Goal: Task Accomplishment & Management: Use online tool/utility

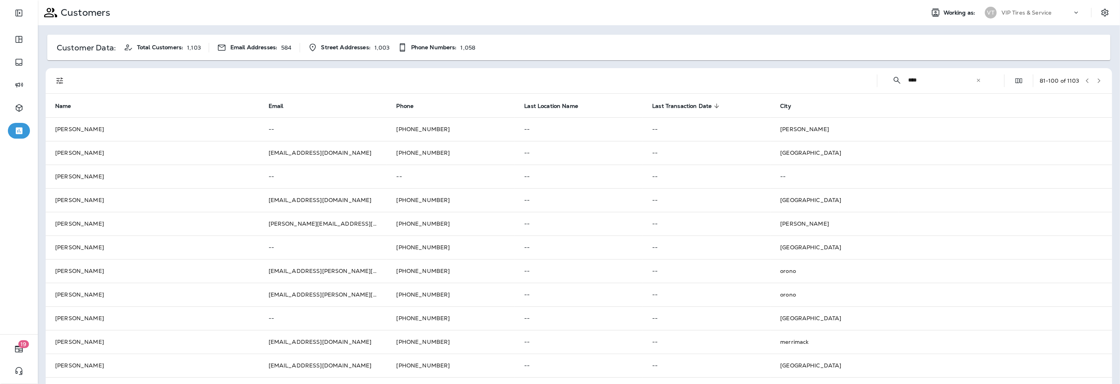
click at [1097, 82] on icon "button" at bounding box center [1100, 81] width 6 height 6
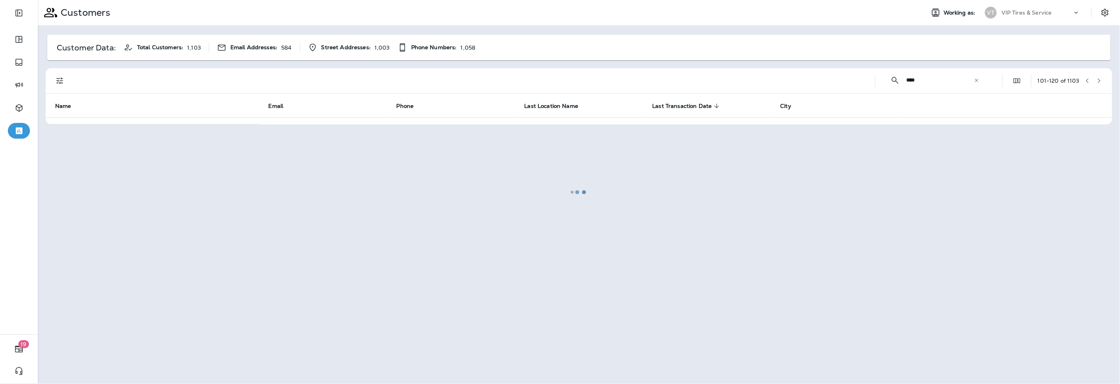
click at [943, 83] on div at bounding box center [579, 192] width 1081 height 382
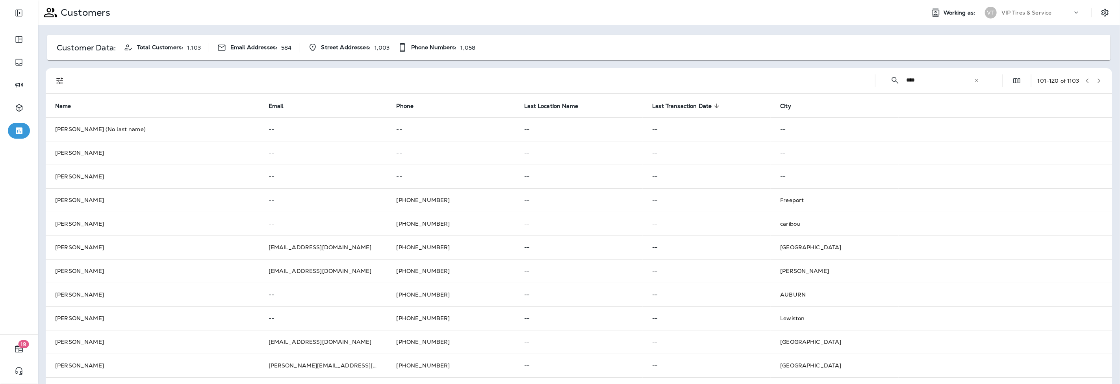
click at [927, 84] on input "****" at bounding box center [940, 80] width 68 height 21
click at [61, 78] on icon "Filters" at bounding box center [59, 81] width 7 height 7
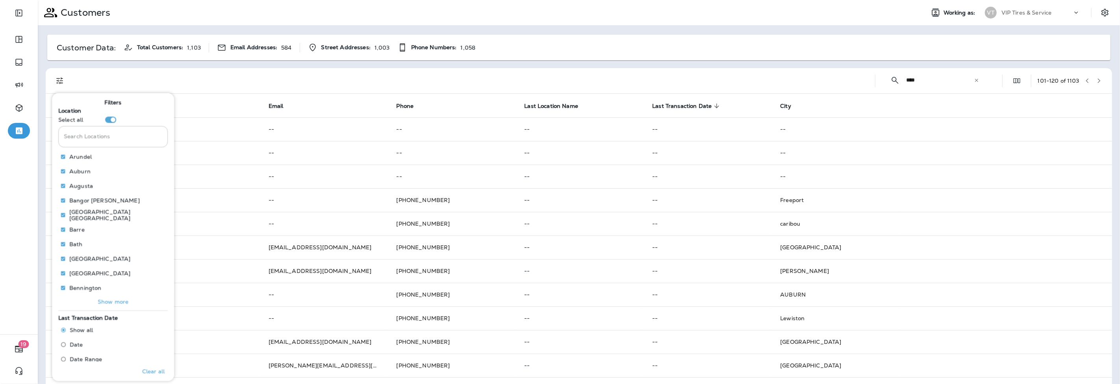
click at [105, 130] on input "Search Locations" at bounding box center [113, 136] width 110 height 21
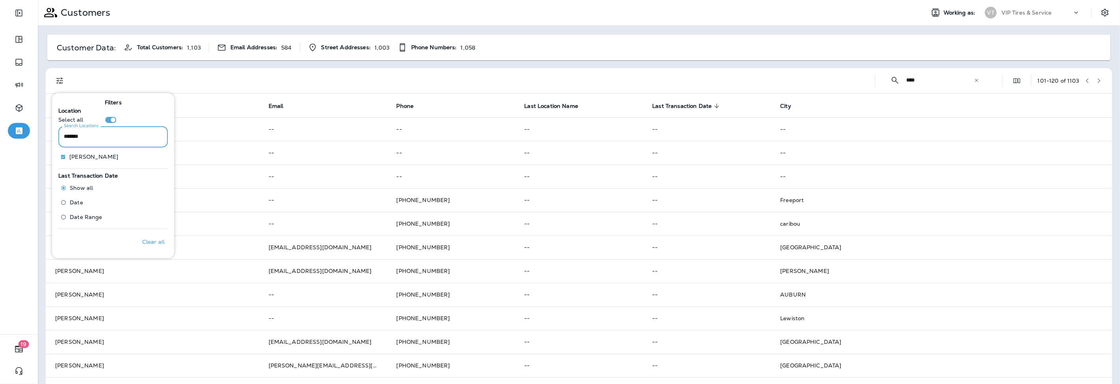
type input "*******"
click at [146, 158] on p "Only" at bounding box center [152, 157] width 13 height 6
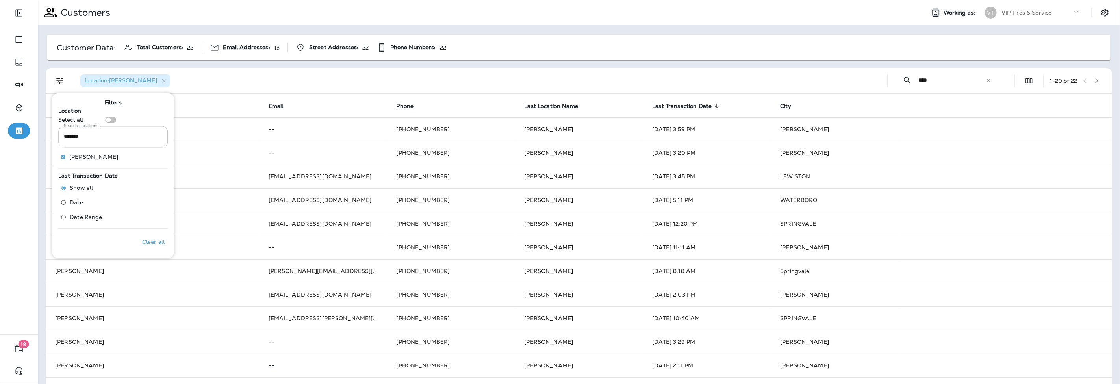
click at [275, 76] on div "Location : [GEOGRAPHIC_DATA]" at bounding box center [477, 80] width 807 height 25
click at [680, 104] on span "Last Transaction Date" at bounding box center [681, 106] width 59 height 7
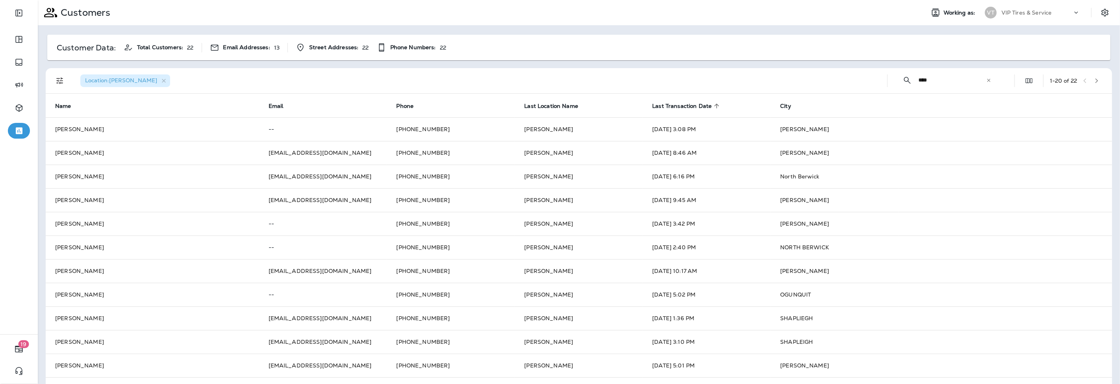
click at [680, 104] on span "Last Transaction Date" at bounding box center [681, 106] width 59 height 7
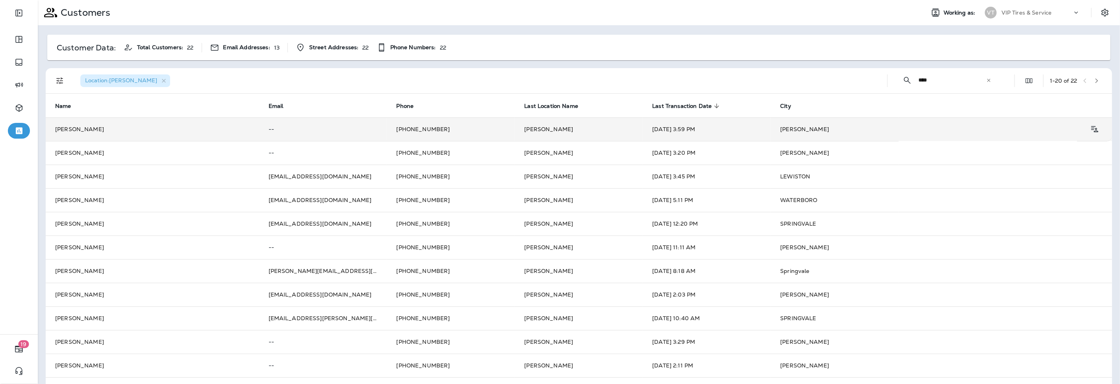
click at [667, 127] on td "[DATE] 3:59 PM" at bounding box center [707, 129] width 128 height 24
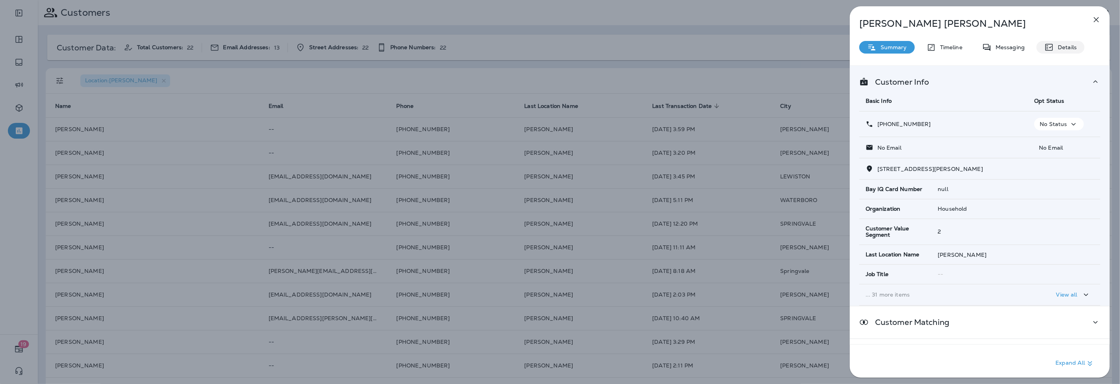
click at [1072, 46] on p "Details" at bounding box center [1065, 47] width 23 height 6
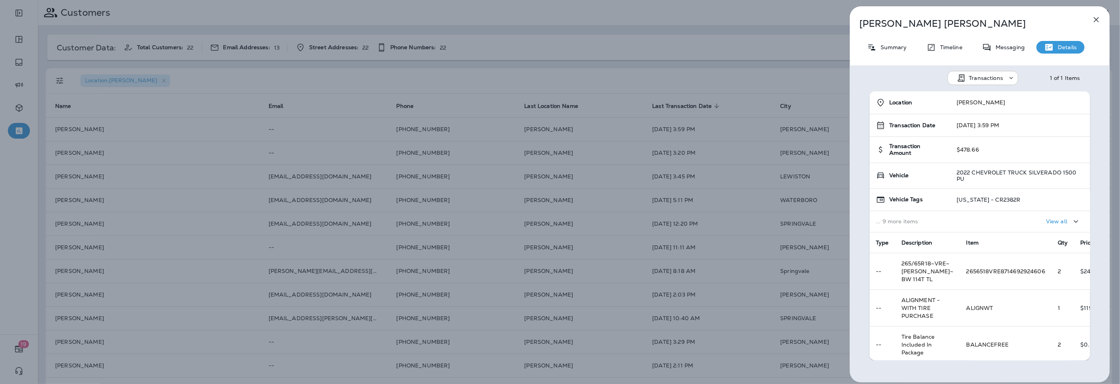
click at [331, 91] on div "[PERSON_NAME] Summary Timeline Messaging Details Transactions 1 of 1 Items Loca…" at bounding box center [560, 192] width 1120 height 384
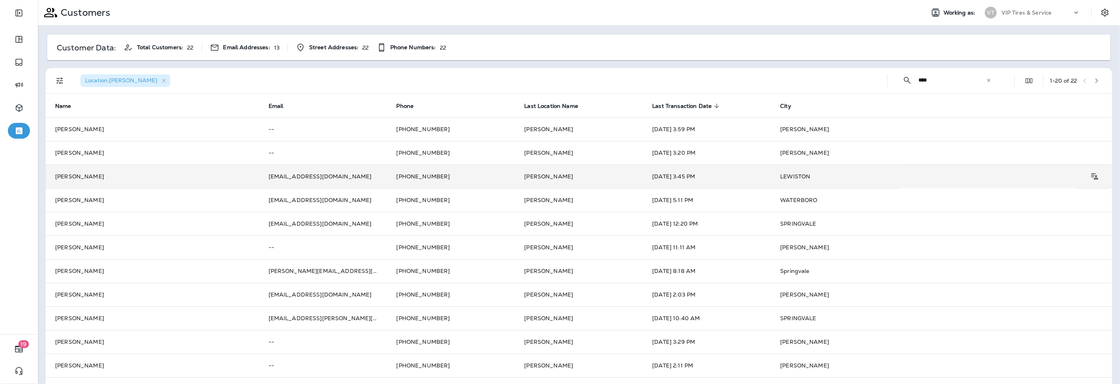
click at [83, 178] on td "[PERSON_NAME]" at bounding box center [153, 177] width 214 height 24
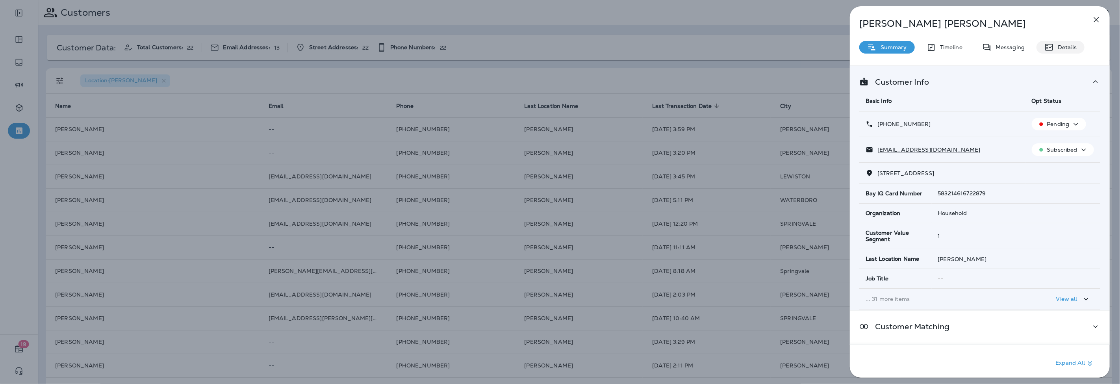
click at [1055, 45] on p "Details" at bounding box center [1065, 47] width 23 height 6
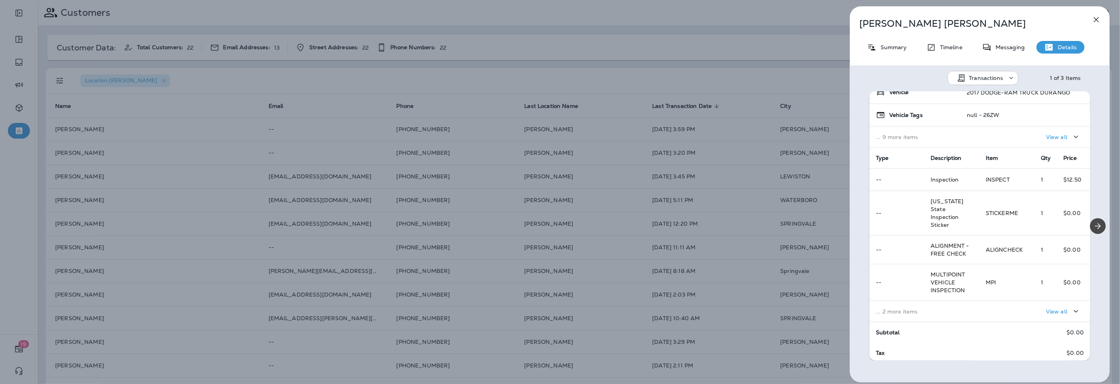
scroll to position [93, 0]
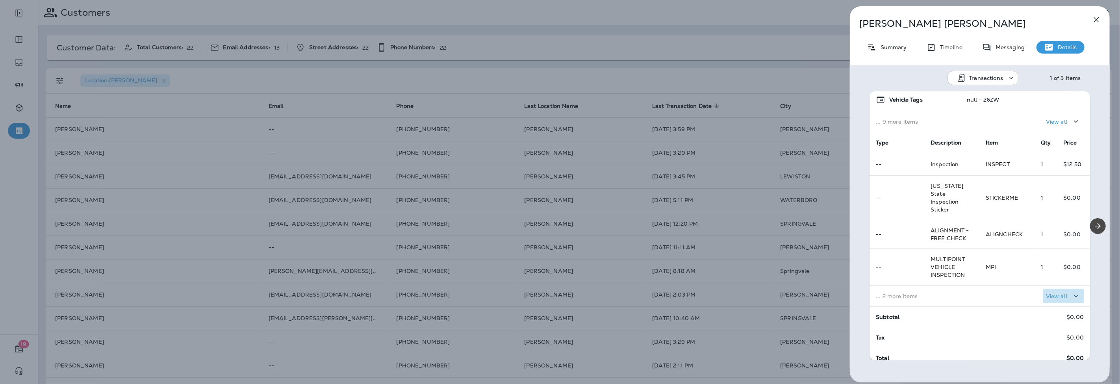
click at [1043, 289] on button "View all" at bounding box center [1063, 296] width 41 height 15
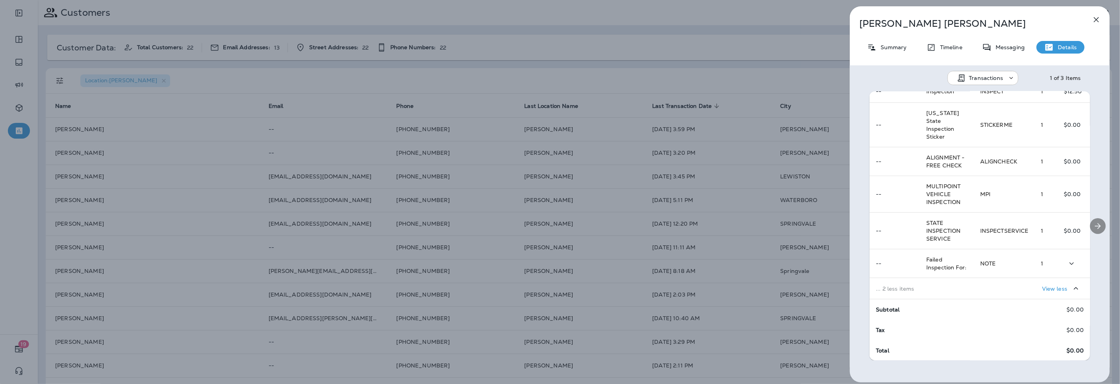
scroll to position [167, 0]
click at [1097, 225] on icon "Next" at bounding box center [1098, 225] width 9 height 9
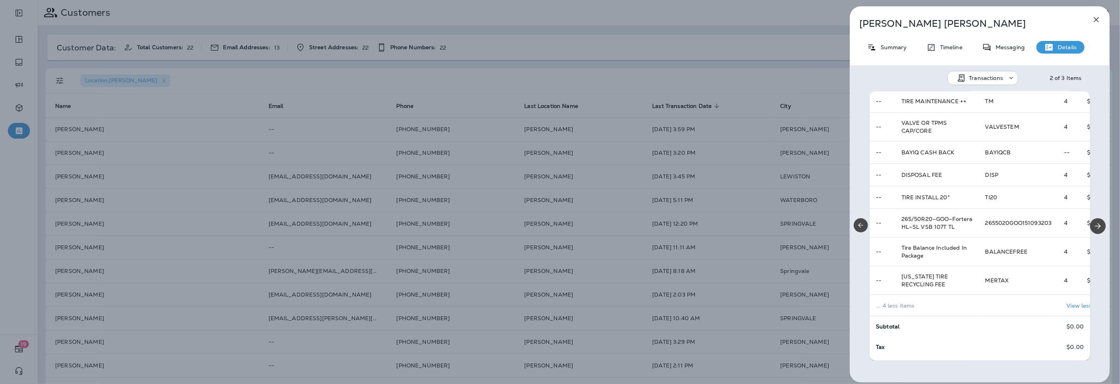
scroll to position [178, 0]
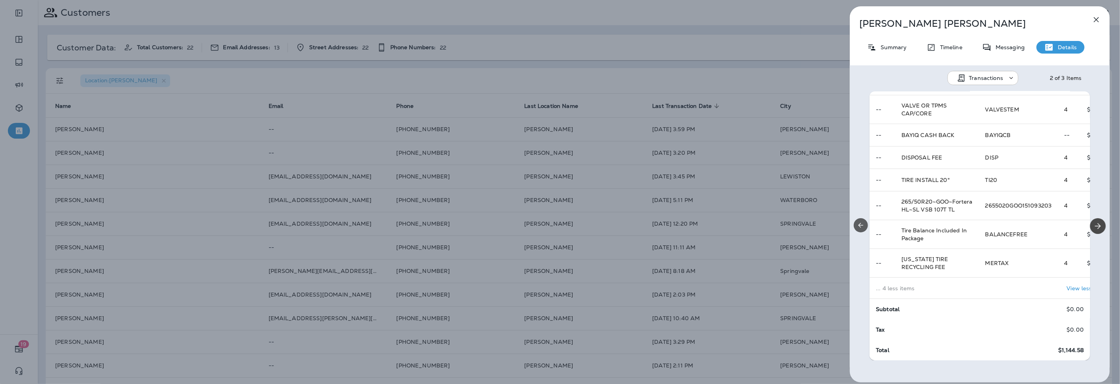
click at [863, 220] on button "Previous" at bounding box center [861, 225] width 14 height 14
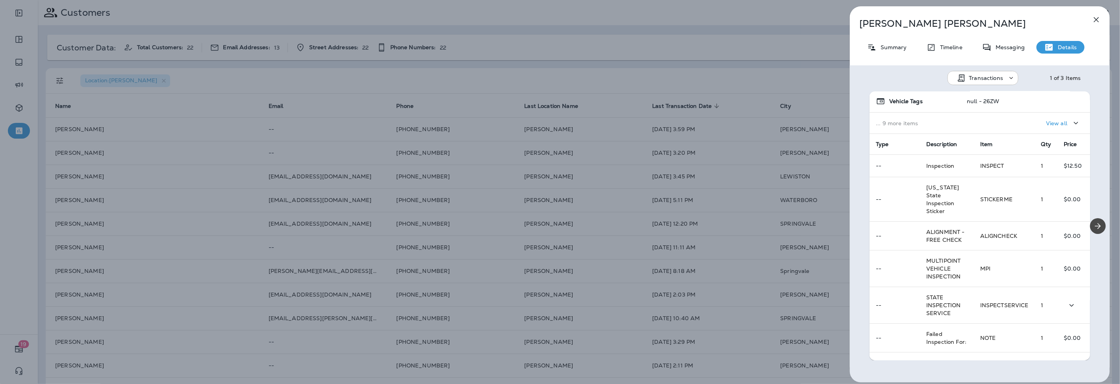
scroll to position [0, 0]
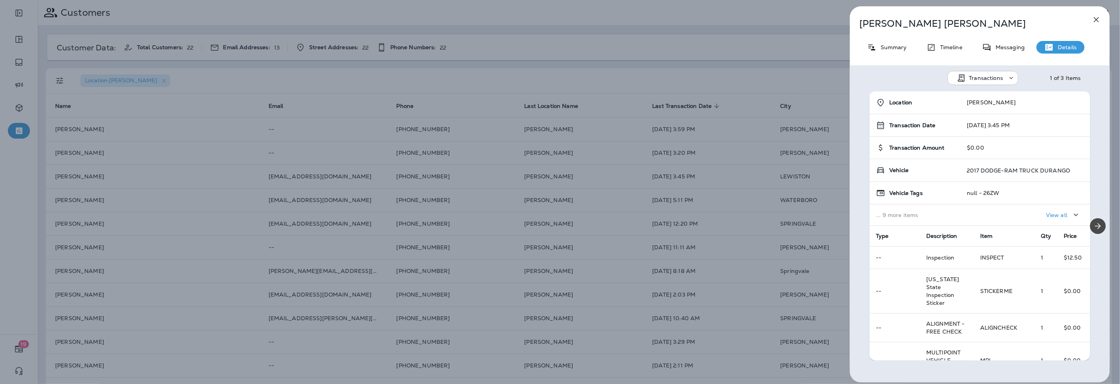
click at [1098, 20] on icon "button" at bounding box center [1096, 19] width 9 height 9
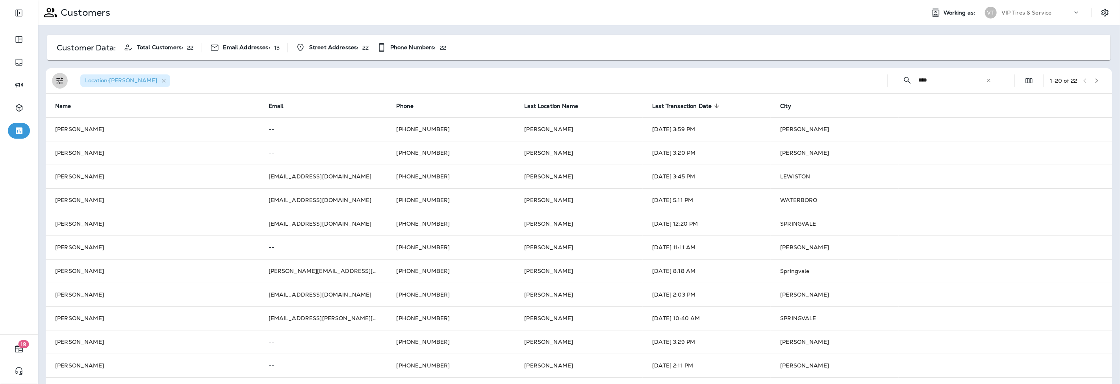
click at [61, 85] on icon "Filters" at bounding box center [59, 80] width 9 height 9
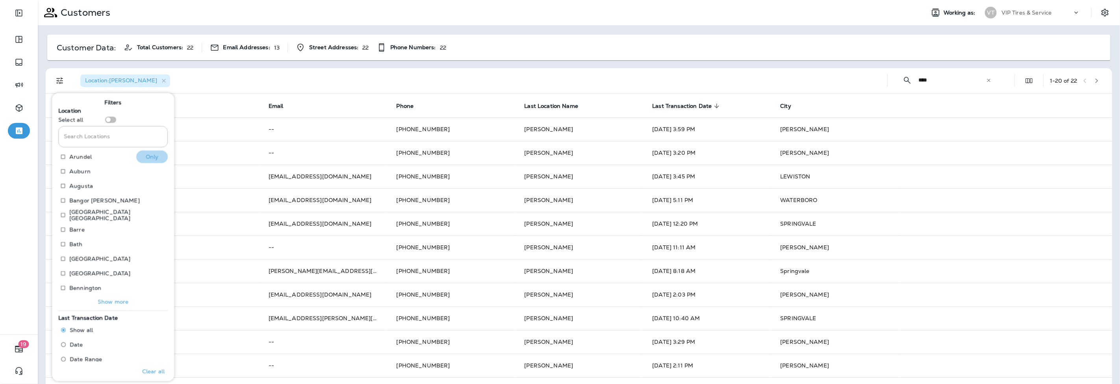
click at [146, 156] on p "Only" at bounding box center [152, 157] width 13 height 6
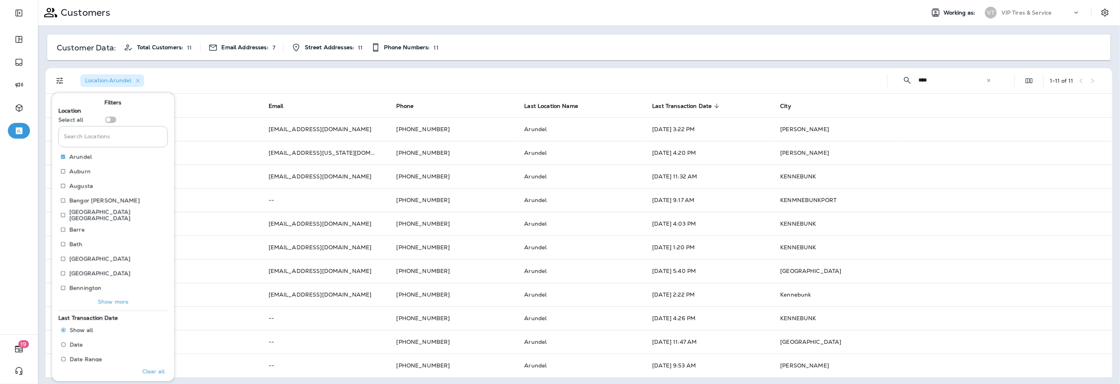
click at [108, 300] on p "Show more" at bounding box center [113, 302] width 31 height 6
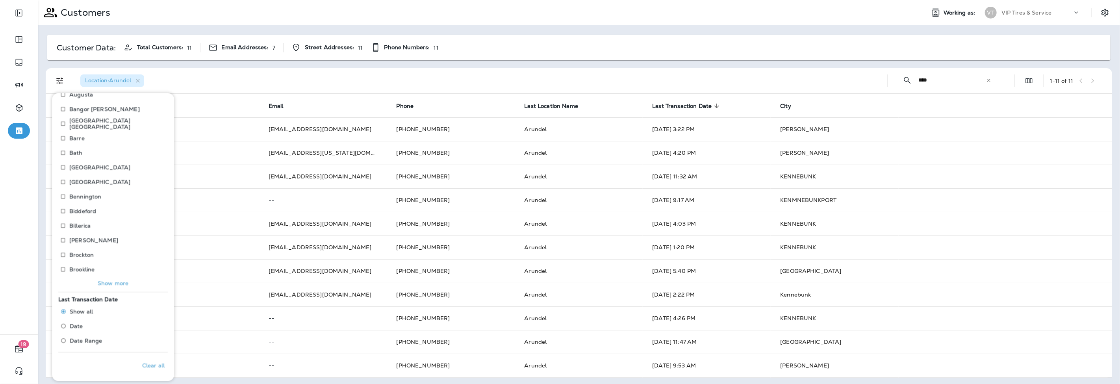
click at [109, 285] on p "Show more" at bounding box center [113, 283] width 31 height 6
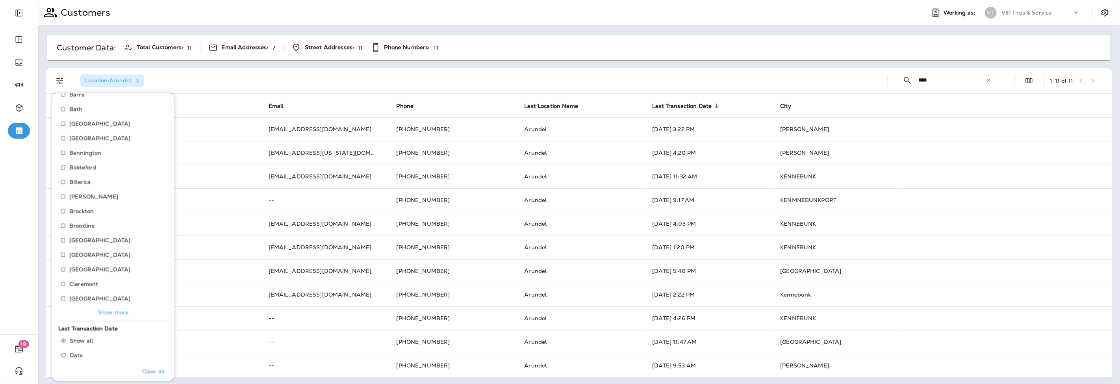
click at [116, 313] on p "Show more" at bounding box center [113, 312] width 31 height 6
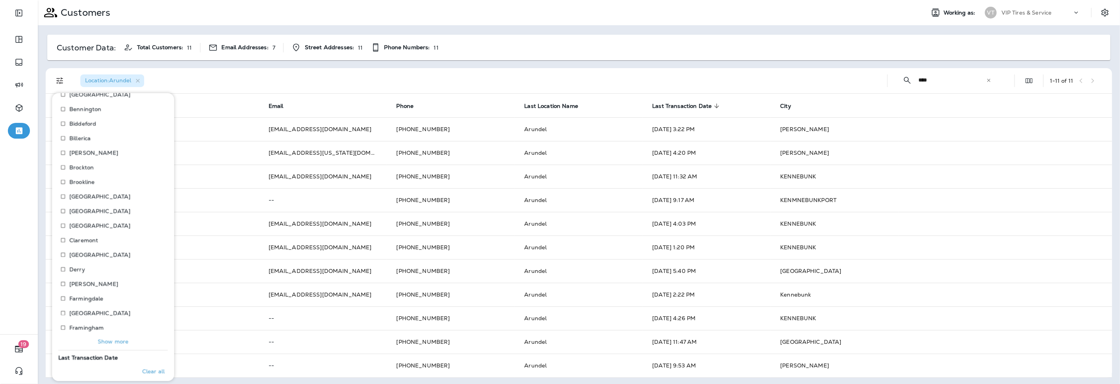
click at [114, 340] on p "Show more" at bounding box center [113, 341] width 31 height 6
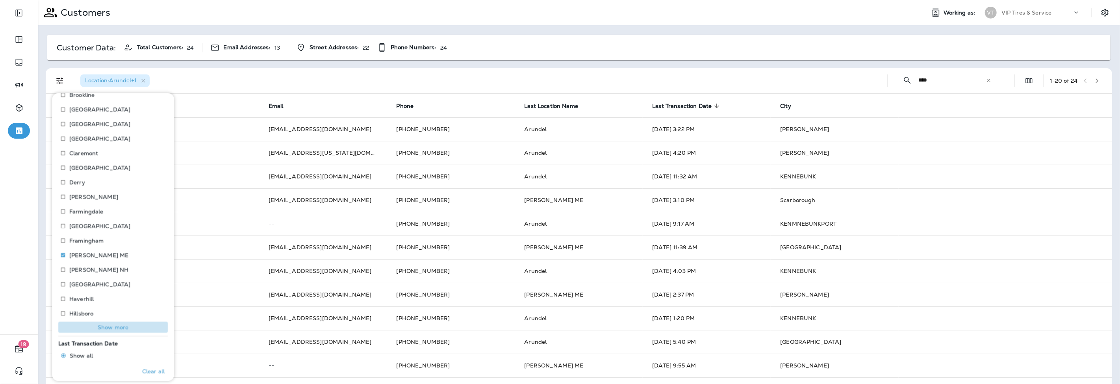
click at [116, 326] on p "Show more" at bounding box center [113, 327] width 31 height 6
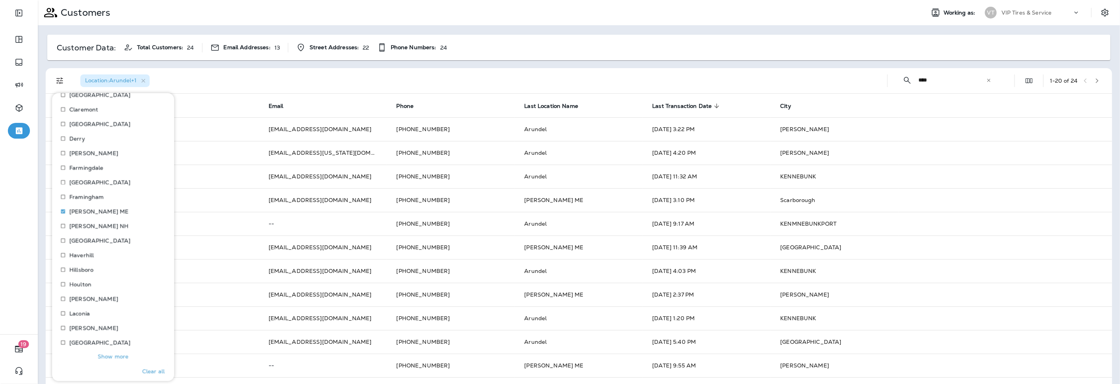
click at [110, 355] on p "Show more" at bounding box center [113, 356] width 31 height 6
click at [108, 294] on p "Show more" at bounding box center [113, 297] width 31 height 6
click at [110, 284] on p "Show more" at bounding box center [113, 283] width 31 height 6
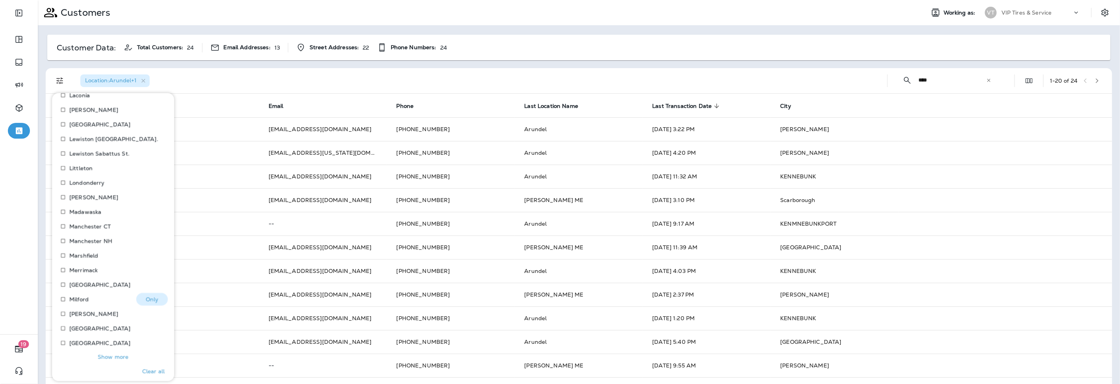
scroll to position [572, 0]
click at [108, 310] on p "Show more" at bounding box center [113, 313] width 31 height 6
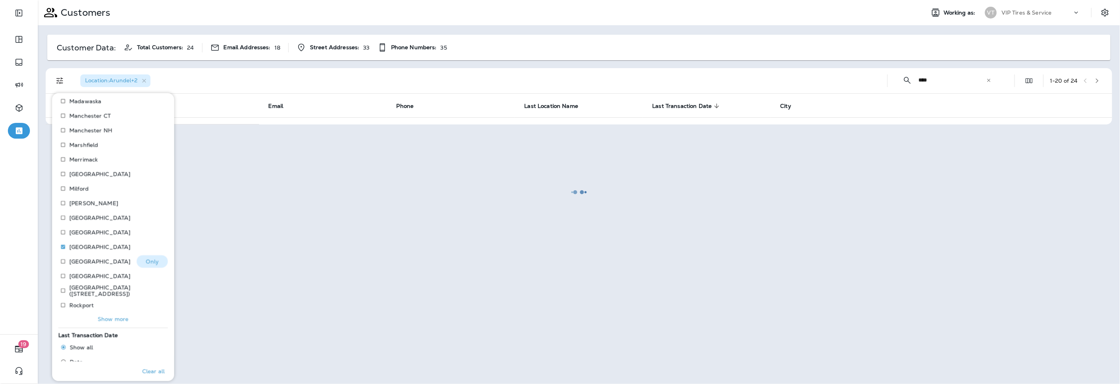
scroll to position [659, 0]
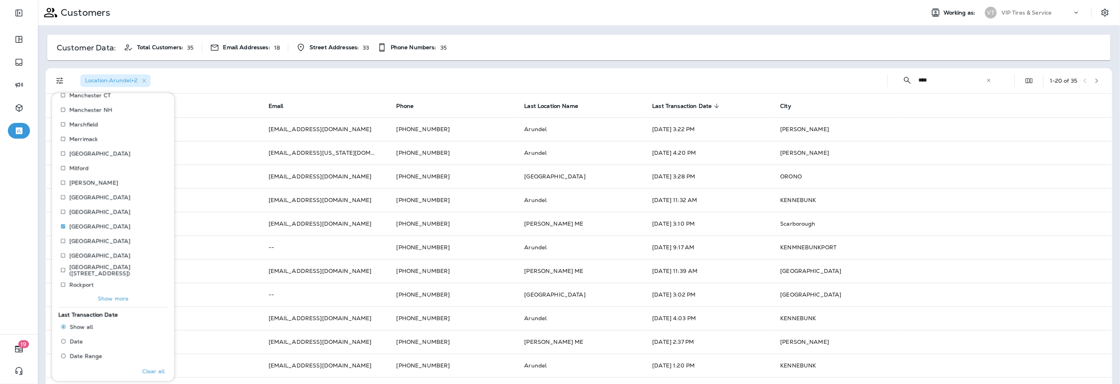
click at [106, 297] on p "Show more" at bounding box center [113, 298] width 31 height 6
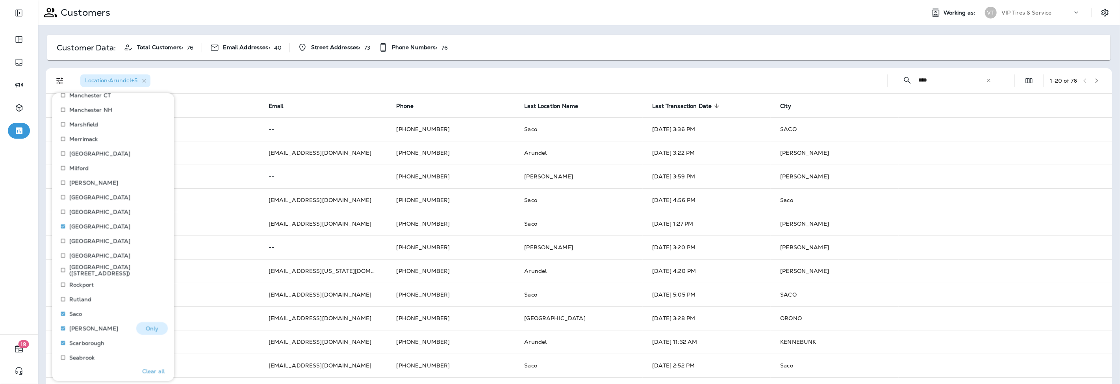
scroll to position [747, 0]
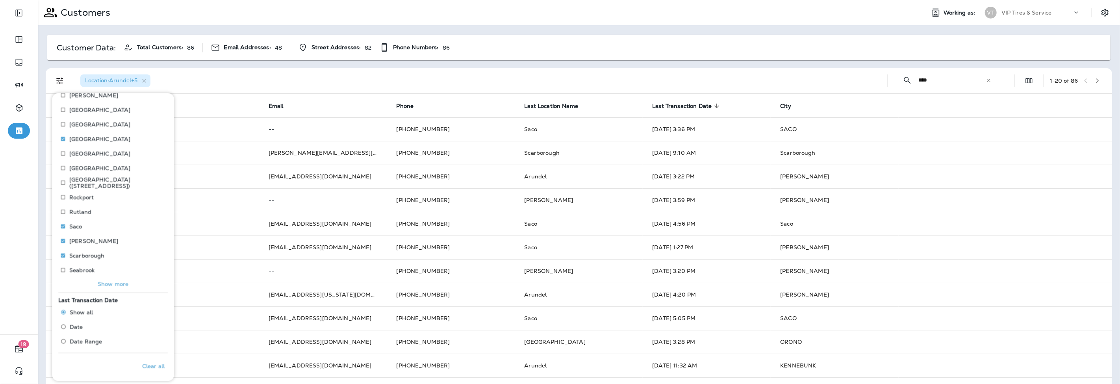
click at [117, 284] on p "Show more" at bounding box center [113, 283] width 31 height 6
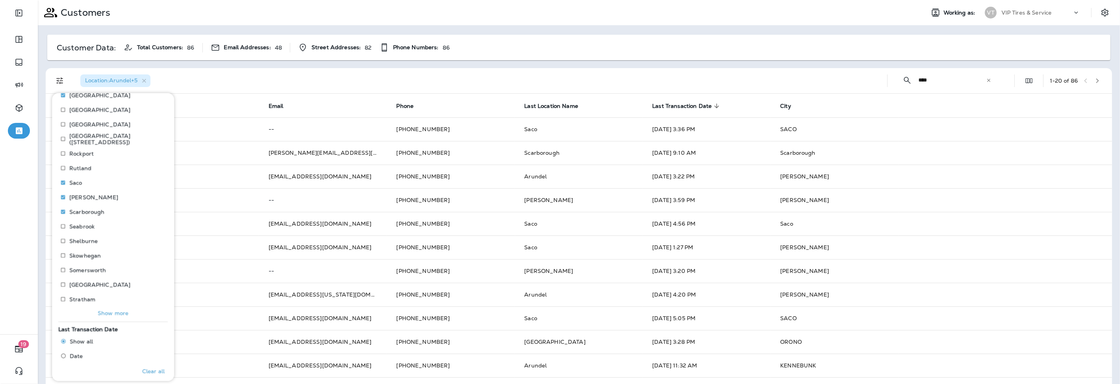
click at [112, 312] on p "Show more" at bounding box center [113, 313] width 31 height 6
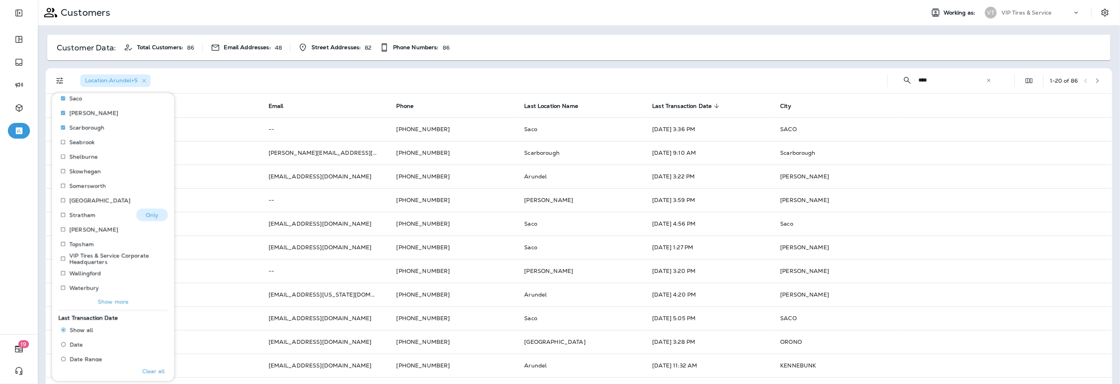
scroll to position [878, 0]
click at [111, 297] on p "Show more" at bounding box center [113, 298] width 31 height 6
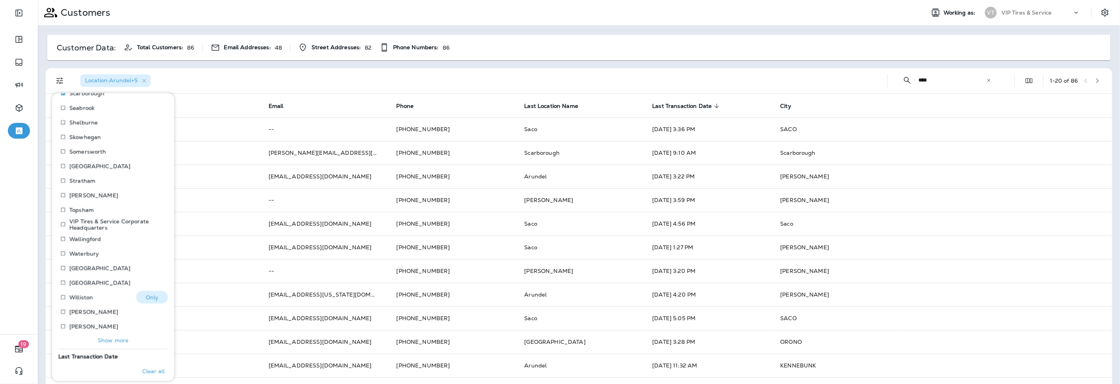
scroll to position [922, 0]
click at [108, 324] on p "Show more" at bounding box center [113, 327] width 31 height 6
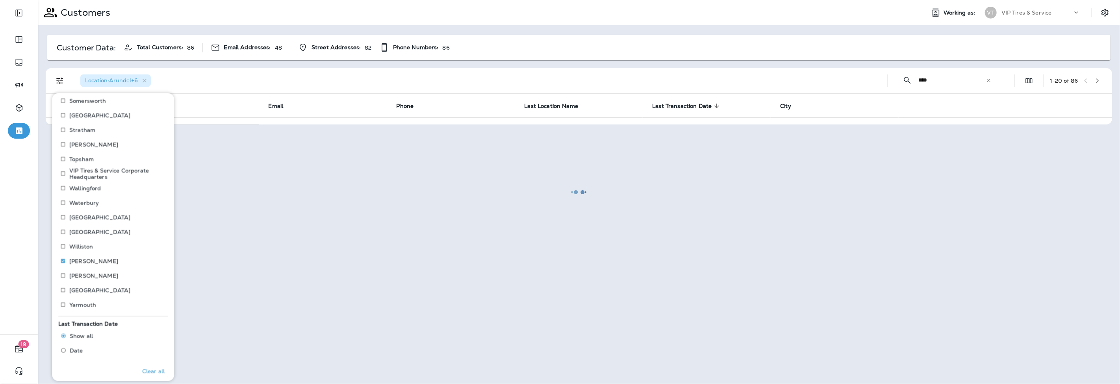
scroll to position [966, 0]
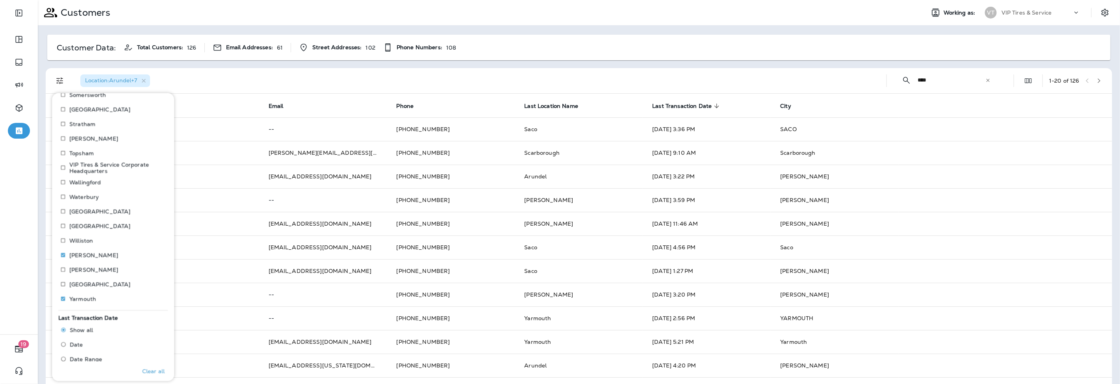
click at [519, 36] on div "Customer Data: Total Customers: 126 Email Addresses: 61 Street Addresses: 102 P…" at bounding box center [579, 48] width 1064 height 26
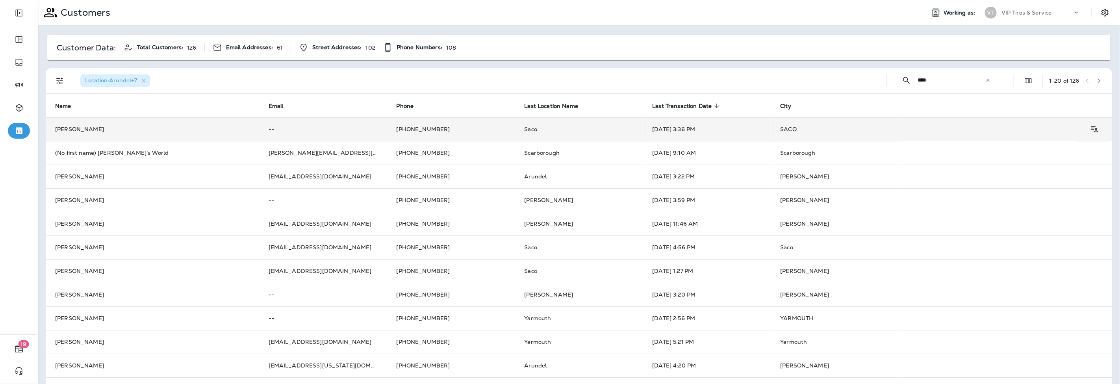
click at [683, 127] on td "[DATE] 3:36 PM" at bounding box center [707, 129] width 128 height 24
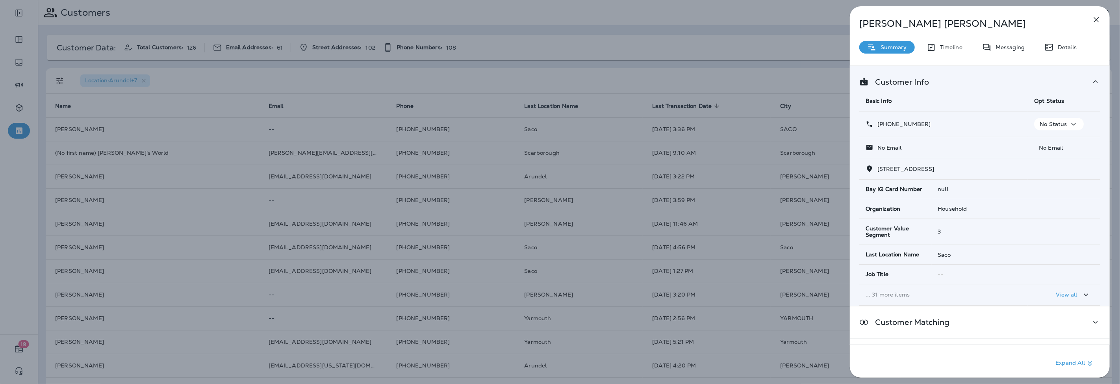
click at [1065, 48] on p "Details" at bounding box center [1065, 47] width 23 height 6
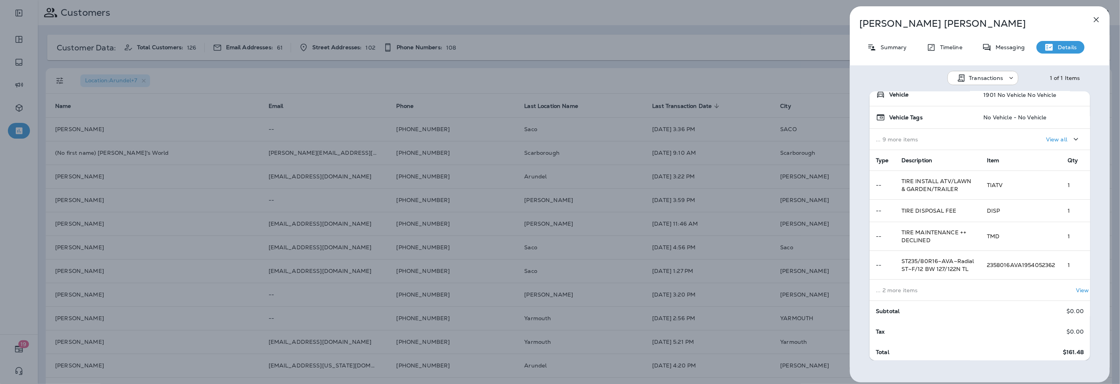
scroll to position [82, 0]
click at [985, 280] on td "View all" at bounding box center [1050, 288] width 139 height 21
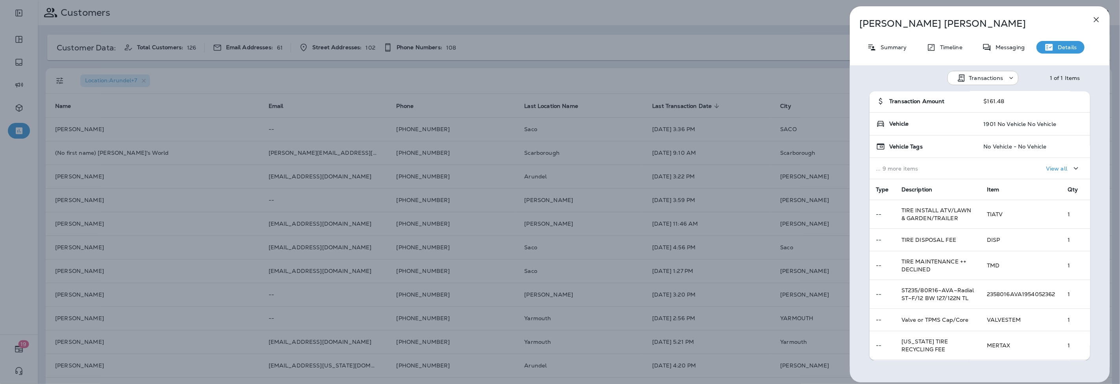
scroll to position [0, 0]
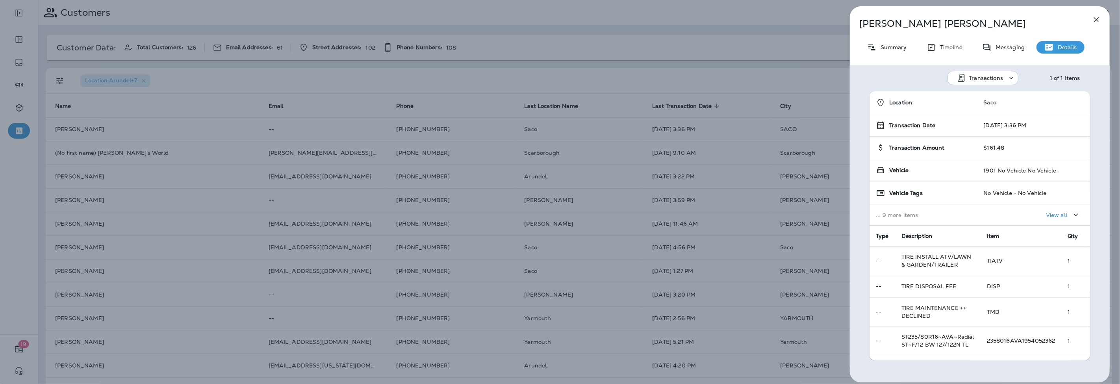
click at [479, 212] on div "[PERSON_NAME] Summary Timeline Messaging Details Transactions 1 of 1 Items Loca…" at bounding box center [560, 192] width 1120 height 384
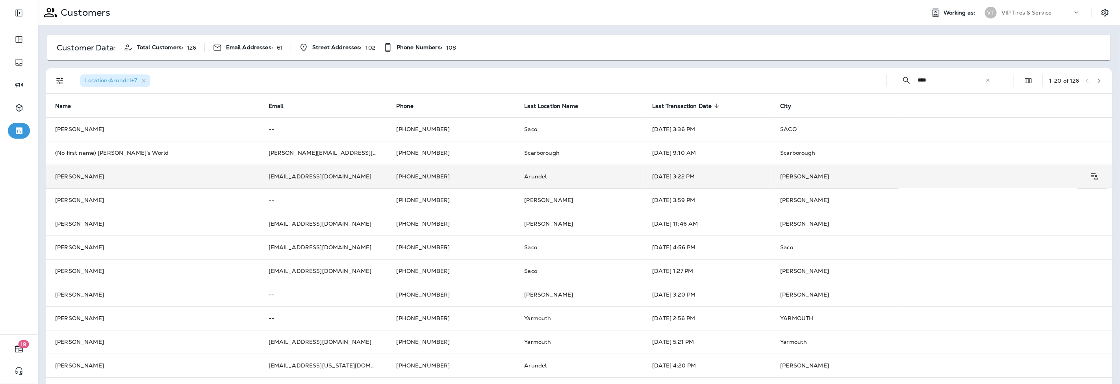
click at [80, 175] on td "[PERSON_NAME]" at bounding box center [153, 177] width 214 height 24
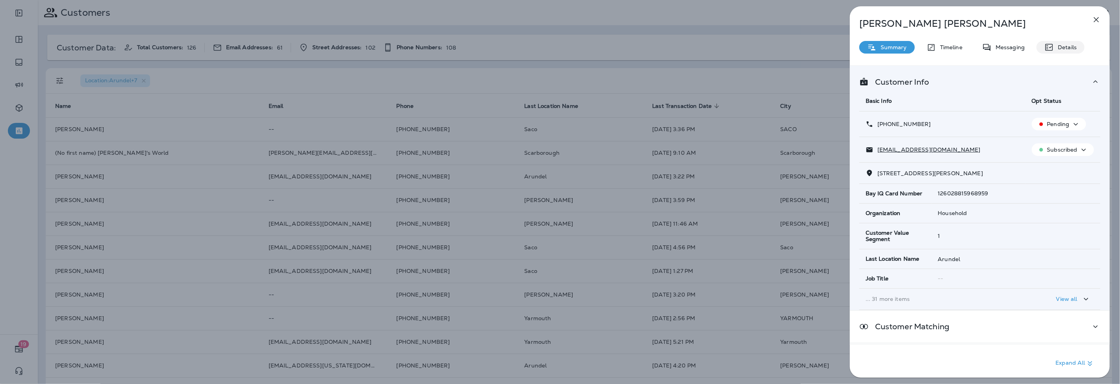
click at [1056, 44] on p "Details" at bounding box center [1065, 47] width 23 height 6
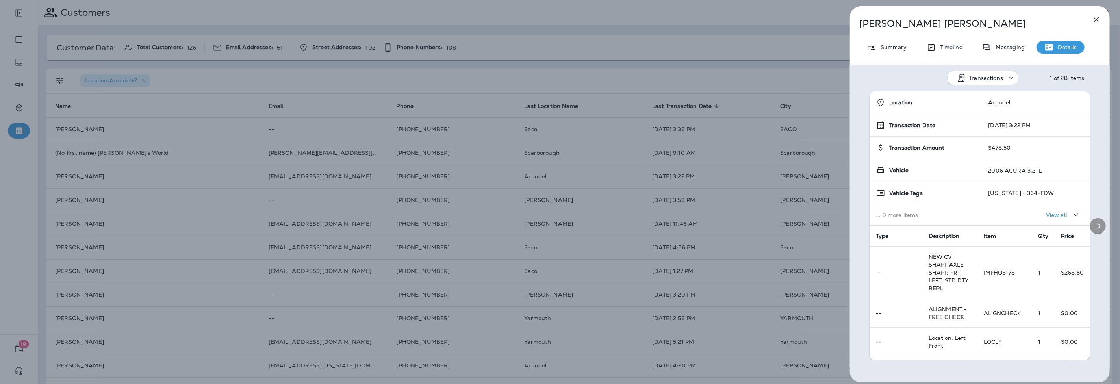
click at [1097, 226] on icon "Next" at bounding box center [1098, 225] width 9 height 9
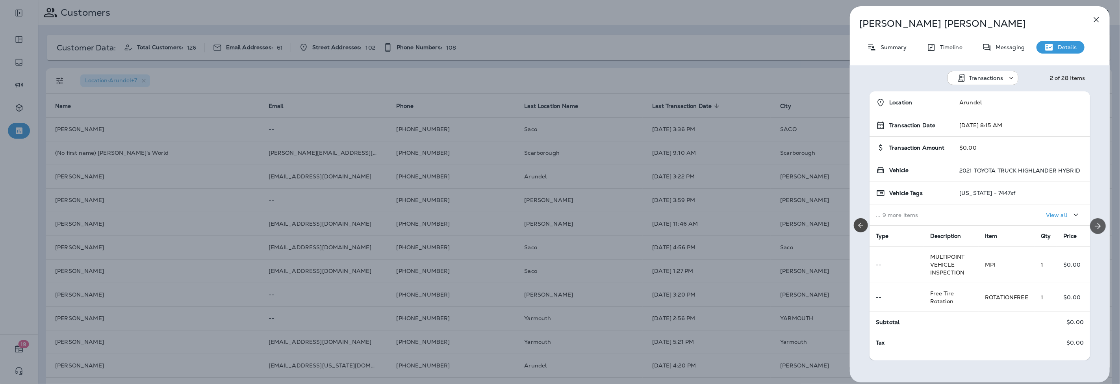
click at [1097, 226] on icon "Next" at bounding box center [1098, 225] width 9 height 9
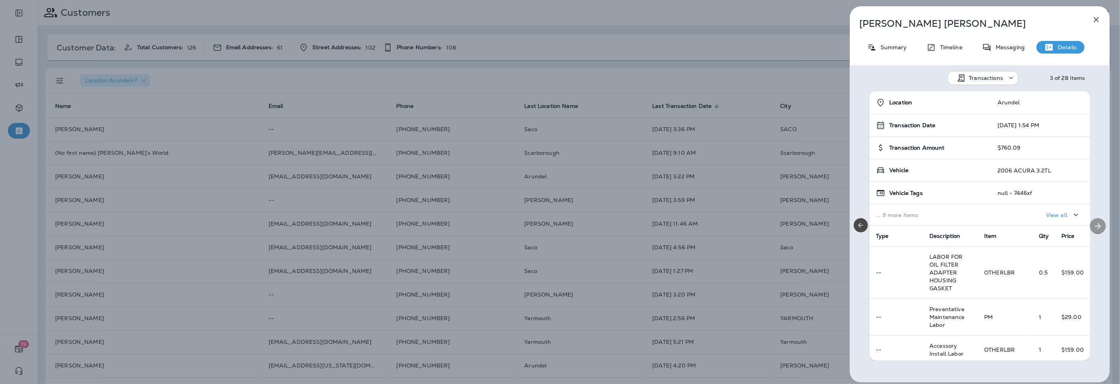
click at [1097, 226] on icon "Next" at bounding box center [1098, 225] width 9 height 9
click at [1096, 17] on icon "button" at bounding box center [1096, 19] width 9 height 9
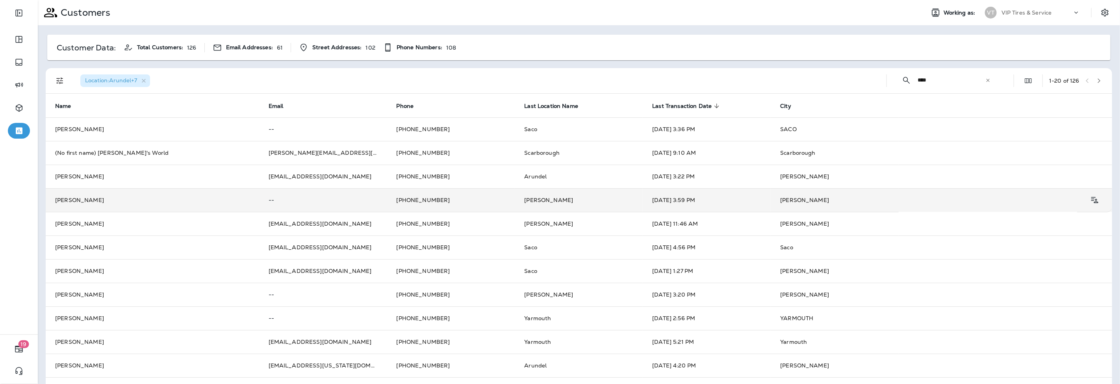
click at [159, 204] on td "[PERSON_NAME]" at bounding box center [153, 200] width 214 height 24
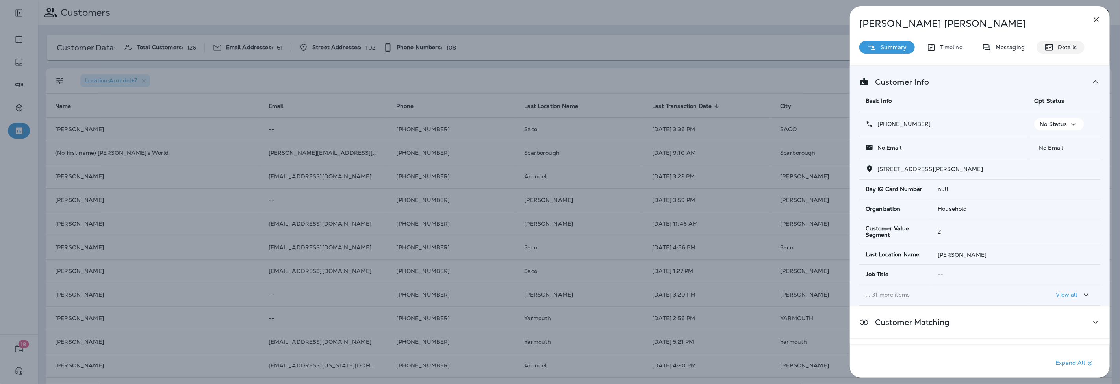
click at [1063, 48] on p "Details" at bounding box center [1065, 47] width 23 height 6
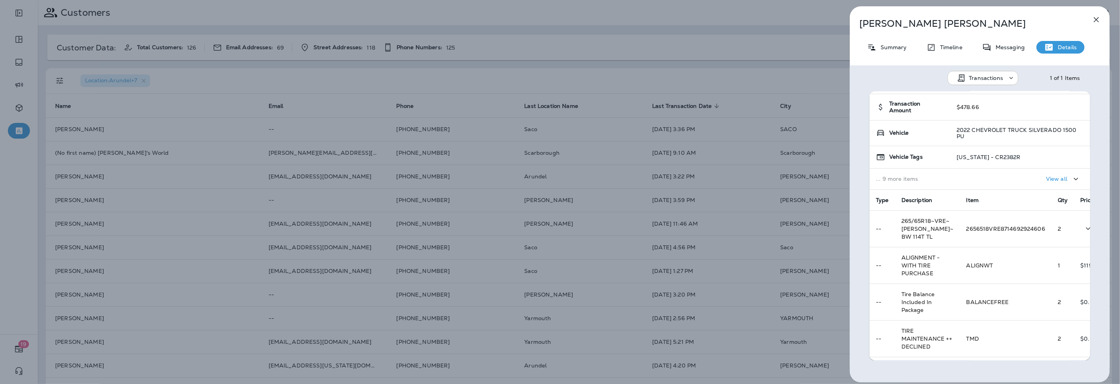
scroll to position [95, 0]
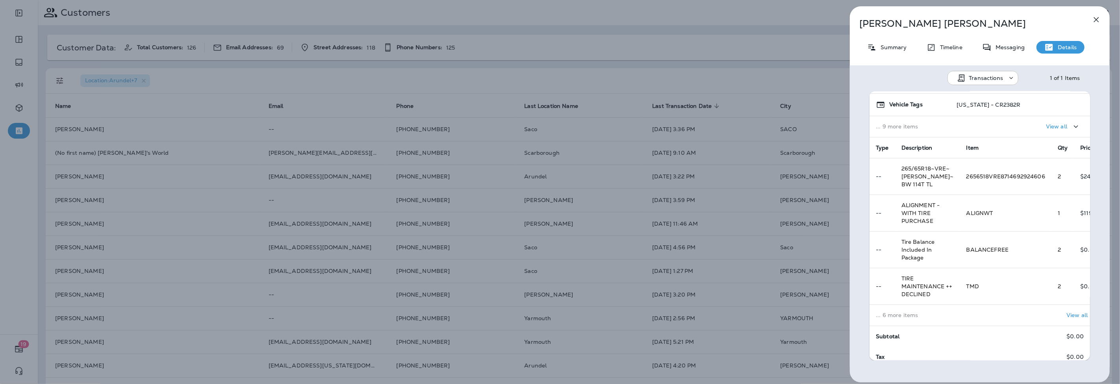
click at [939, 305] on td "... 6 more items" at bounding box center [915, 315] width 91 height 21
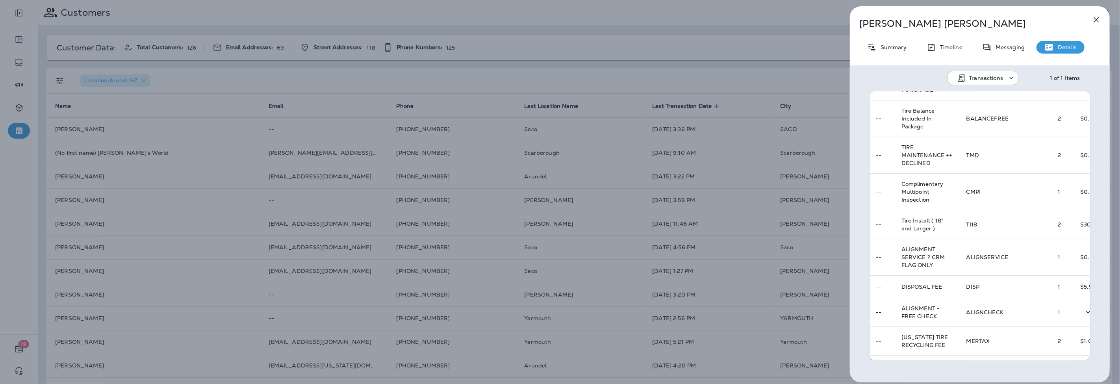
scroll to position [262, 0]
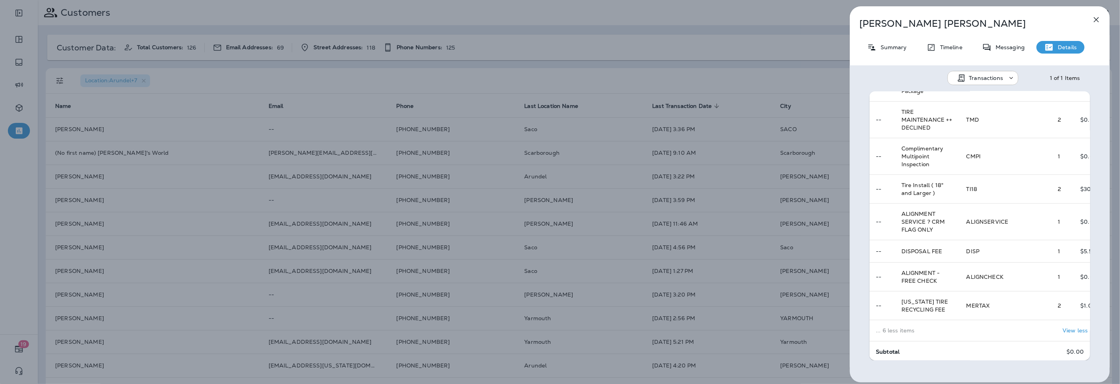
click at [537, 303] on div "[PERSON_NAME] Summary Timeline Messaging Details Transactions 1 of 1 Items Loca…" at bounding box center [560, 192] width 1120 height 384
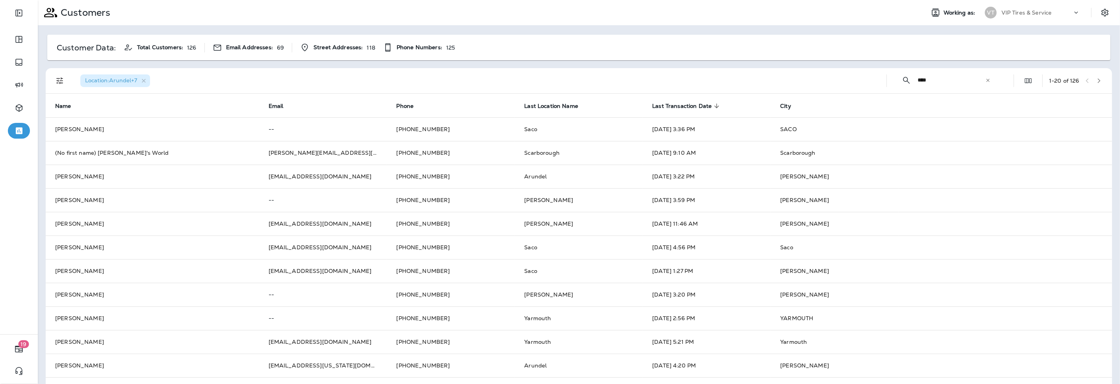
click at [945, 82] on input "****" at bounding box center [952, 80] width 68 height 21
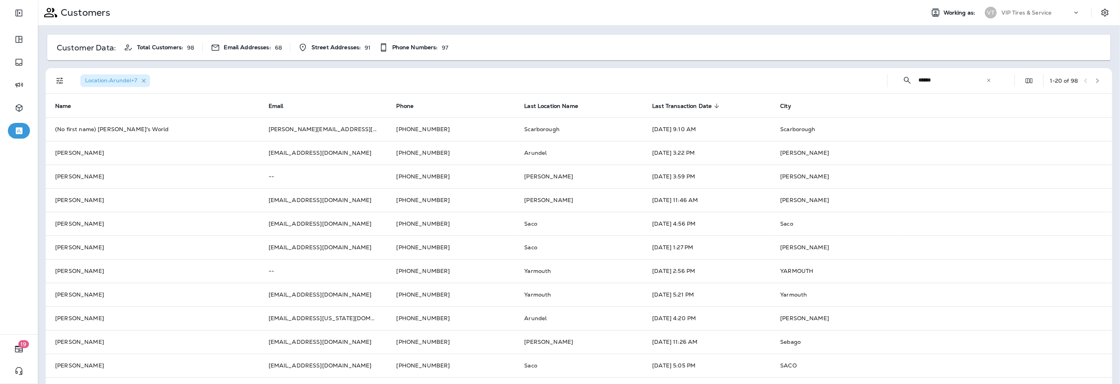
click at [147, 80] on icon "button" at bounding box center [144, 81] width 7 height 7
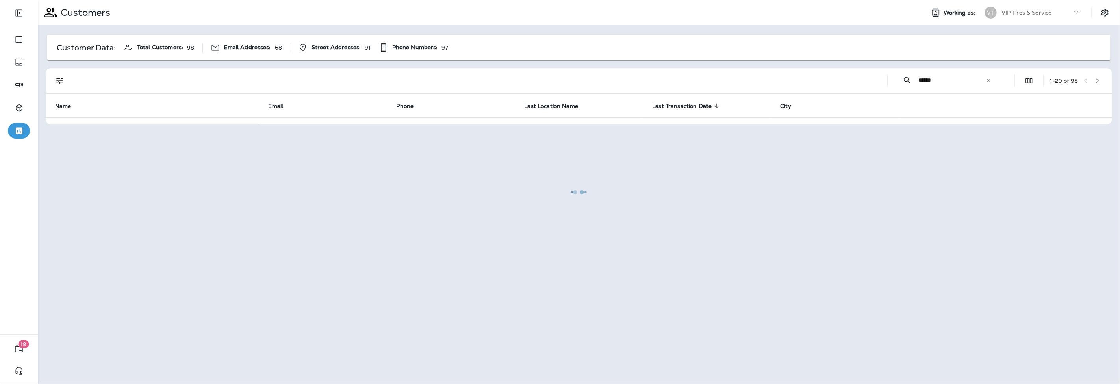
drag, startPoint x: 954, startPoint y: 78, endPoint x: 967, endPoint y: 79, distance: 12.7
click at [955, 78] on div at bounding box center [579, 192] width 1081 height 382
click at [990, 80] on div at bounding box center [579, 192] width 1081 height 382
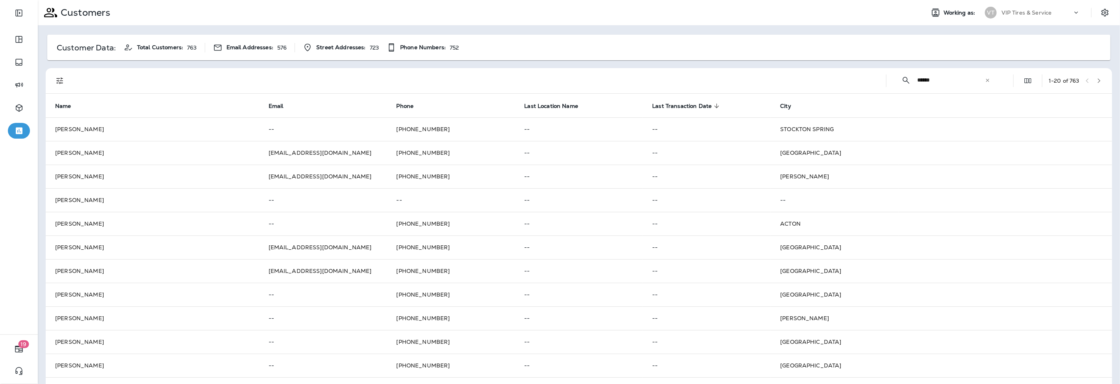
click at [940, 82] on input "******" at bounding box center [951, 80] width 68 height 21
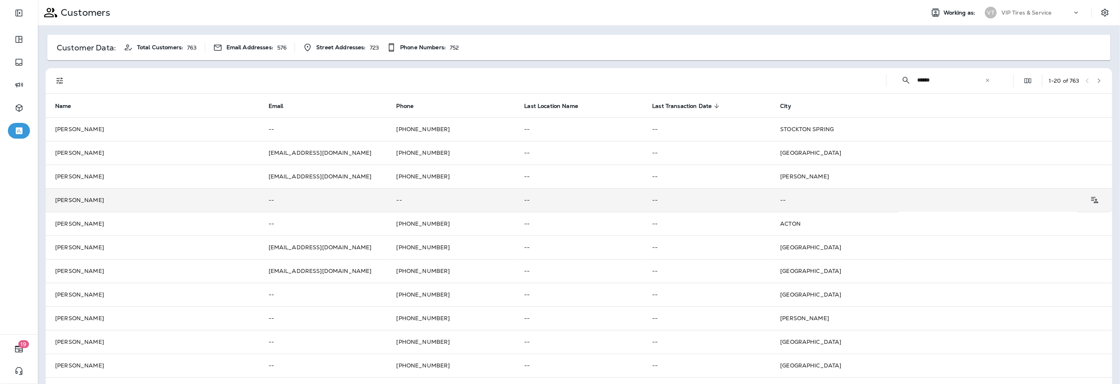
click at [105, 201] on td "[PERSON_NAME]" at bounding box center [153, 200] width 214 height 24
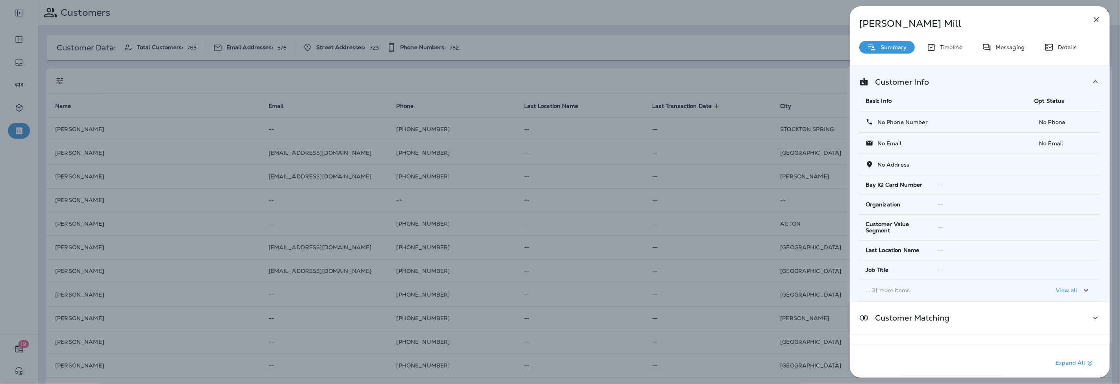
click at [1085, 20] on div "[PERSON_NAME] Summary Timeline Messaging Details Customer Info Basic Info Opt S…" at bounding box center [980, 194] width 260 height 376
click at [1094, 18] on icon "button" at bounding box center [1096, 19] width 9 height 9
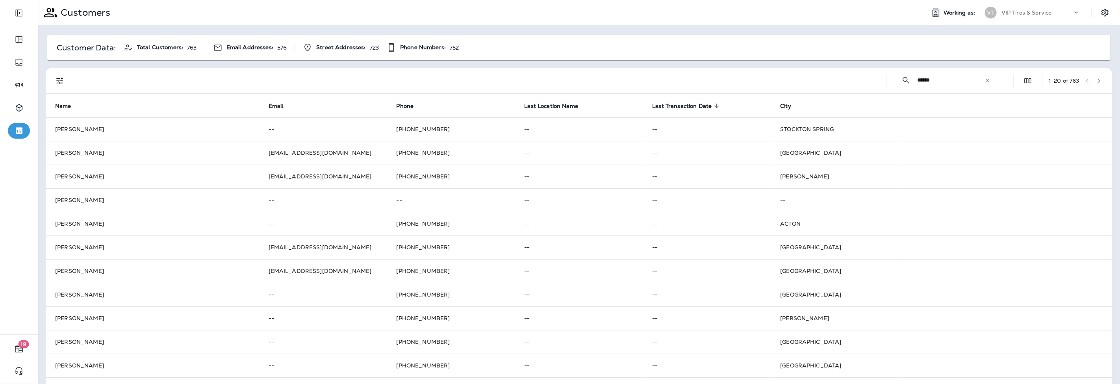
drag, startPoint x: 936, startPoint y: 79, endPoint x: 906, endPoint y: 78, distance: 29.6
click at [906, 78] on div "​ ****** ​ ​" at bounding box center [946, 80] width 106 height 21
type input "**********"
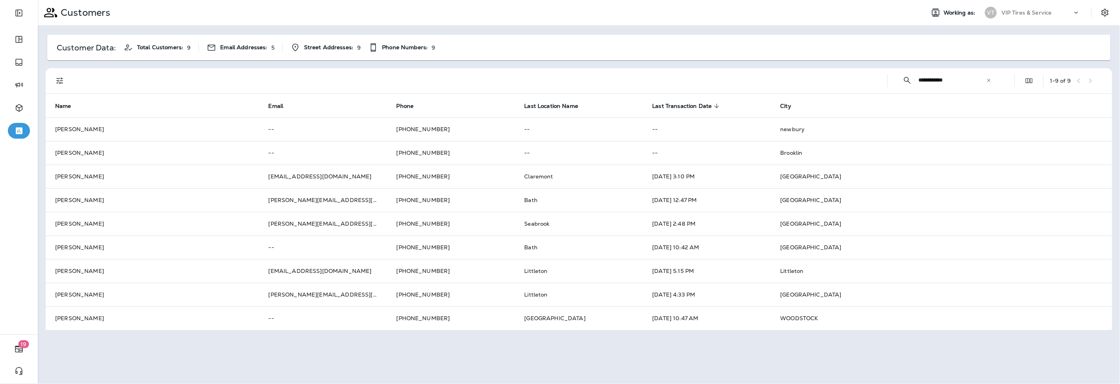
click at [687, 106] on span "Last Transaction Date" at bounding box center [681, 106] width 59 height 7
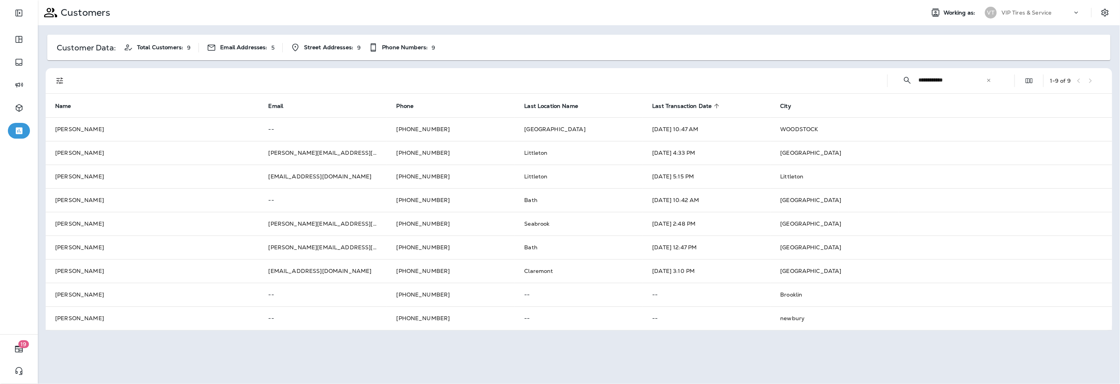
click at [672, 105] on span "Last Transaction Date" at bounding box center [681, 106] width 59 height 7
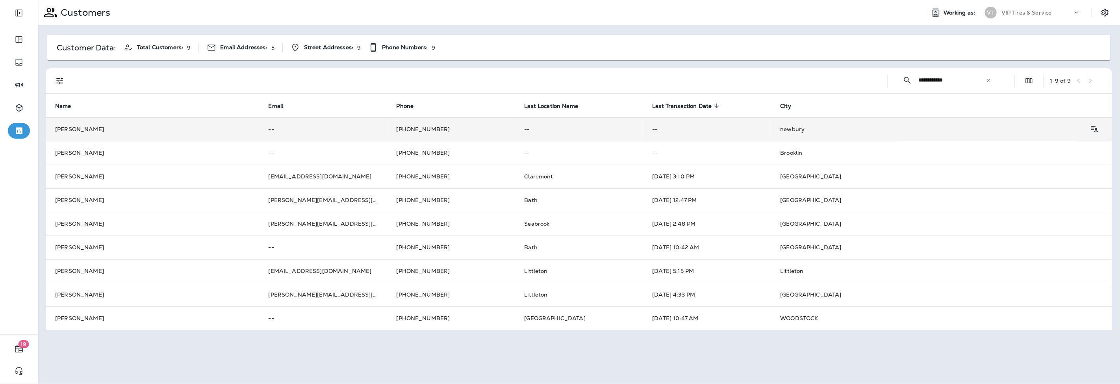
click at [188, 128] on td "[PERSON_NAME]" at bounding box center [153, 129] width 214 height 24
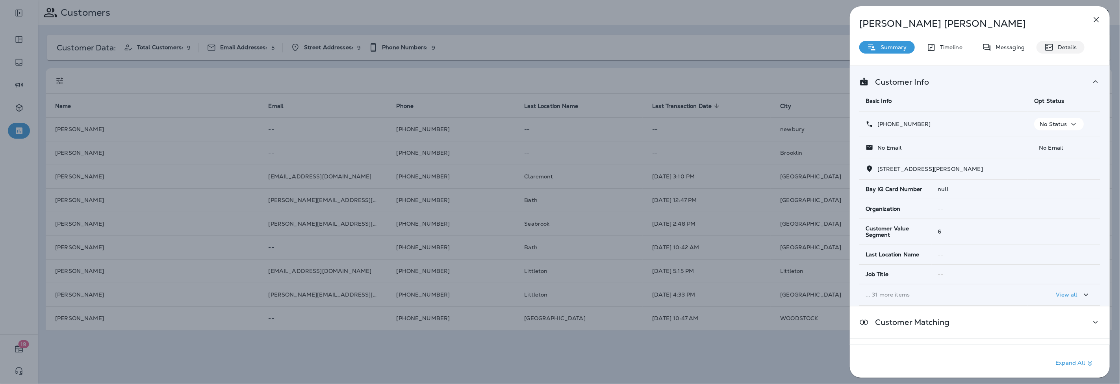
click at [1072, 46] on p "Details" at bounding box center [1065, 47] width 23 height 6
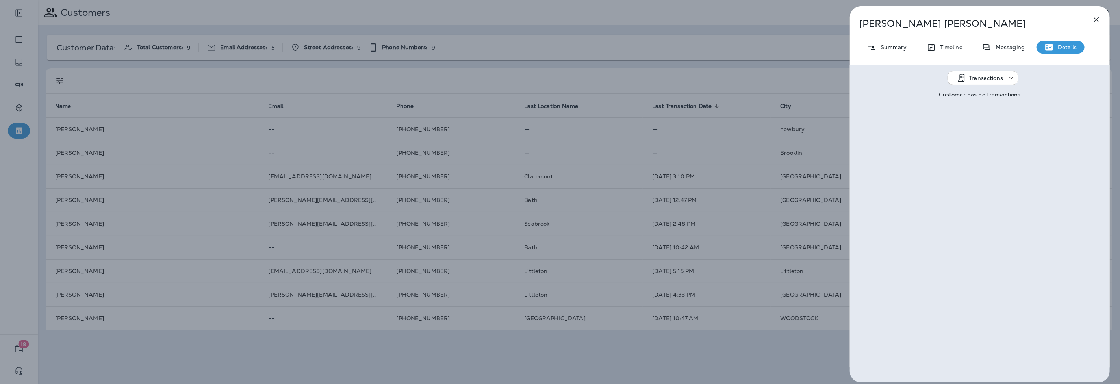
click at [1096, 16] on icon "button" at bounding box center [1096, 19] width 9 height 9
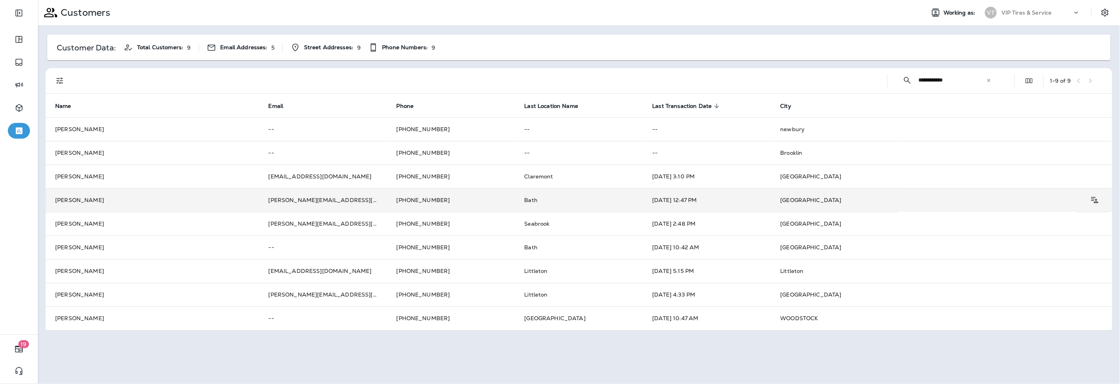
click at [405, 202] on td "[PHONE_NUMBER]" at bounding box center [451, 200] width 128 height 24
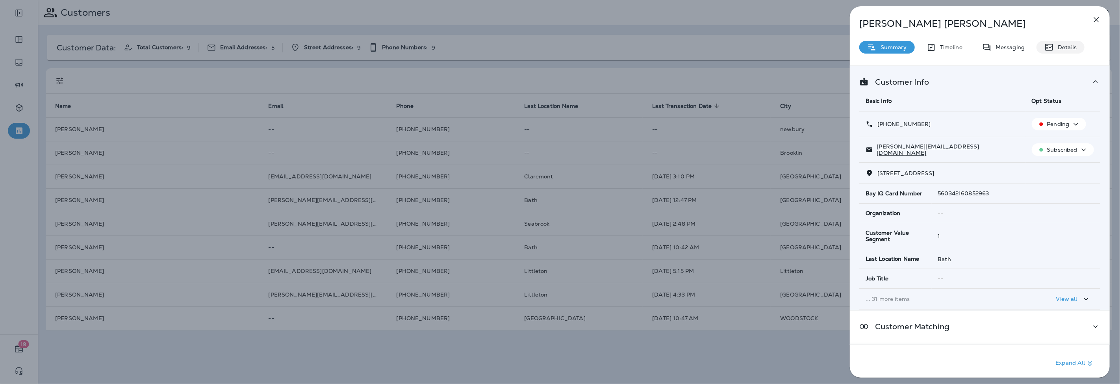
click at [1066, 46] on p "Details" at bounding box center [1065, 47] width 23 height 6
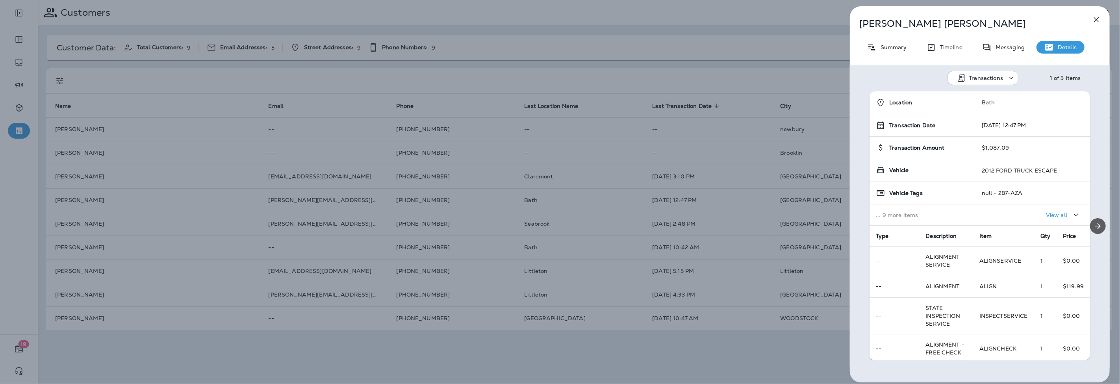
click at [1095, 228] on icon "Next" at bounding box center [1098, 225] width 9 height 9
click at [1095, 228] on div "Location Bath Transaction Date [DATE] 11:44 AM Transaction Amount $64.18 Vehicl…" at bounding box center [980, 225] width 260 height 269
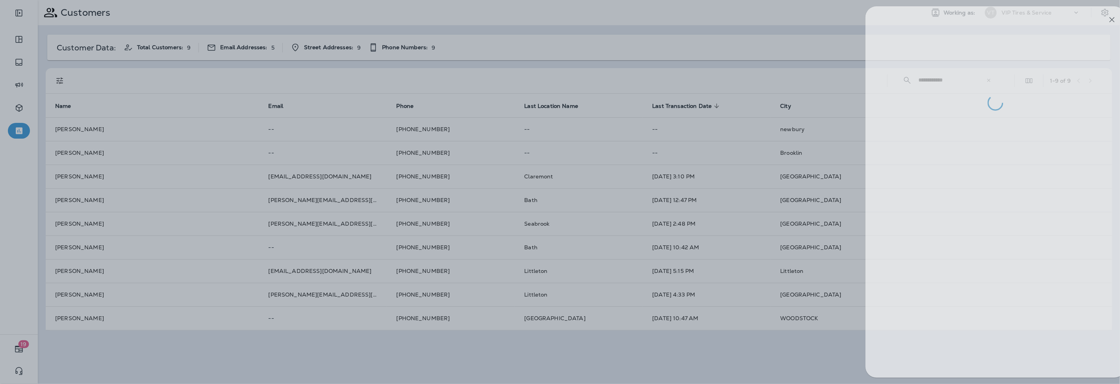
click at [548, 69] on div at bounding box center [576, 192] width 1120 height 384
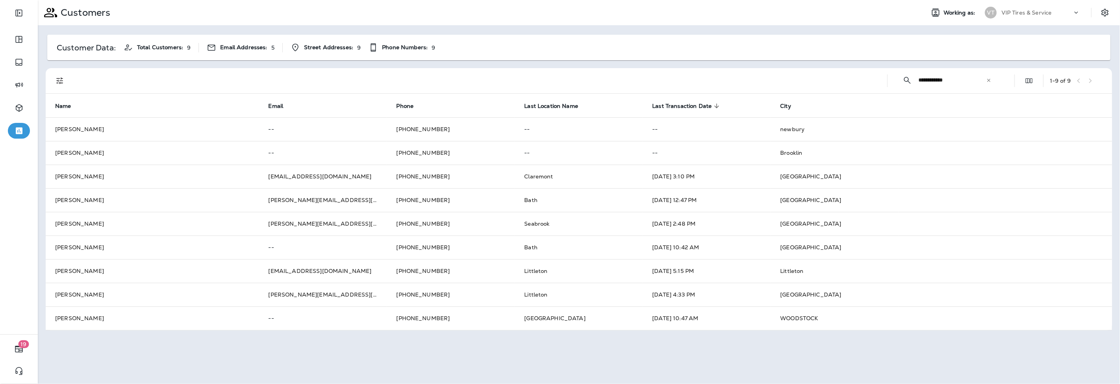
click at [988, 78] on icon at bounding box center [989, 81] width 6 height 6
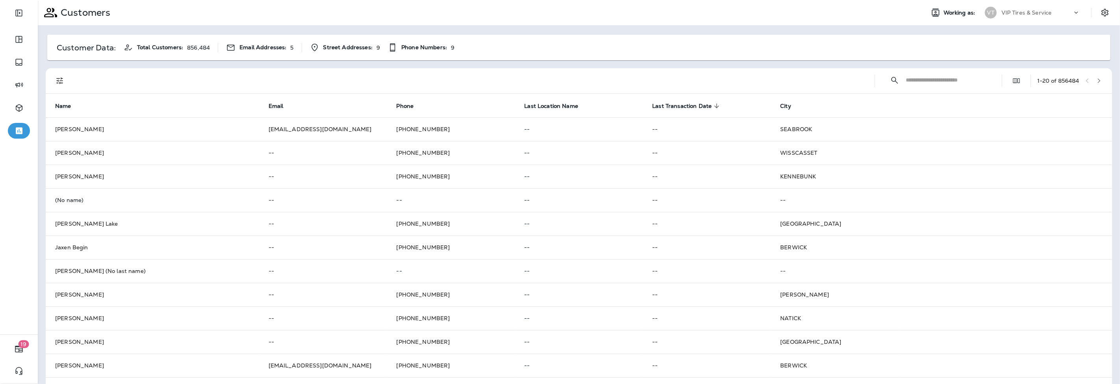
click at [935, 80] on input "text" at bounding box center [947, 80] width 82 height 21
type input "*******"
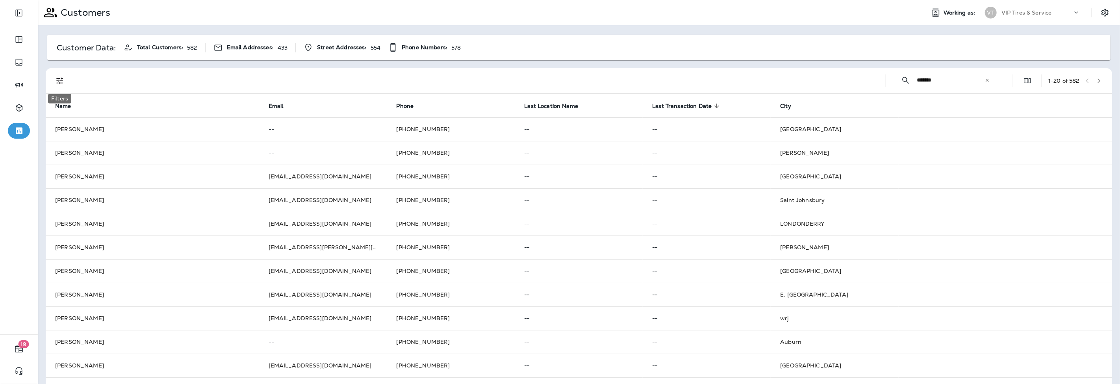
click at [58, 78] on icon "Filters" at bounding box center [59, 81] width 7 height 7
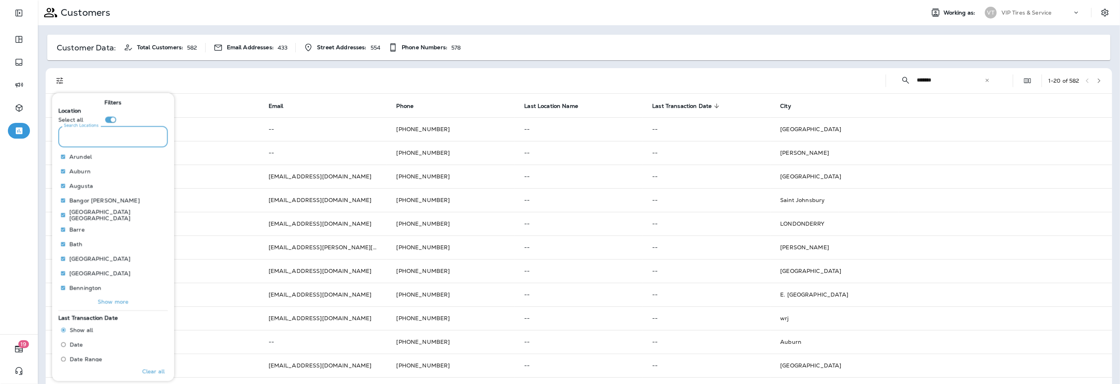
click at [107, 139] on input "Search Locations" at bounding box center [113, 136] width 110 height 21
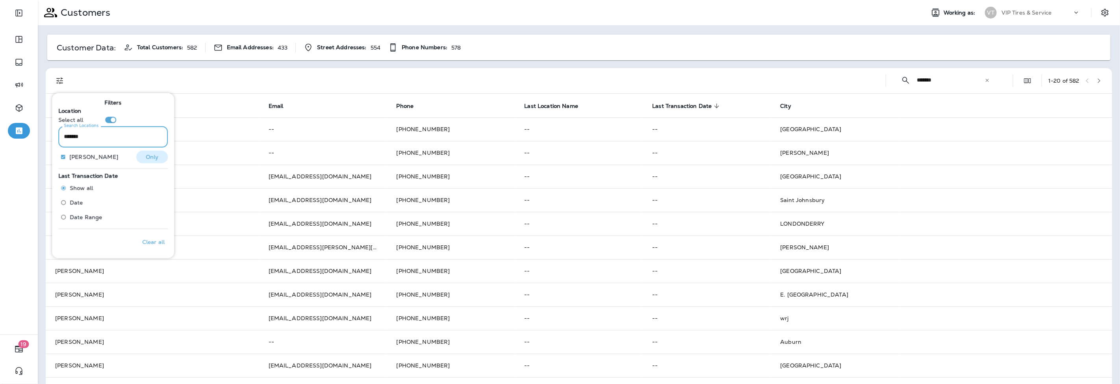
type input "*******"
click at [146, 158] on p "Only" at bounding box center [152, 157] width 13 height 6
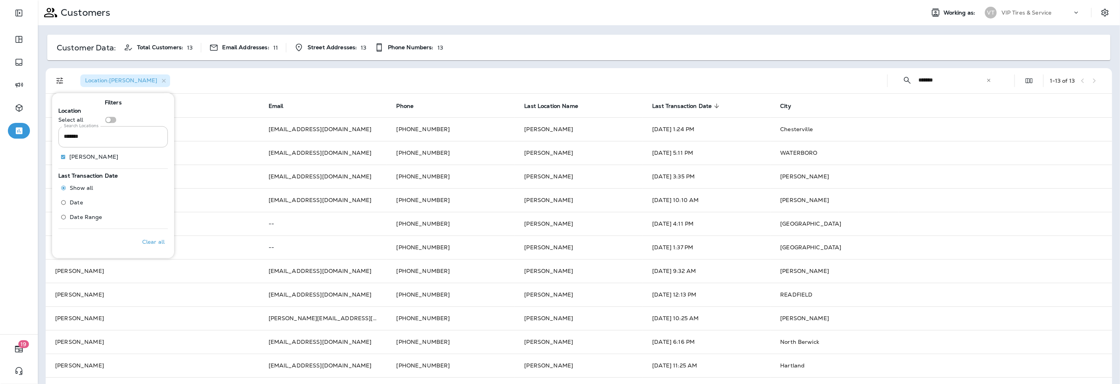
click at [197, 79] on div "Location : [GEOGRAPHIC_DATA]" at bounding box center [477, 80] width 807 height 25
click at [648, 104] on th "Last Transaction Date sorted descending" at bounding box center [707, 106] width 128 height 24
click at [664, 106] on span "Last Transaction Date" at bounding box center [681, 106] width 59 height 7
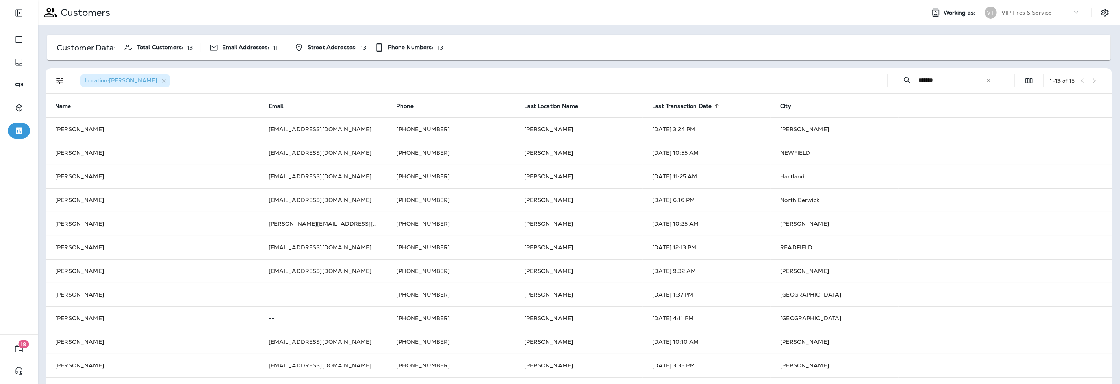
click at [665, 105] on span "Last Transaction Date" at bounding box center [681, 106] width 59 height 7
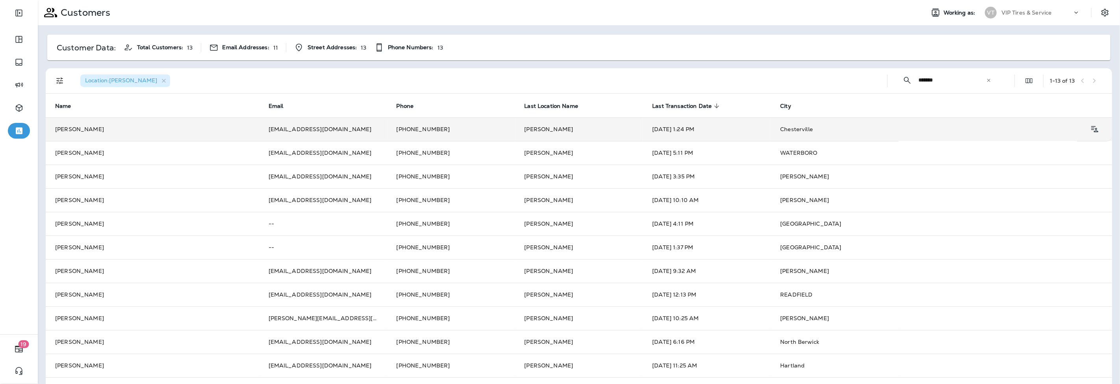
click at [143, 125] on td "[PERSON_NAME]" at bounding box center [153, 129] width 214 height 24
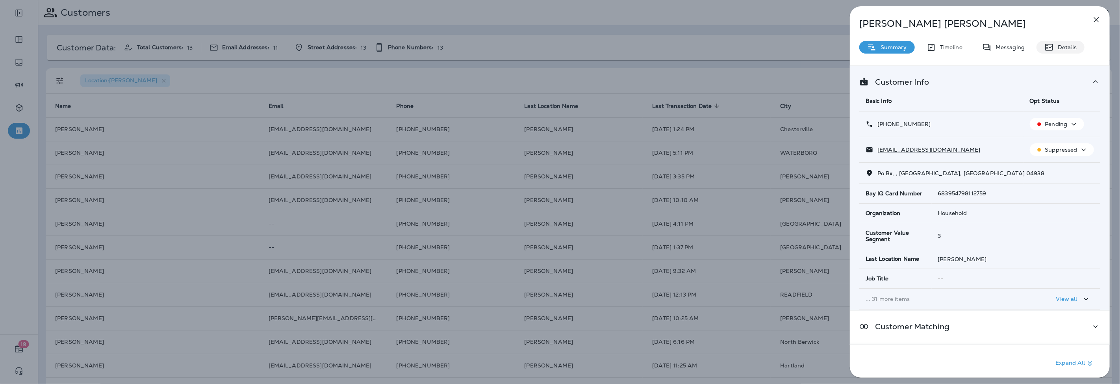
click at [1066, 46] on p "Details" at bounding box center [1065, 47] width 23 height 6
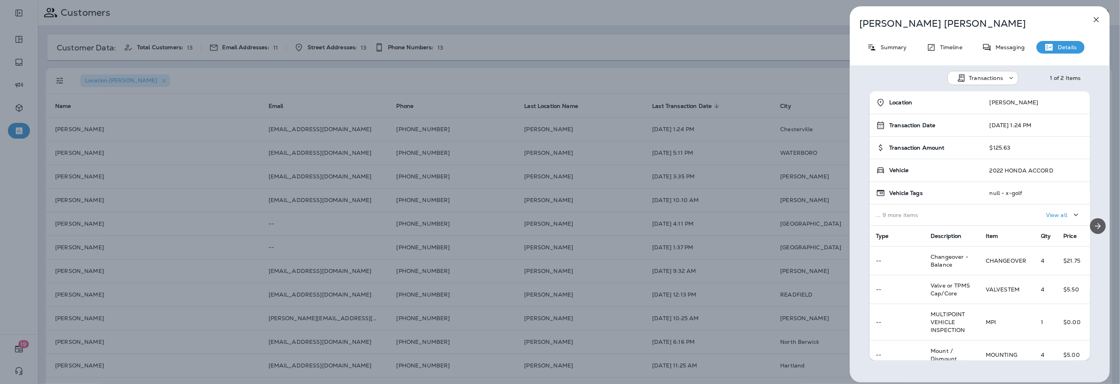
click at [1095, 226] on icon "Next" at bounding box center [1098, 226] width 6 height 6
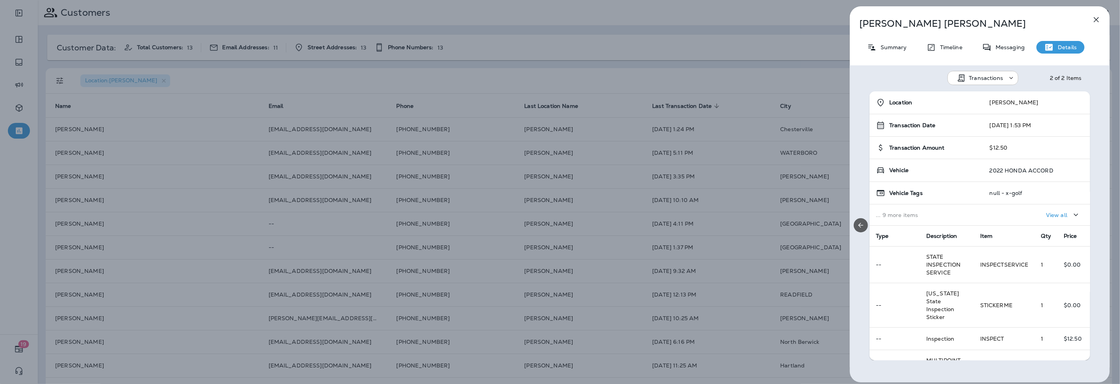
click at [858, 220] on button "Previous" at bounding box center [861, 225] width 14 height 14
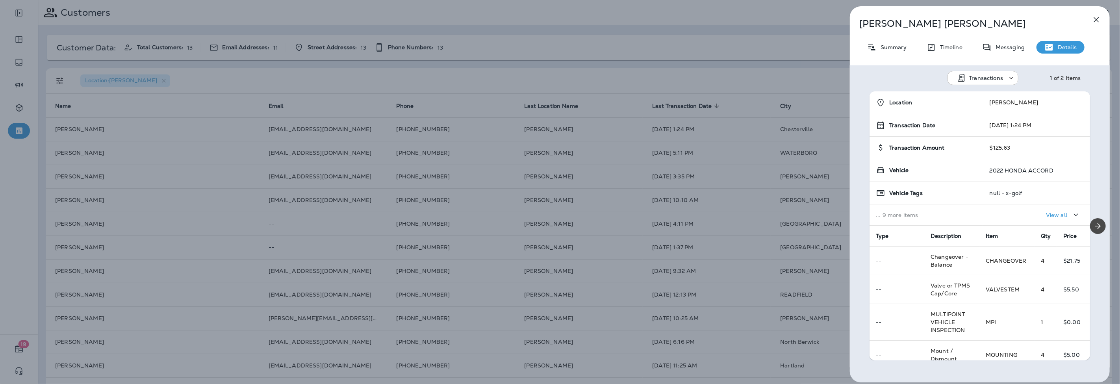
click at [552, 70] on div "[PERSON_NAME] Summary Timeline Messaging Details Transactions 1 of 2 Items Loca…" at bounding box center [560, 192] width 1120 height 384
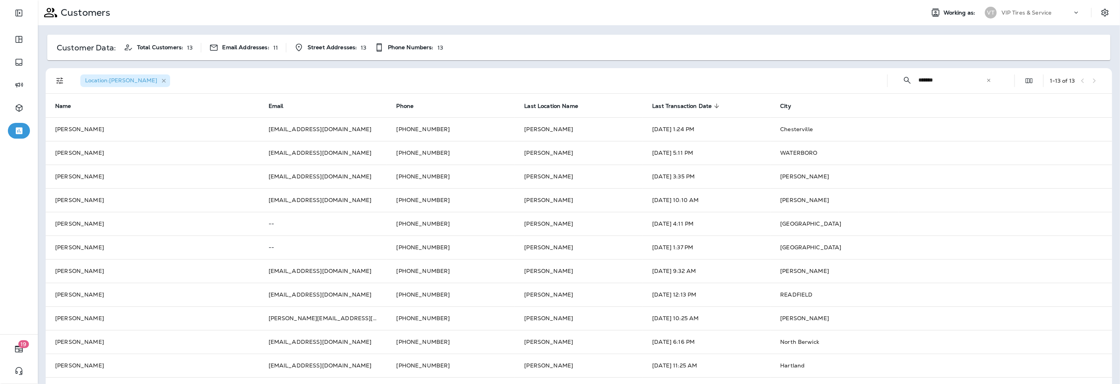
click at [161, 83] on icon "button" at bounding box center [164, 81] width 7 height 7
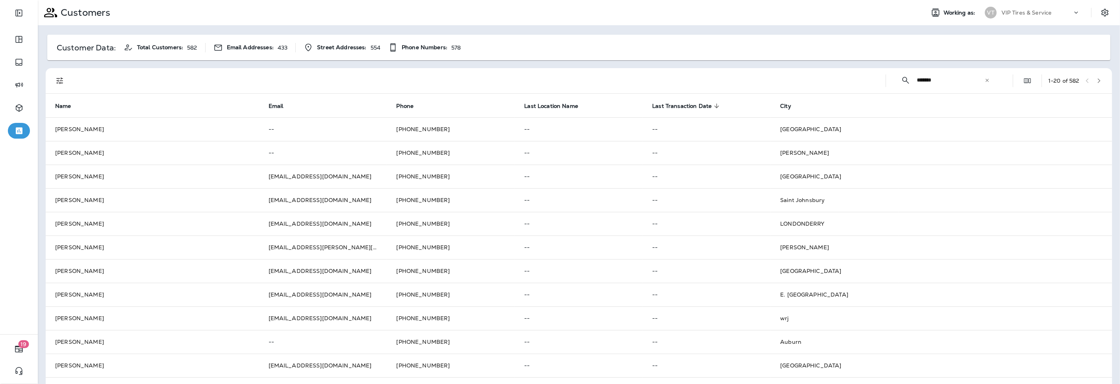
click at [672, 104] on span "Last Transaction Date" at bounding box center [681, 106] width 59 height 7
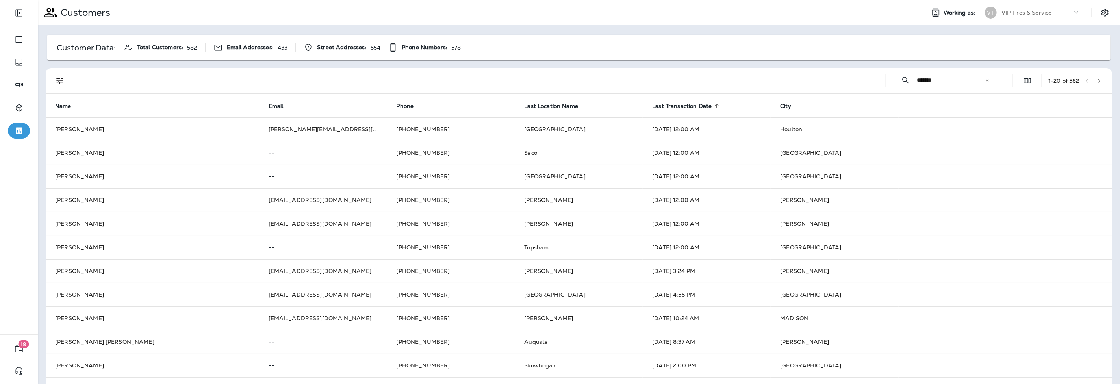
click at [665, 104] on span "Last Transaction Date" at bounding box center [681, 106] width 59 height 7
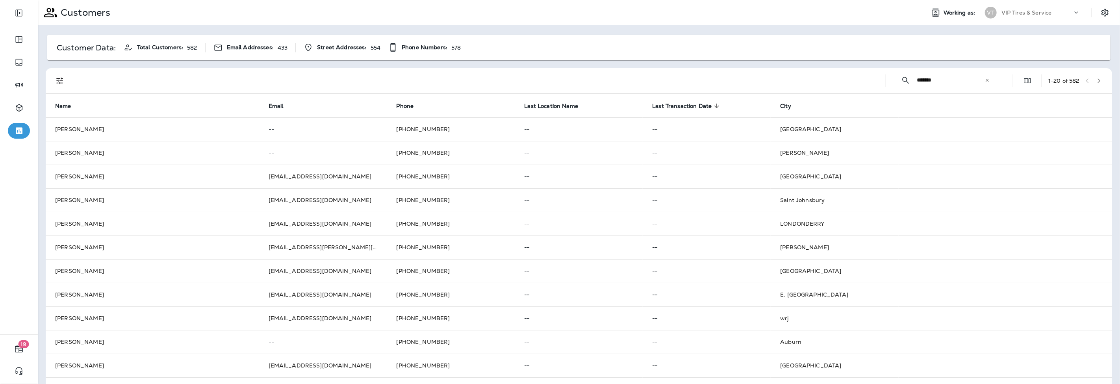
click at [1098, 82] on icon "button" at bounding box center [1099, 80] width 3 height 5
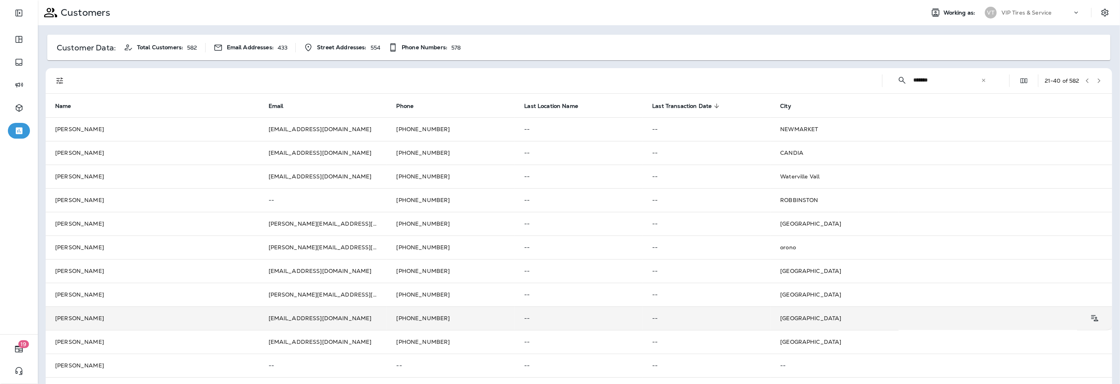
click at [107, 316] on td "[PERSON_NAME]" at bounding box center [153, 318] width 214 height 24
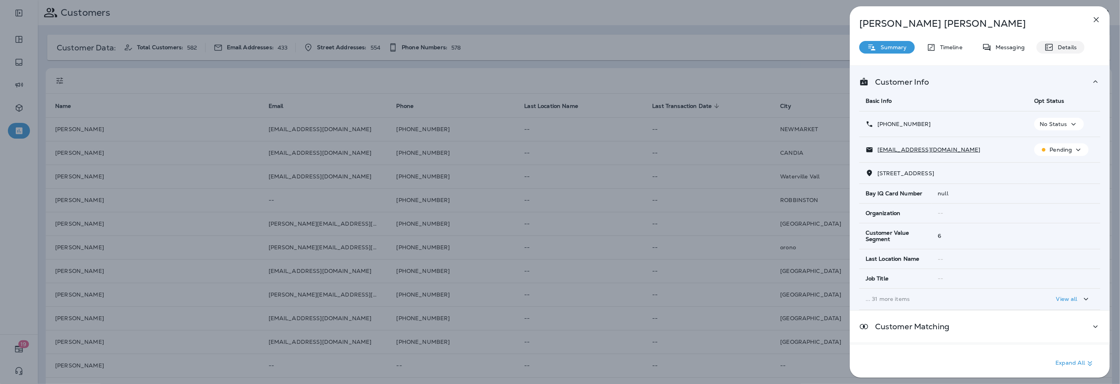
click at [1055, 45] on p "Details" at bounding box center [1065, 47] width 23 height 6
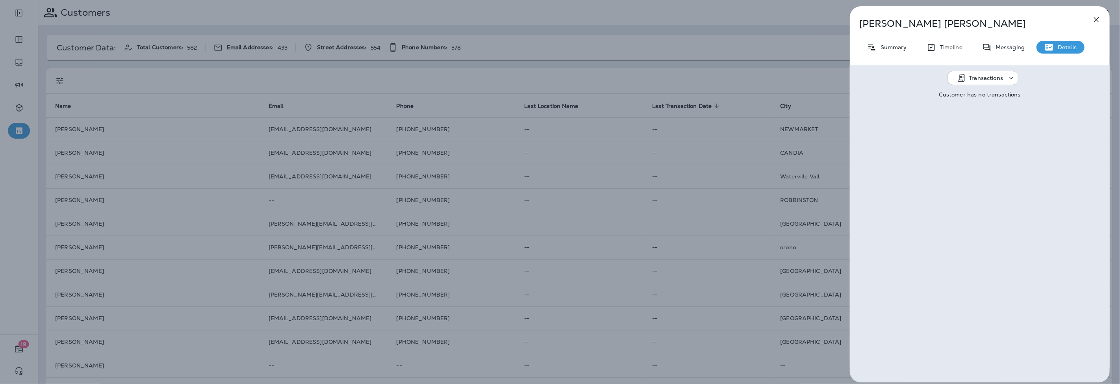
click at [617, 80] on div "[PERSON_NAME] Summary Timeline Messaging Details Transactions Customer has no t…" at bounding box center [560, 192] width 1120 height 384
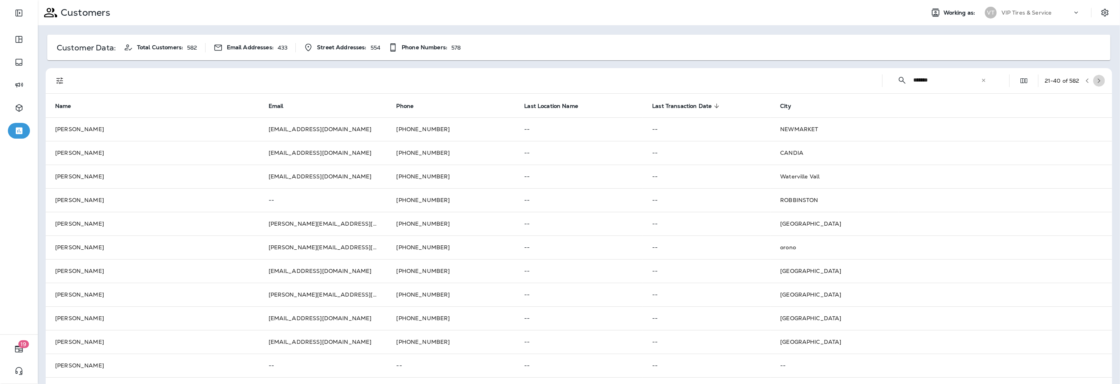
click at [1094, 81] on button "button" at bounding box center [1100, 81] width 12 height 12
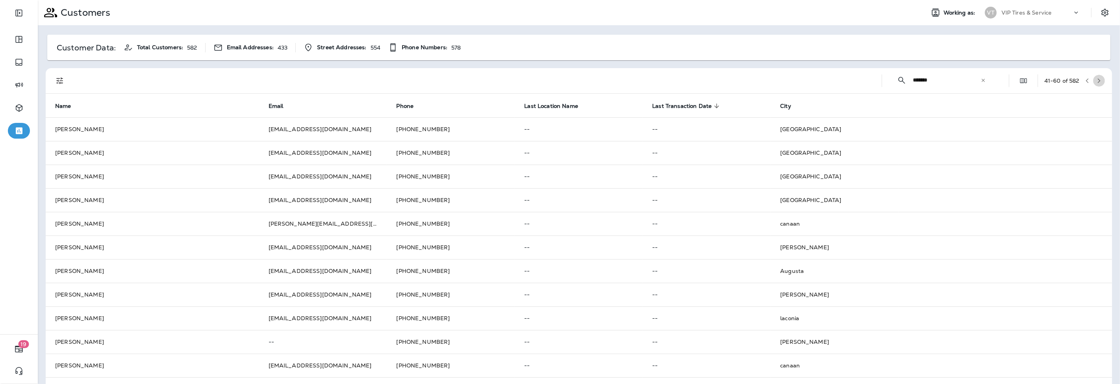
click at [1098, 80] on button "button" at bounding box center [1100, 81] width 12 height 12
click at [1097, 79] on icon "button" at bounding box center [1100, 81] width 6 height 6
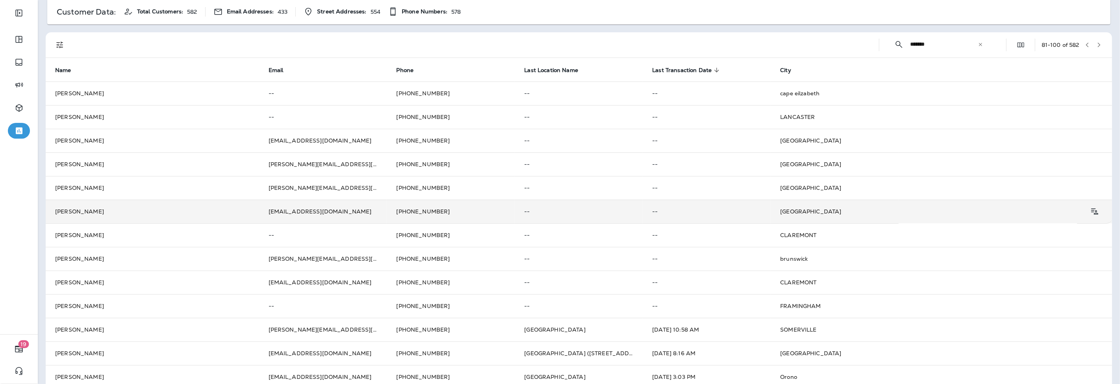
scroll to position [175, 0]
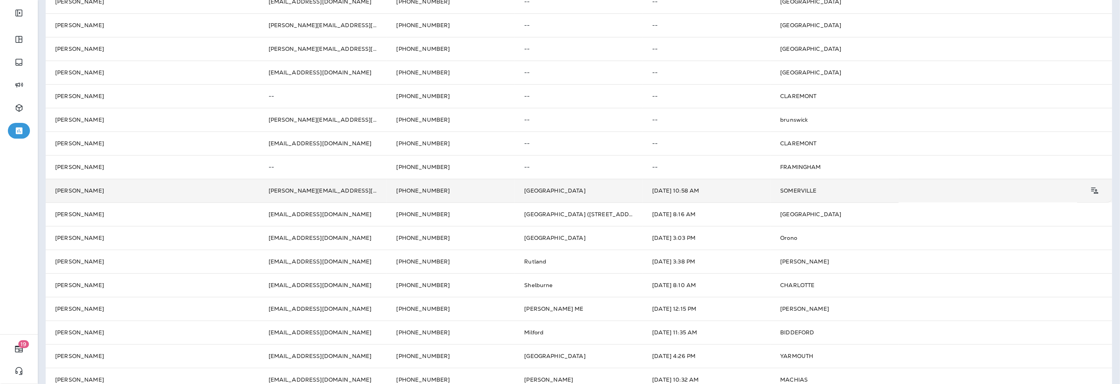
click at [300, 195] on td "[PERSON_NAME][EMAIL_ADDRESS][DOMAIN_NAME]" at bounding box center [323, 191] width 128 height 24
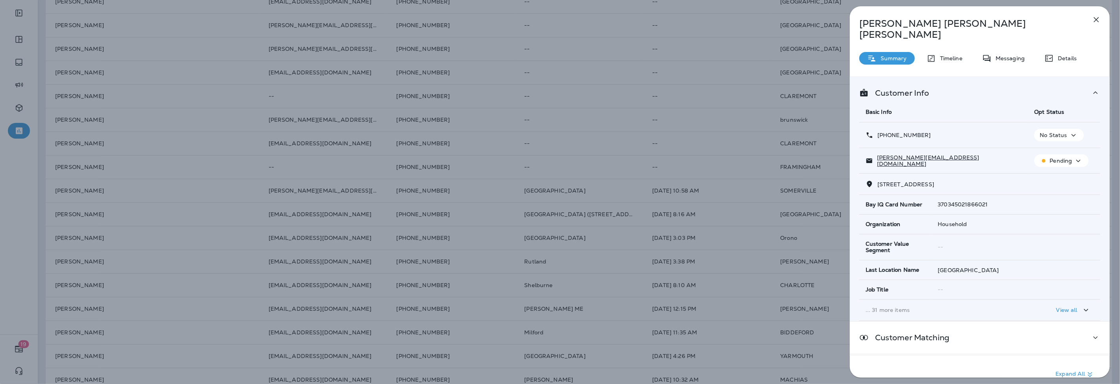
click at [1064, 55] on p "Details" at bounding box center [1065, 58] width 23 height 6
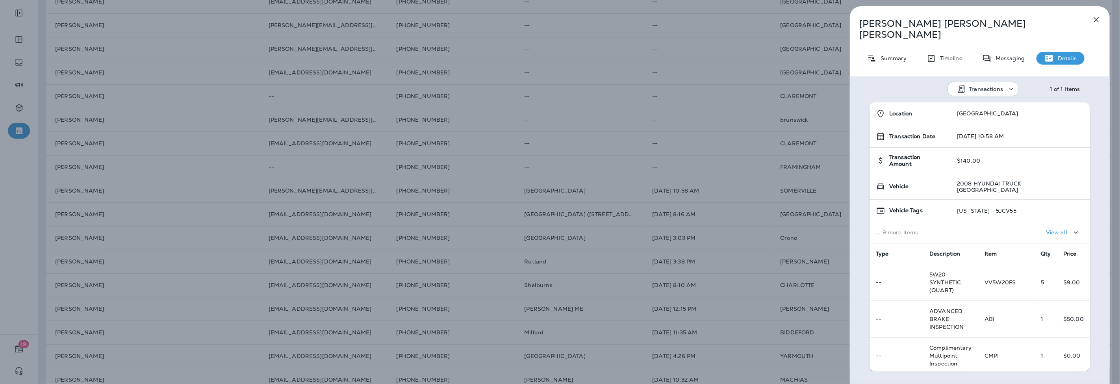
click at [231, 255] on div "[PERSON_NAME] Summary Timeline Messaging Details Transactions 1 of 1 Items Loca…" at bounding box center [560, 192] width 1120 height 384
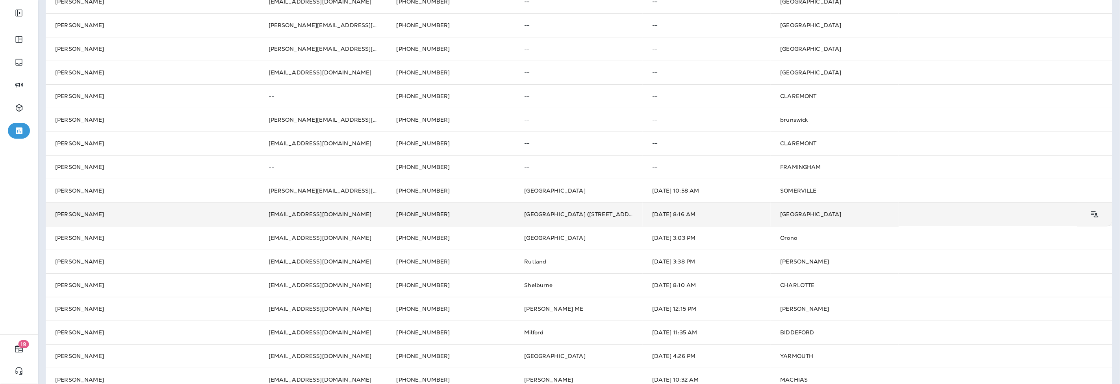
click at [521, 218] on td "[GEOGRAPHIC_DATA] ([STREET_ADDRESS])" at bounding box center [579, 214] width 128 height 24
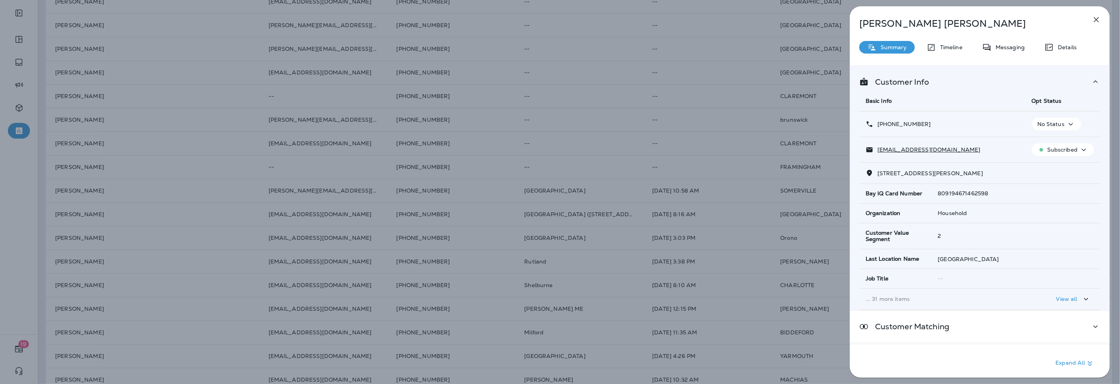
click at [1061, 44] on p "Details" at bounding box center [1065, 47] width 23 height 6
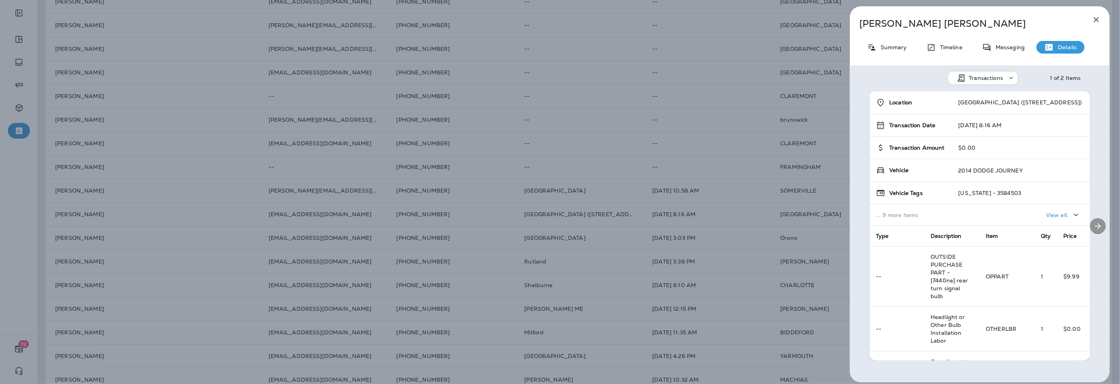
click at [1094, 227] on icon "Next" at bounding box center [1098, 225] width 9 height 9
click at [407, 275] on div "[PERSON_NAME] Summary Timeline Messaging Details Transactions 2 of 2 Items Loca…" at bounding box center [560, 192] width 1120 height 384
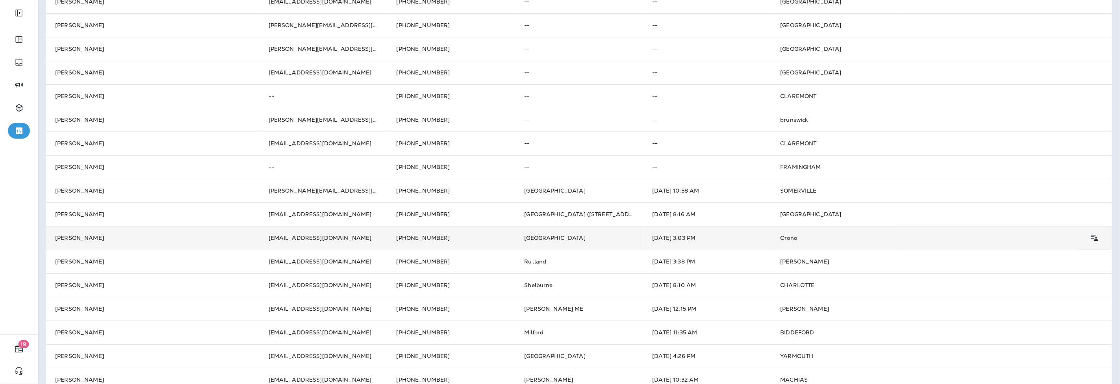
click at [80, 238] on td "[PERSON_NAME]" at bounding box center [153, 238] width 214 height 24
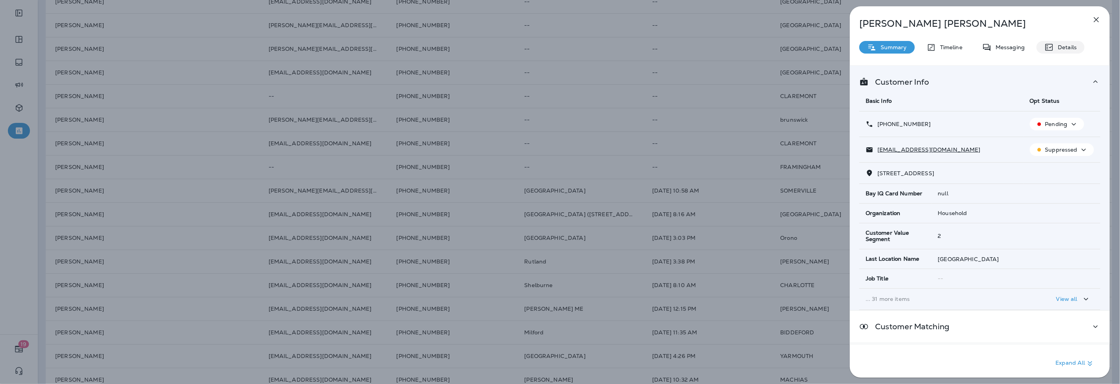
click at [1060, 50] on p "Details" at bounding box center [1065, 47] width 23 height 6
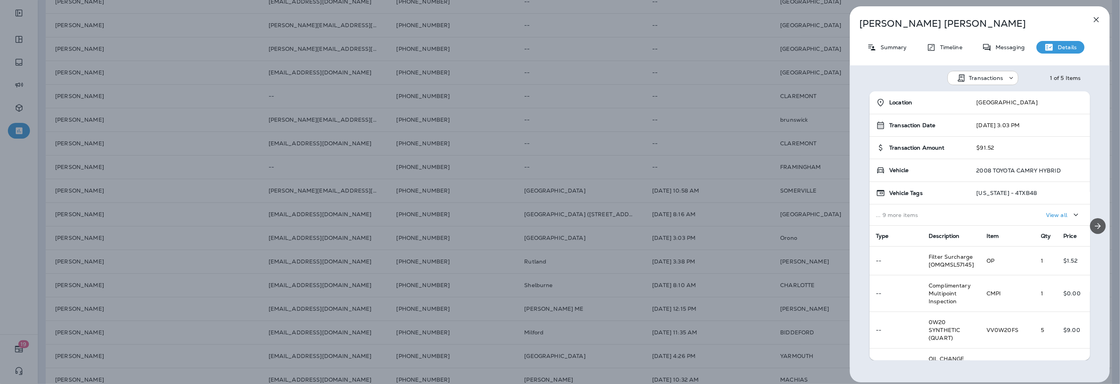
click at [1095, 227] on icon "Next" at bounding box center [1098, 225] width 9 height 9
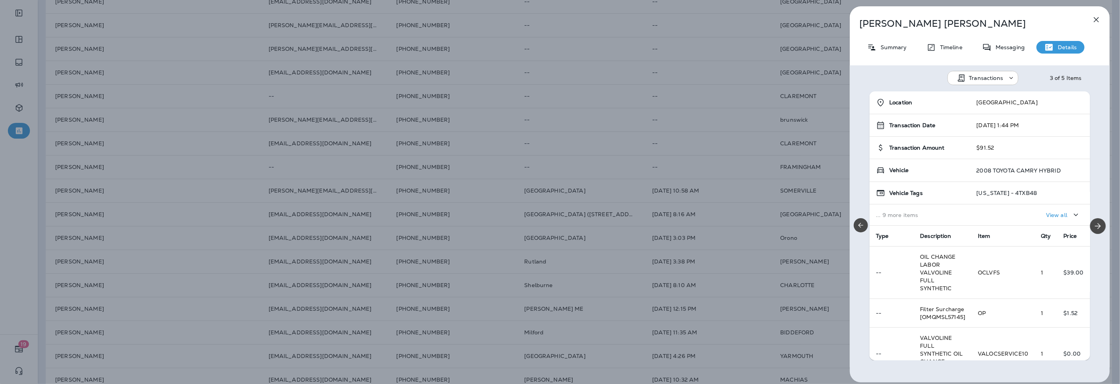
click at [595, 136] on div "[PERSON_NAME] Summary Timeline Messaging Details Transactions 3 of 5 Items Loca…" at bounding box center [560, 192] width 1120 height 384
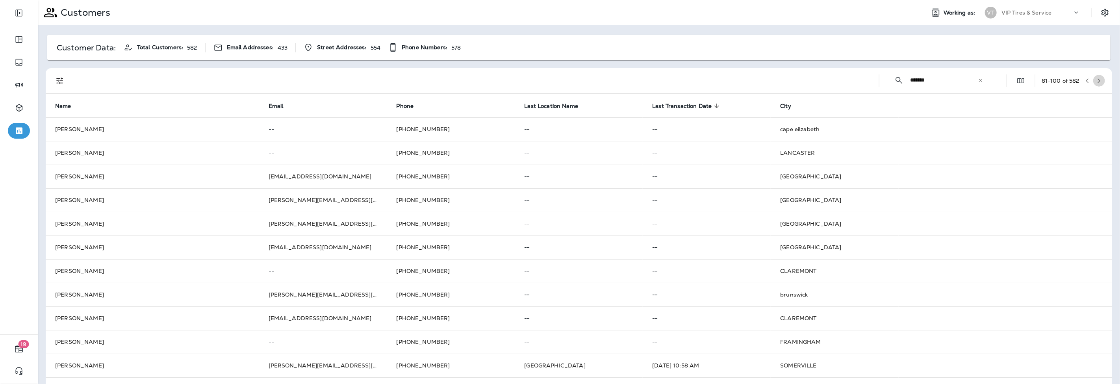
click at [1097, 78] on icon "button" at bounding box center [1100, 81] width 6 height 6
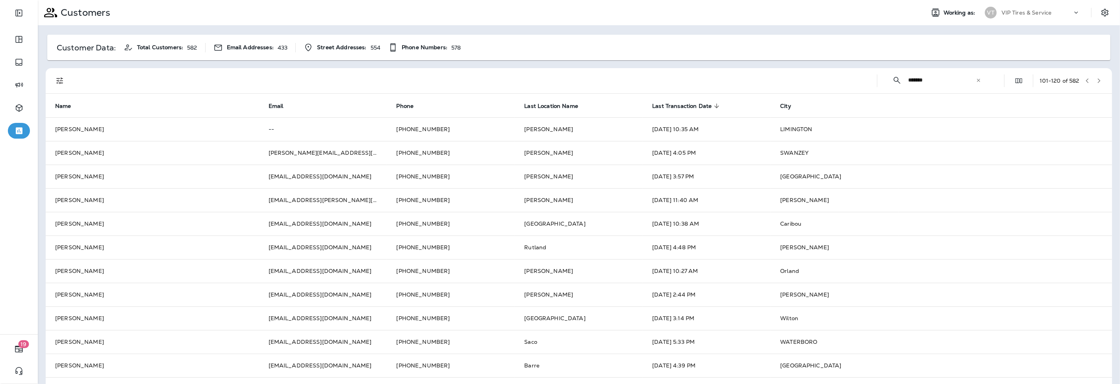
drag, startPoint x: 934, startPoint y: 78, endPoint x: 872, endPoint y: 78, distance: 61.5
click at [872, 78] on div "​ ******* ​ ​ 101 - 120 of 582" at bounding box center [580, 80] width 1057 height 25
type input "****"
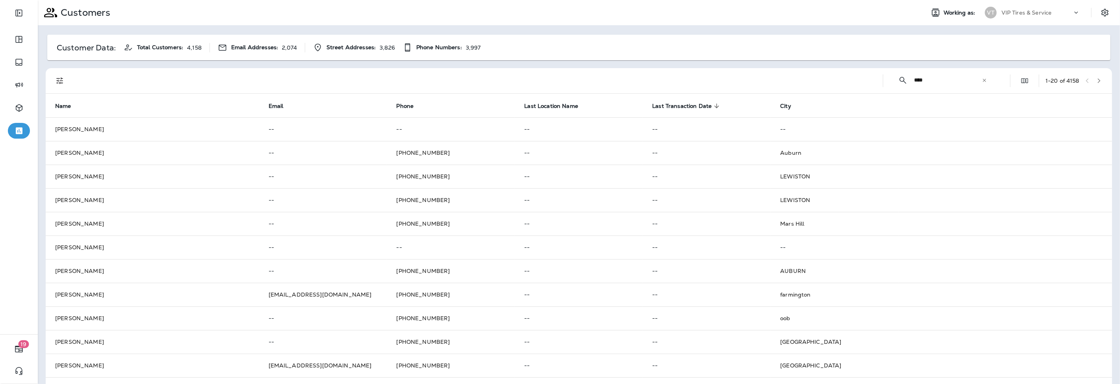
click at [1094, 79] on button "button" at bounding box center [1100, 81] width 12 height 12
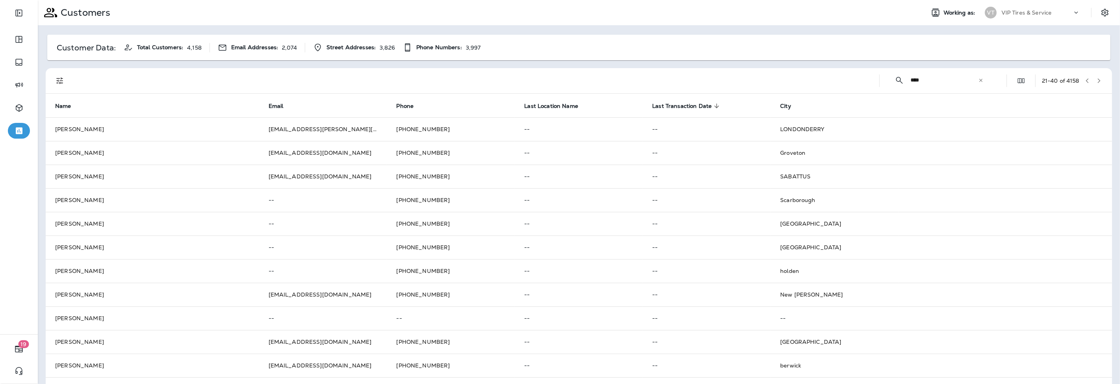
click at [1097, 79] on icon "button" at bounding box center [1100, 81] width 6 height 6
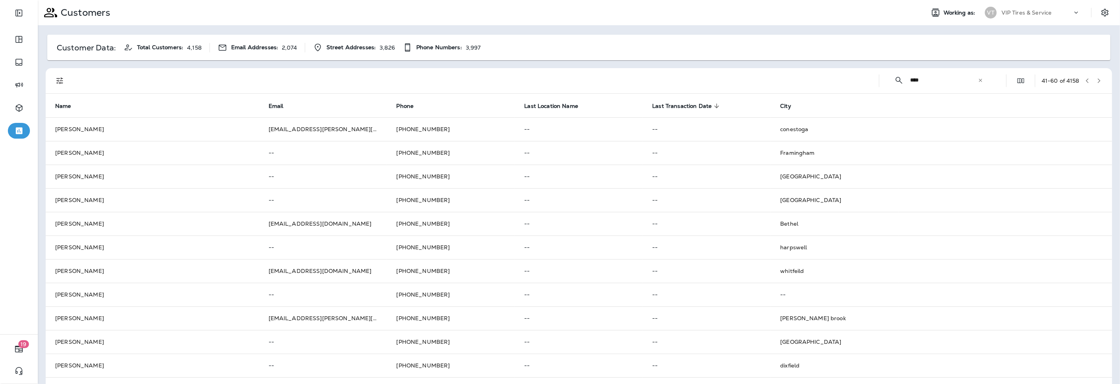
click at [1097, 79] on icon "button" at bounding box center [1100, 81] width 6 height 6
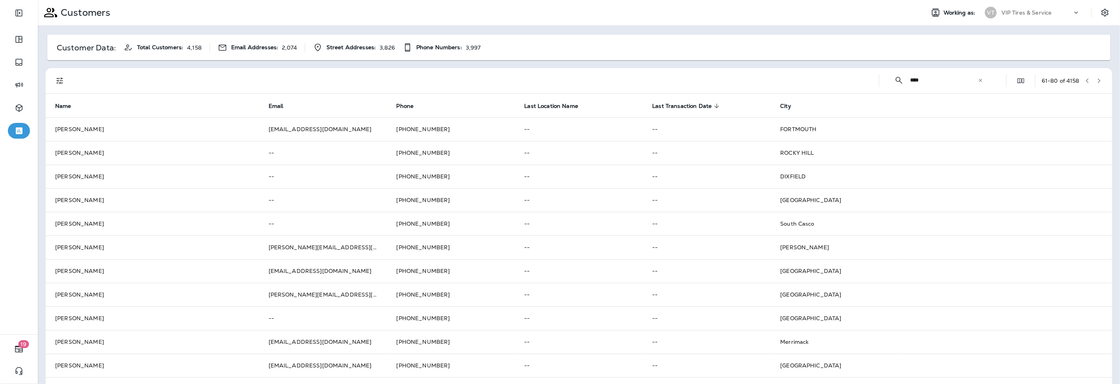
click at [1096, 83] on button "button" at bounding box center [1100, 81] width 12 height 12
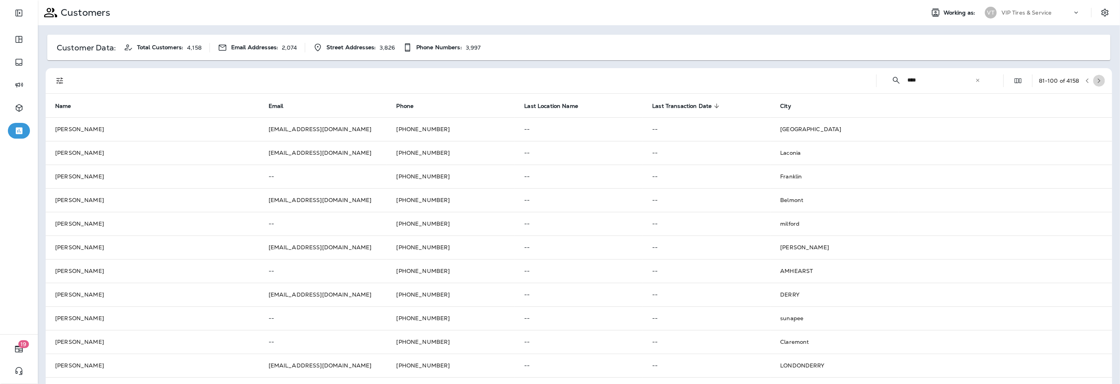
click at [1094, 77] on button "button" at bounding box center [1100, 81] width 12 height 12
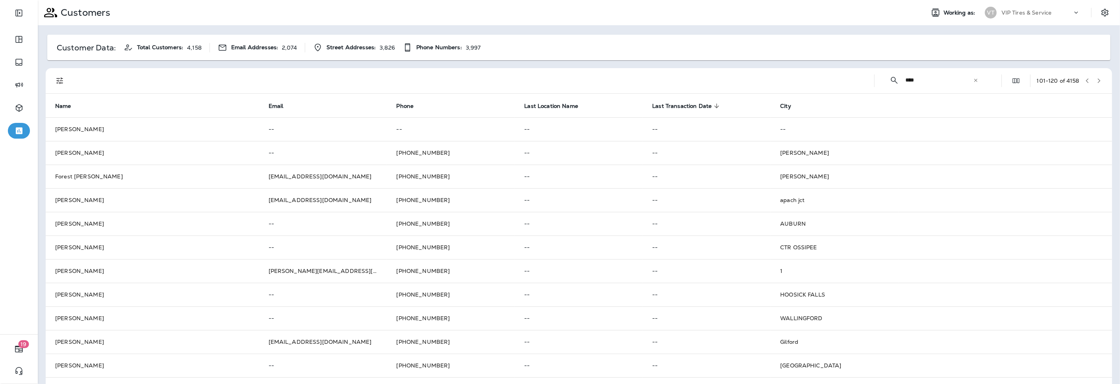
click at [1097, 82] on icon "button" at bounding box center [1100, 81] width 6 height 6
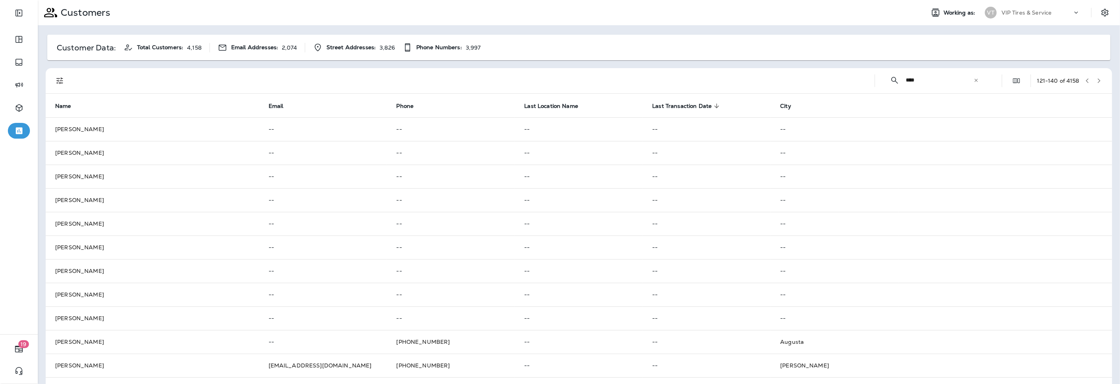
click at [1096, 81] on button "button" at bounding box center [1100, 81] width 12 height 12
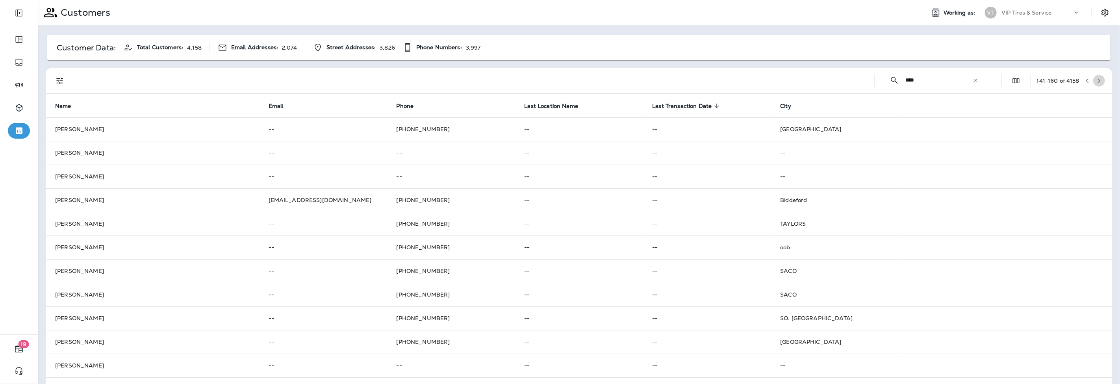
click at [1096, 80] on button "button" at bounding box center [1100, 81] width 12 height 12
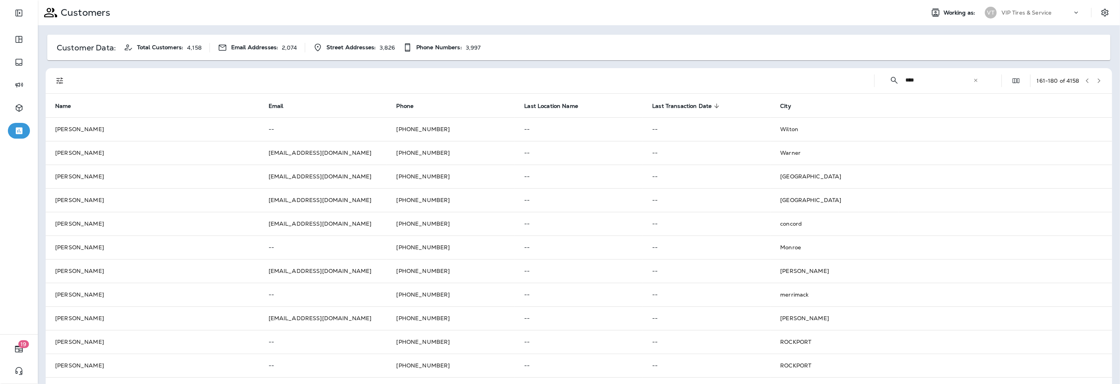
click at [1096, 82] on button "button" at bounding box center [1100, 81] width 12 height 12
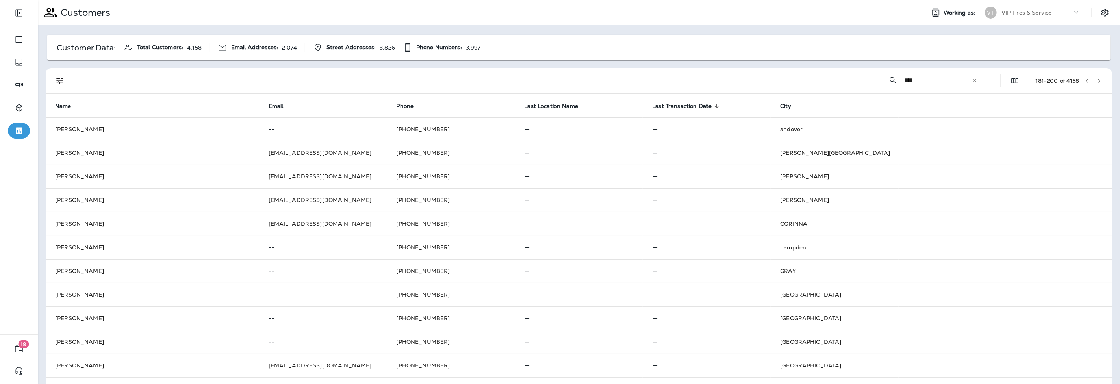
click at [1097, 78] on icon "button" at bounding box center [1100, 81] width 6 height 6
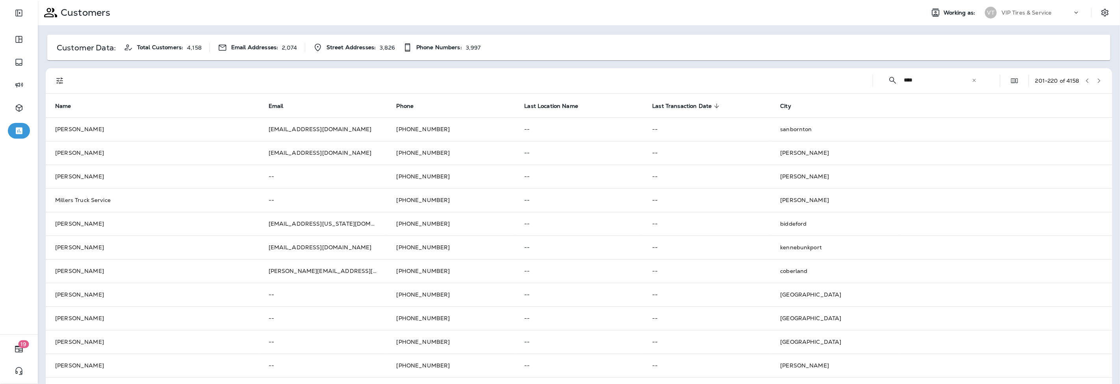
click at [1097, 82] on icon "button" at bounding box center [1100, 81] width 6 height 6
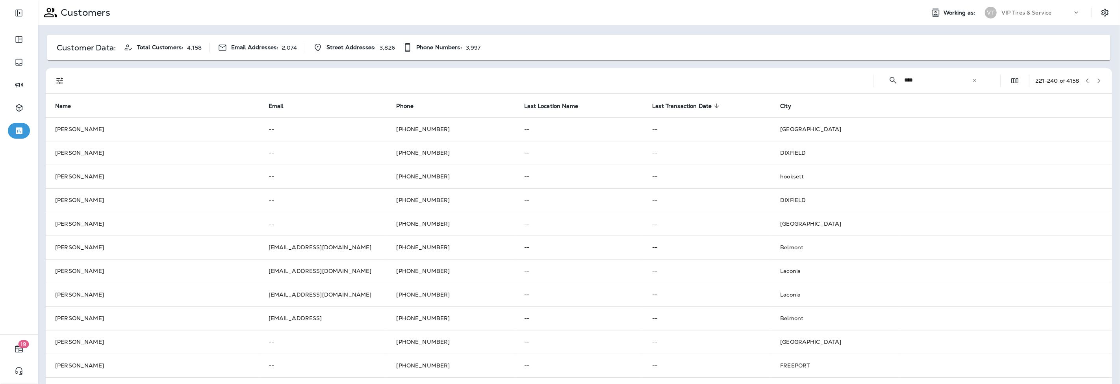
click at [1097, 79] on icon "button" at bounding box center [1100, 81] width 6 height 6
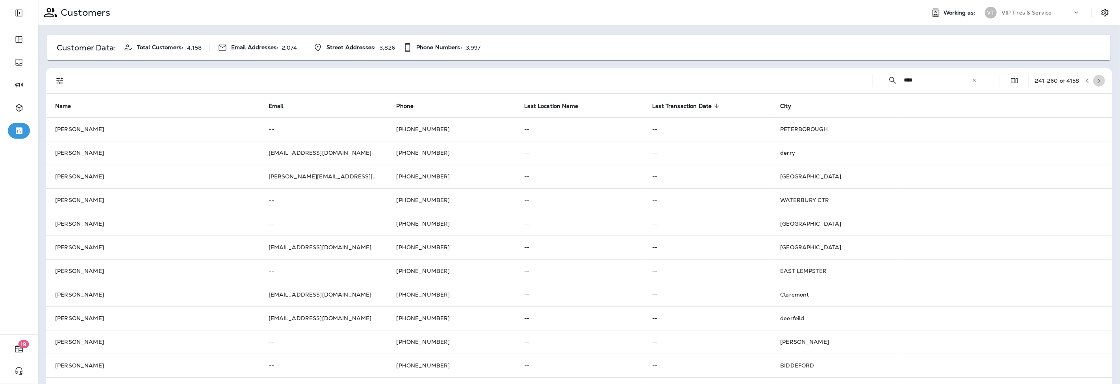
click at [1097, 80] on icon "button" at bounding box center [1100, 81] width 6 height 6
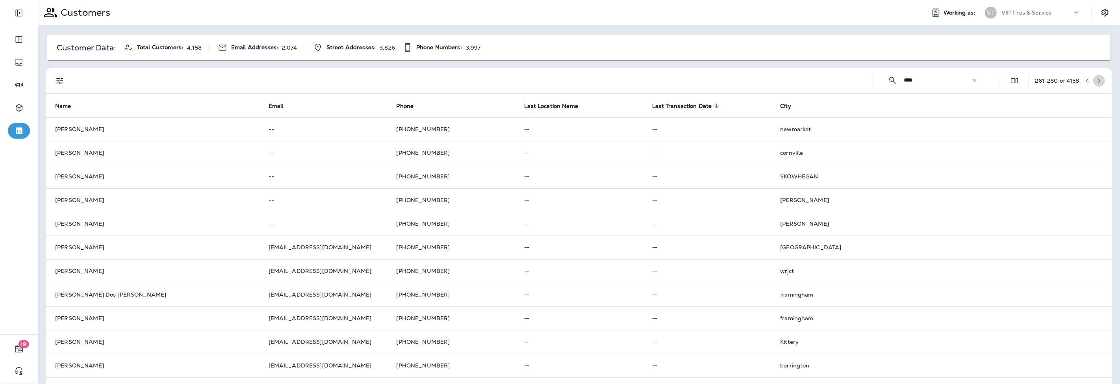
click at [1097, 79] on icon "button" at bounding box center [1100, 81] width 6 height 6
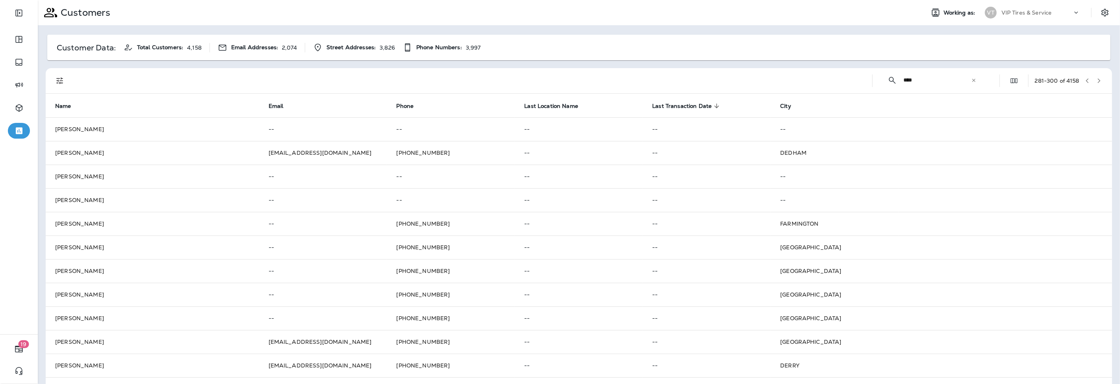
click at [1097, 78] on icon "button" at bounding box center [1100, 81] width 6 height 6
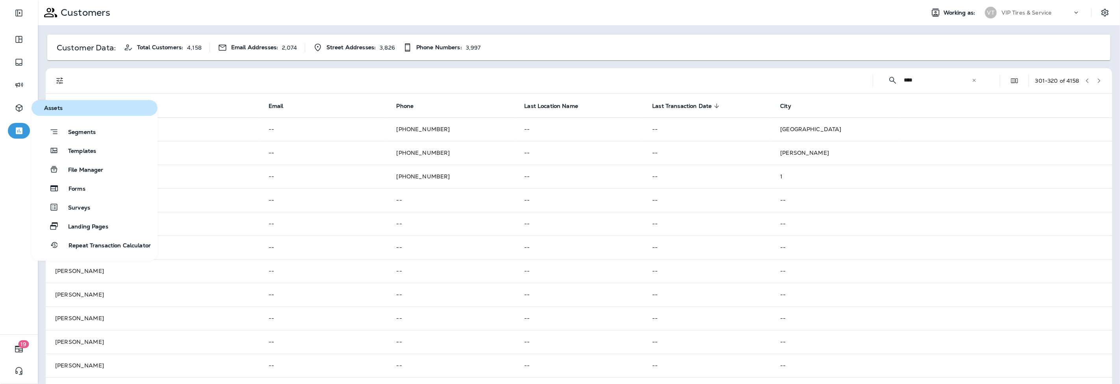
drag, startPoint x: 88, startPoint y: 132, endPoint x: 190, endPoint y: 65, distance: 122.0
click at [190, 65] on div "Customer Data: Total Customers: 4,158 Email Addresses: 2,074 Street Addresses: …" at bounding box center [579, 311] width 1082 height 573
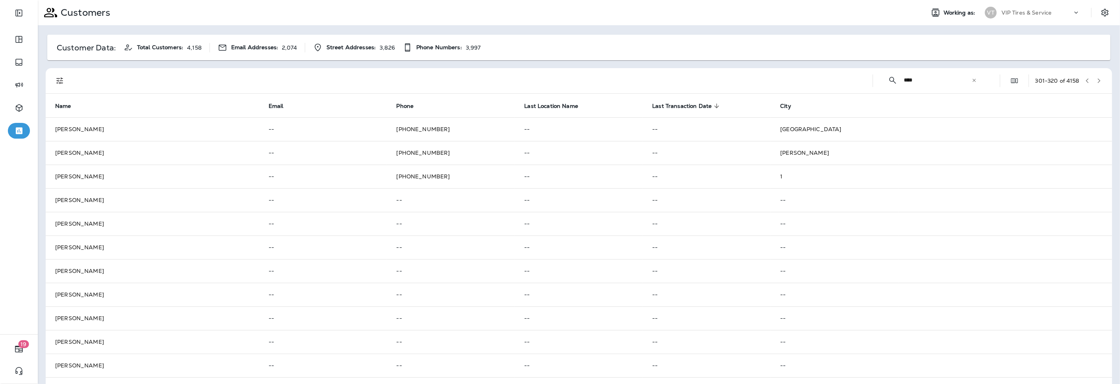
click at [1094, 75] on button "button" at bounding box center [1100, 81] width 12 height 12
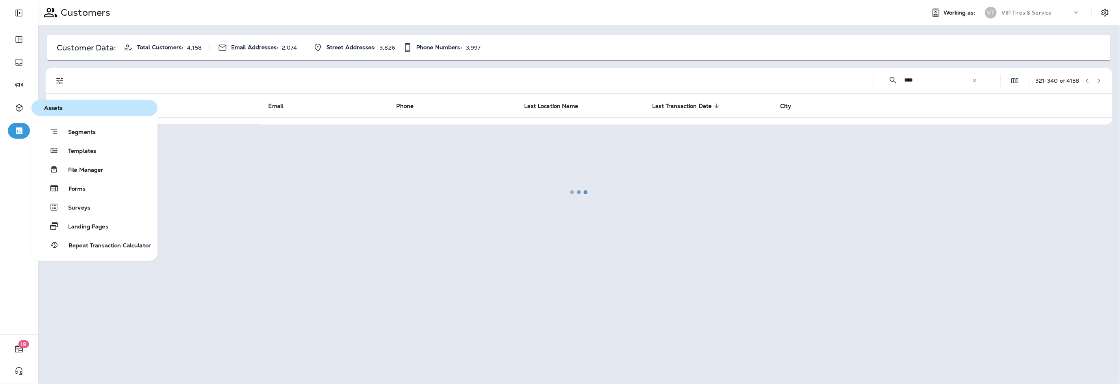
drag, startPoint x: 61, startPoint y: 130, endPoint x: 453, endPoint y: 266, distance: 415.0
click at [453, 266] on div at bounding box center [579, 192] width 1081 height 382
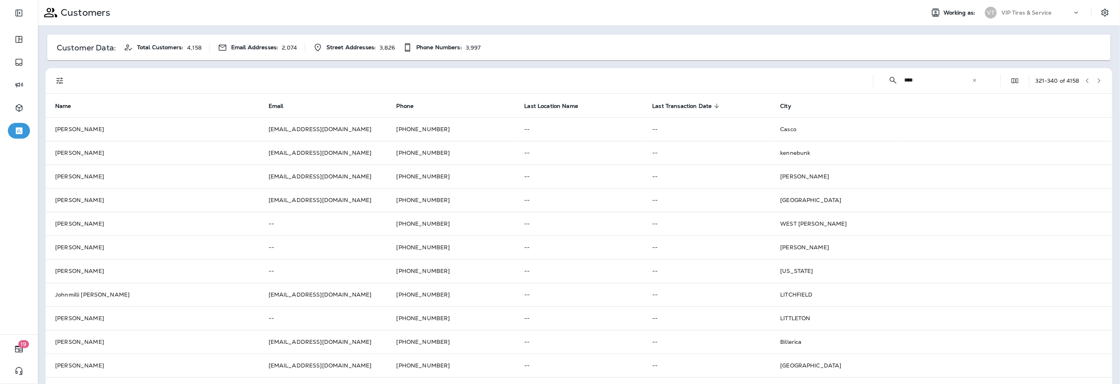
click at [1097, 78] on icon "button" at bounding box center [1100, 81] width 6 height 6
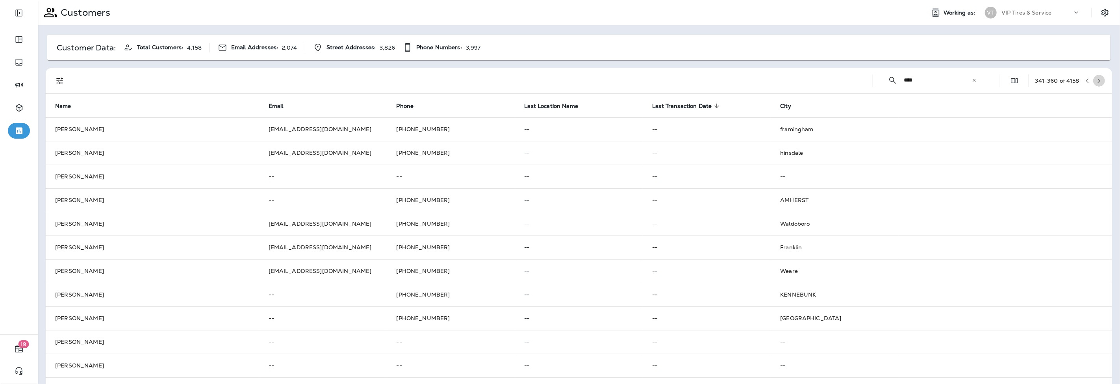
click at [1094, 76] on button "button" at bounding box center [1100, 81] width 12 height 12
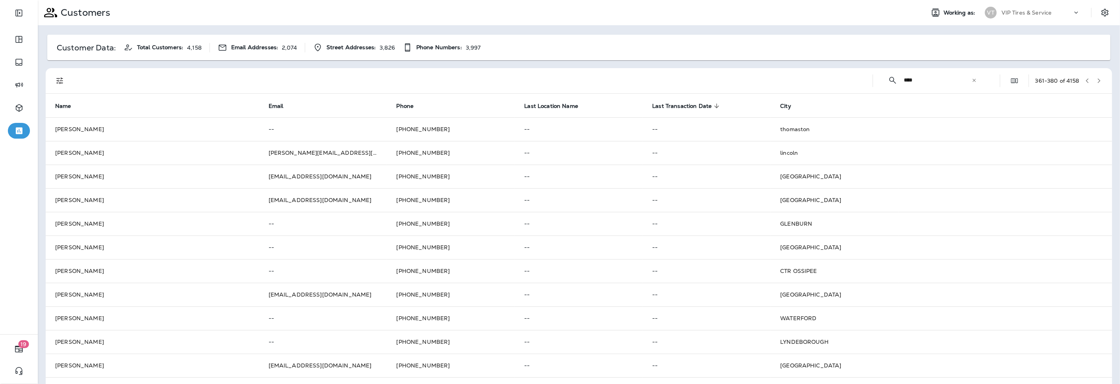
click at [1094, 80] on button "button" at bounding box center [1100, 81] width 12 height 12
click at [1097, 80] on icon "button" at bounding box center [1100, 81] width 6 height 6
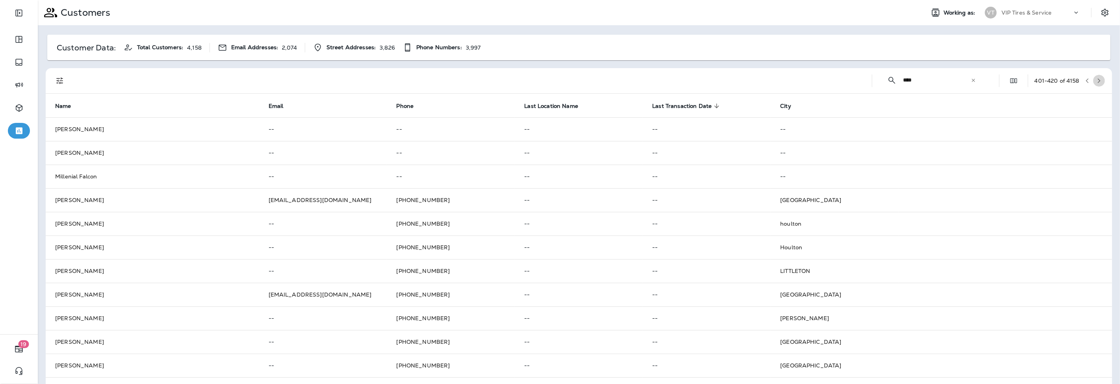
click at [1097, 83] on icon "button" at bounding box center [1100, 81] width 6 height 6
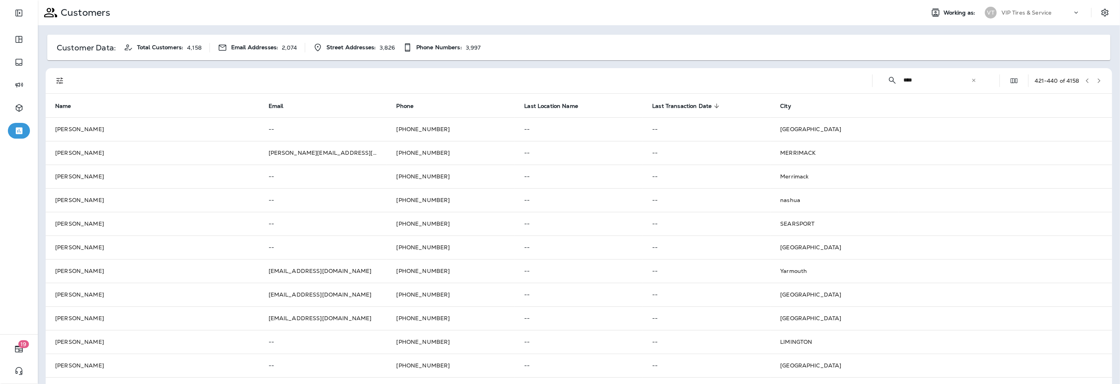
click at [1097, 78] on icon "button" at bounding box center [1100, 81] width 6 height 6
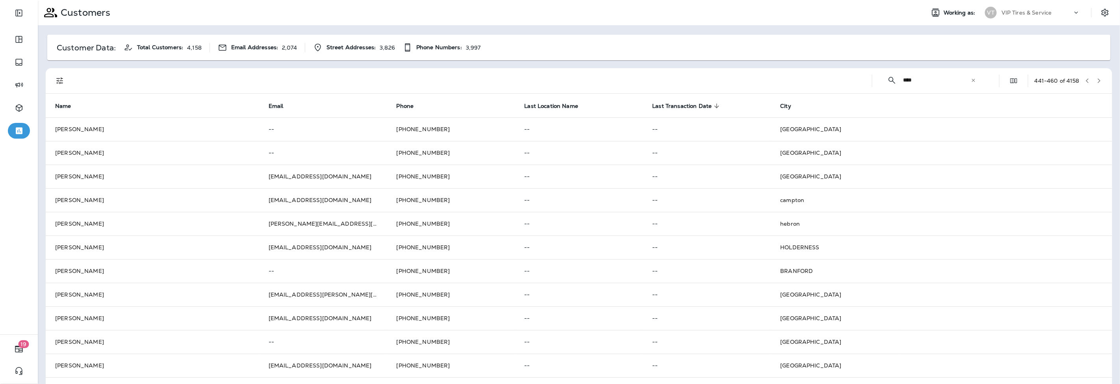
click at [1098, 82] on icon "button" at bounding box center [1099, 80] width 3 height 5
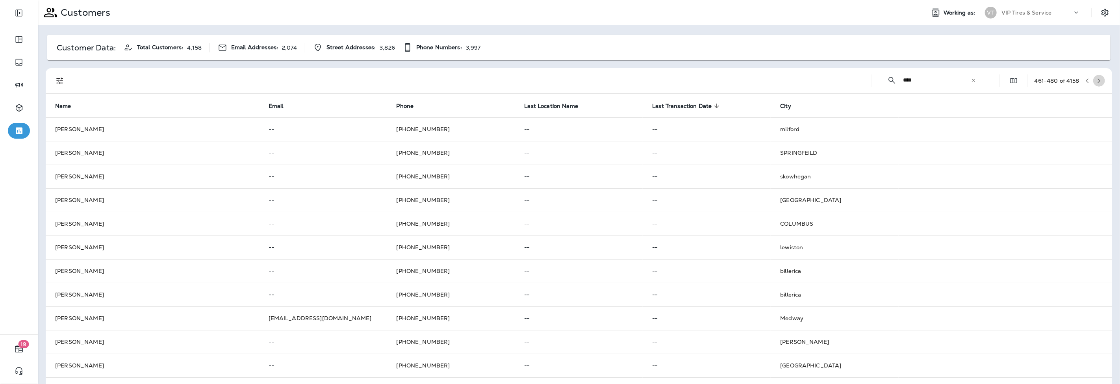
click at [1097, 81] on icon "button" at bounding box center [1100, 81] width 6 height 6
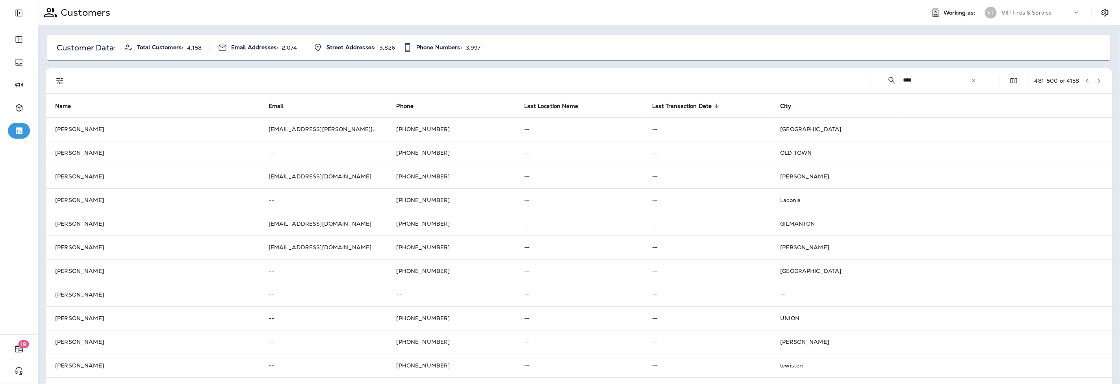
click at [1097, 82] on icon "button" at bounding box center [1100, 81] width 6 height 6
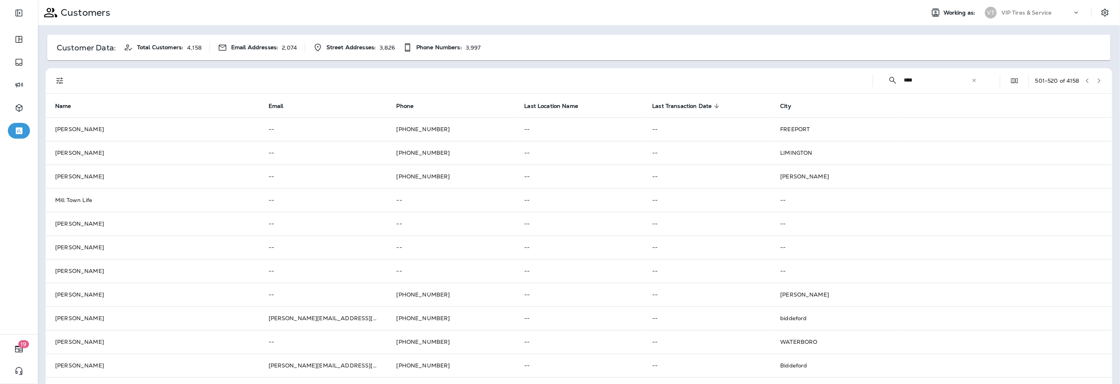
click at [1094, 77] on button "button" at bounding box center [1100, 81] width 12 height 12
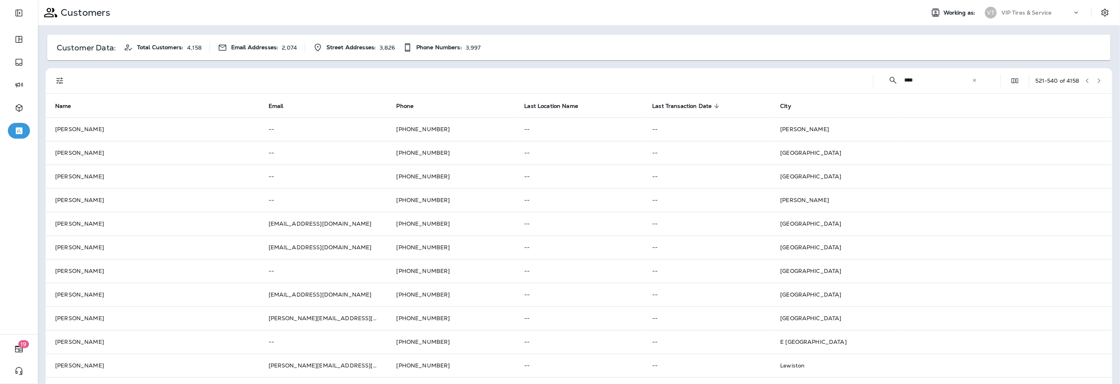
click at [1098, 82] on icon "button" at bounding box center [1099, 80] width 3 height 5
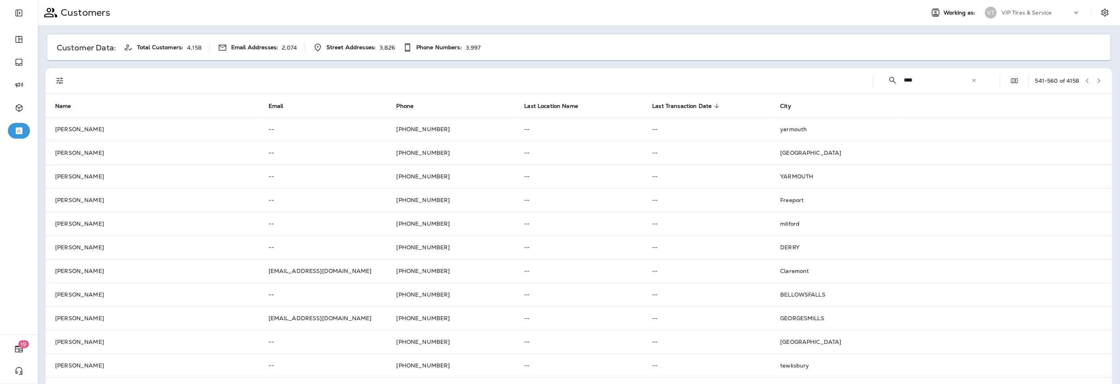
click at [1099, 80] on div "​ **** ​ ​ 541 - 560 of 4158" at bounding box center [580, 80] width 1057 height 25
click at [1098, 80] on icon "button" at bounding box center [1099, 80] width 3 height 5
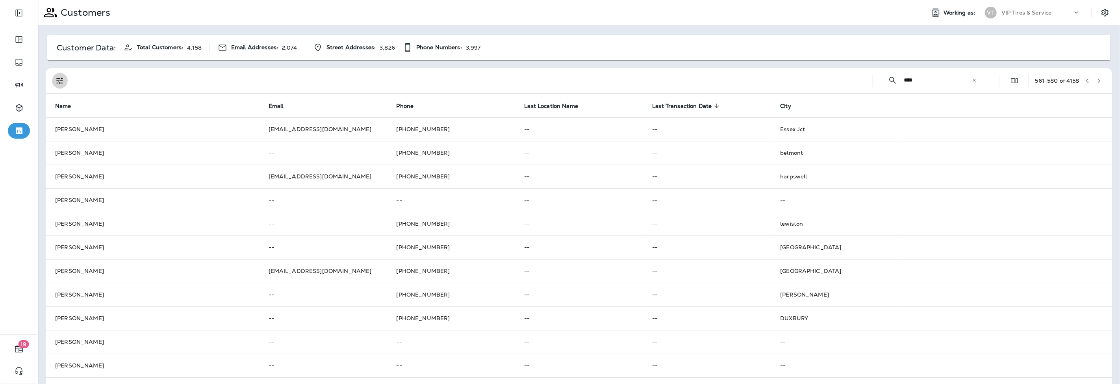
click at [61, 79] on icon "Filters" at bounding box center [59, 81] width 7 height 7
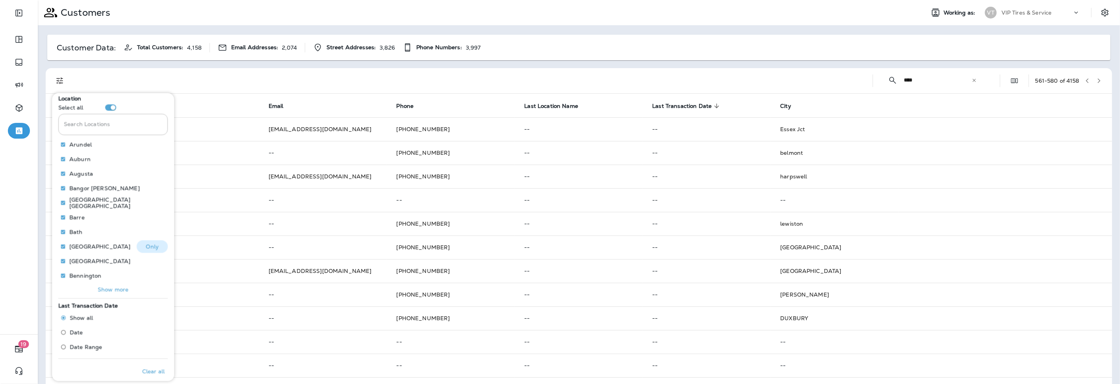
scroll to position [19, 0]
click at [87, 341] on span "Date Range" at bounding box center [86, 341] width 32 height 6
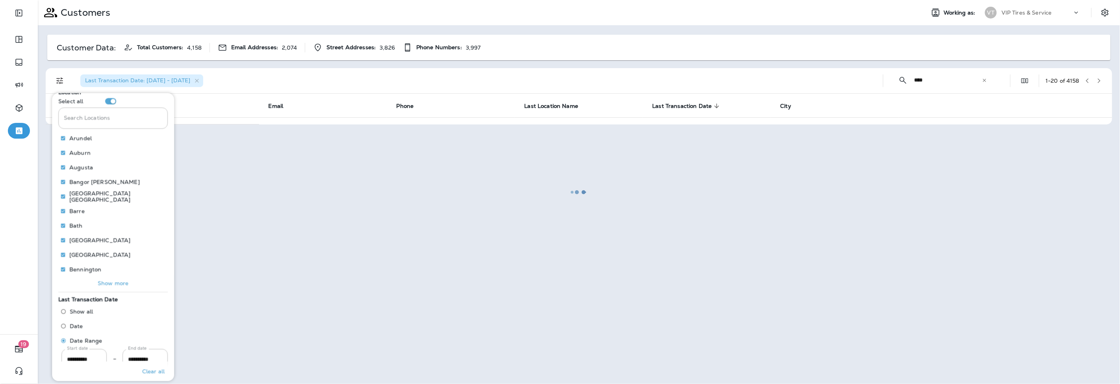
scroll to position [39, 0]
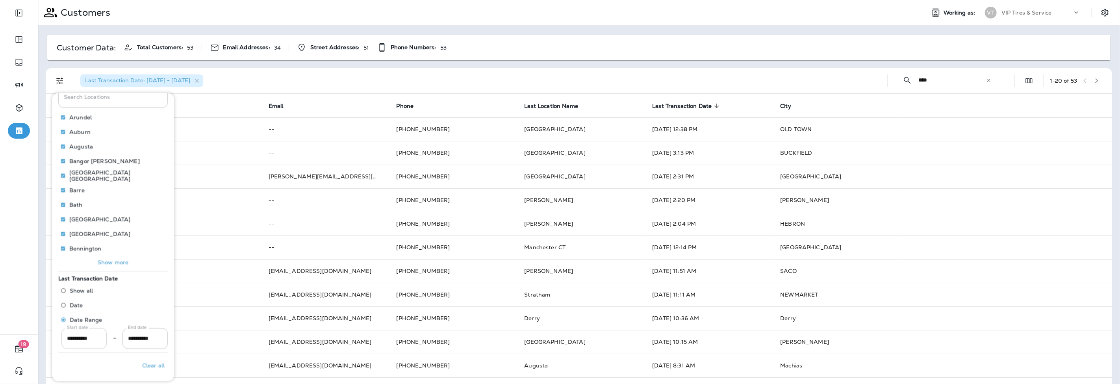
click at [87, 340] on input "**********" at bounding box center [83, 338] width 45 height 21
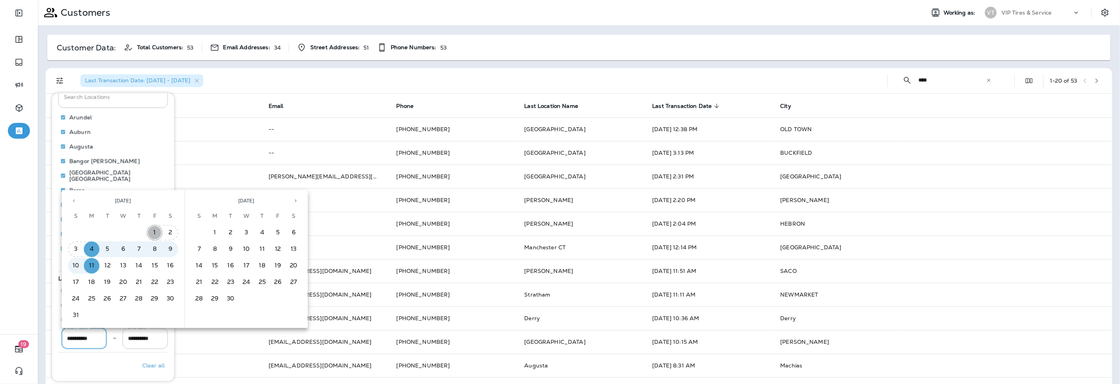
click at [154, 230] on button "1" at bounding box center [155, 233] width 16 height 16
type input "**********"
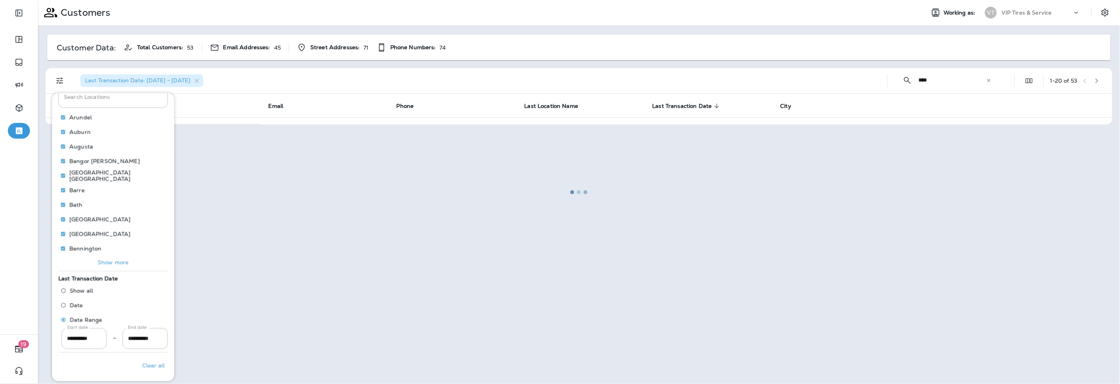
click at [277, 84] on div at bounding box center [579, 192] width 1081 height 382
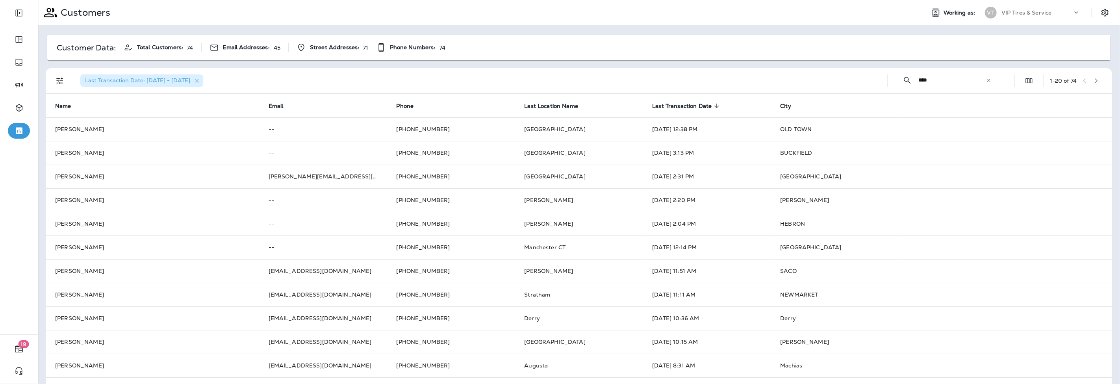
click at [1094, 80] on icon "button" at bounding box center [1097, 81] width 6 height 6
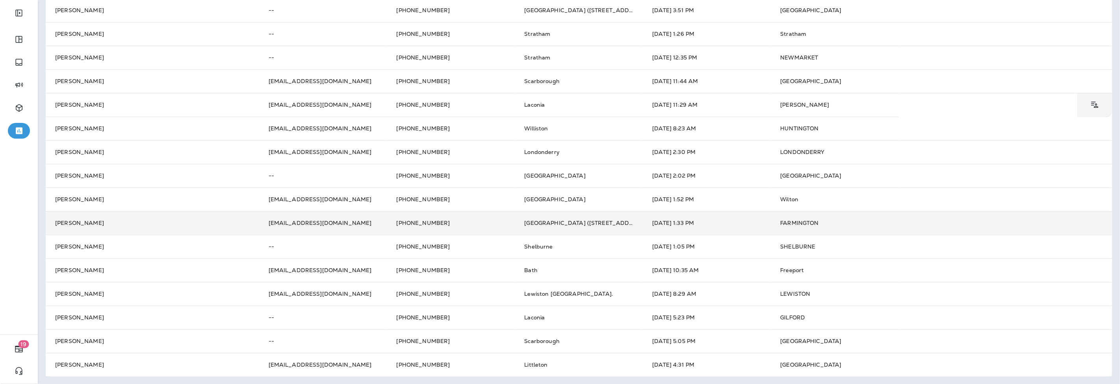
scroll to position [214, 0]
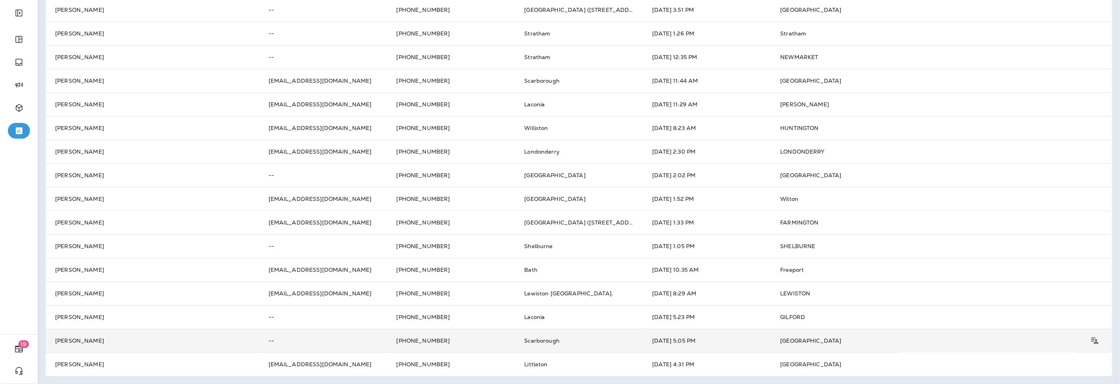
click at [549, 340] on span "Scarborough" at bounding box center [542, 340] width 35 height 7
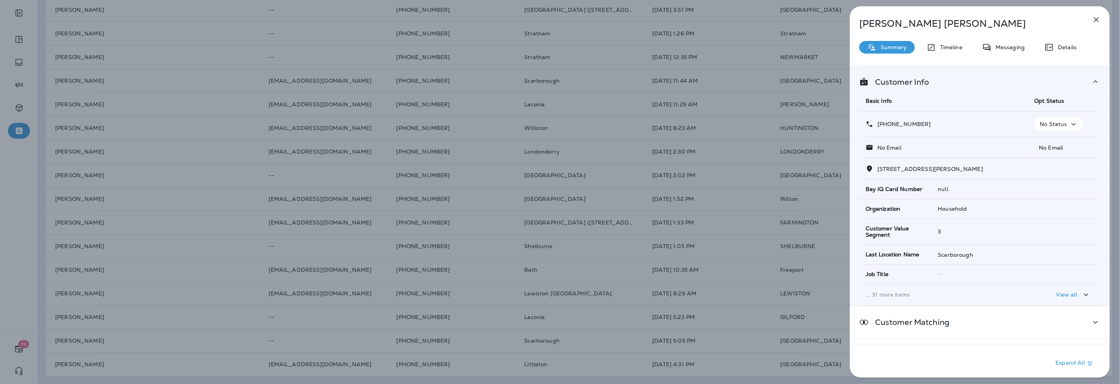
click at [1069, 41] on div "Details" at bounding box center [1061, 47] width 48 height 13
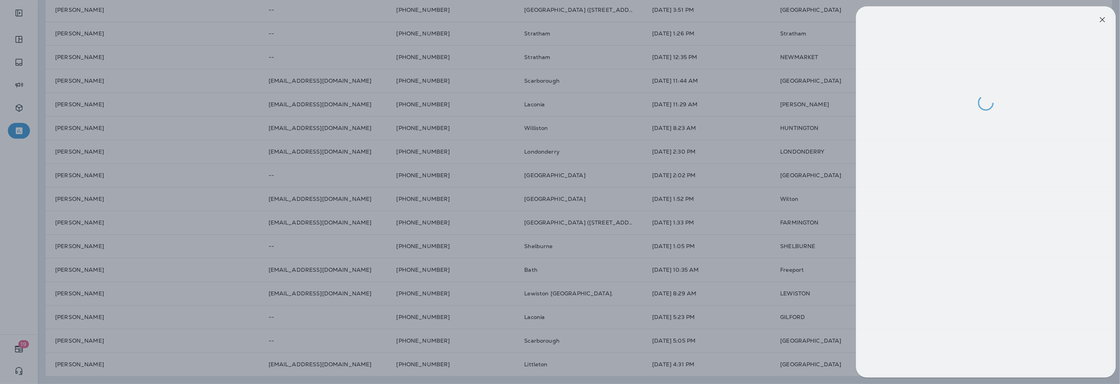
click at [587, 302] on div at bounding box center [566, 192] width 1120 height 384
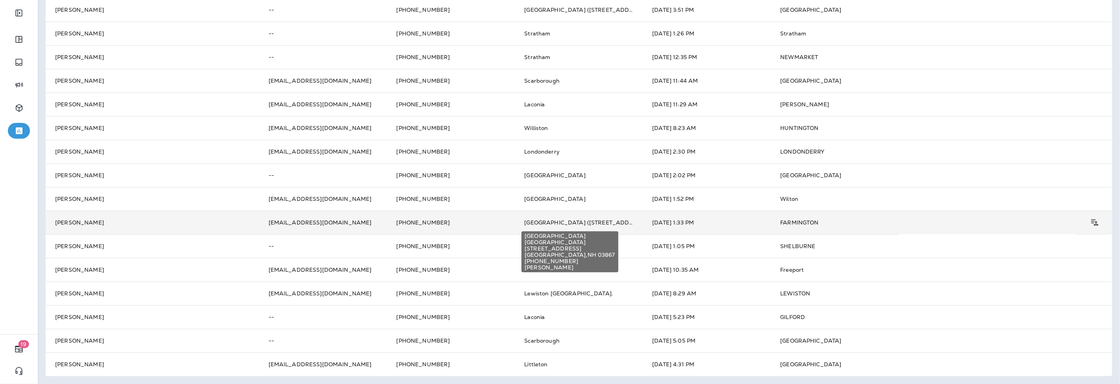
click at [559, 223] on span "[GEOGRAPHIC_DATA] ([STREET_ADDRESS])" at bounding box center [587, 222] width 124 height 7
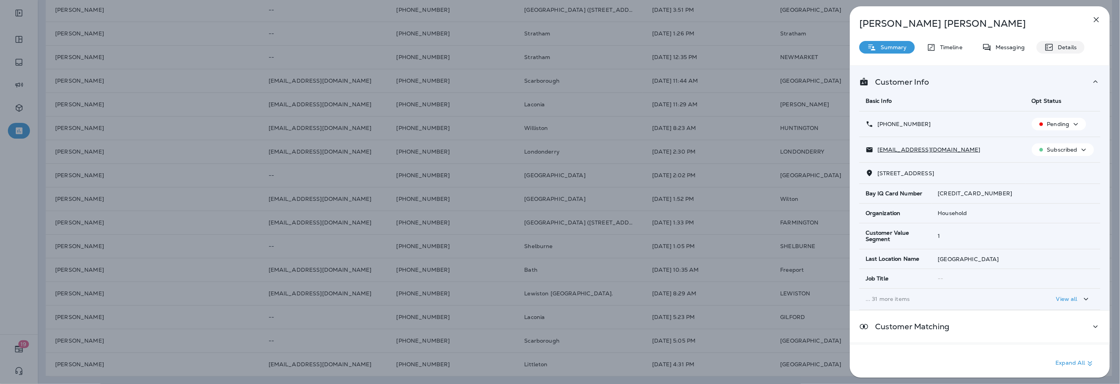
click at [1066, 50] on p "Details" at bounding box center [1065, 47] width 23 height 6
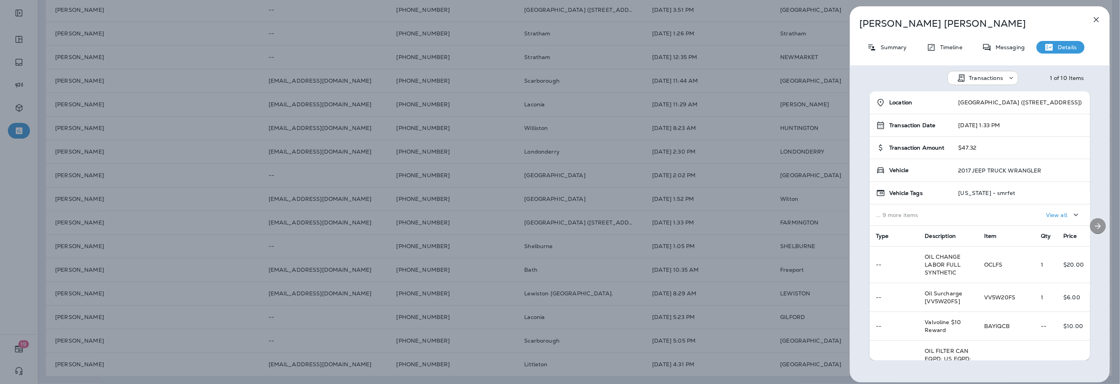
click at [1094, 225] on icon "Next" at bounding box center [1098, 225] width 9 height 9
click at [522, 213] on div "[PERSON_NAME] Summary Timeline Messaging Details Transactions 3 of 10 Items Loc…" at bounding box center [560, 192] width 1120 height 384
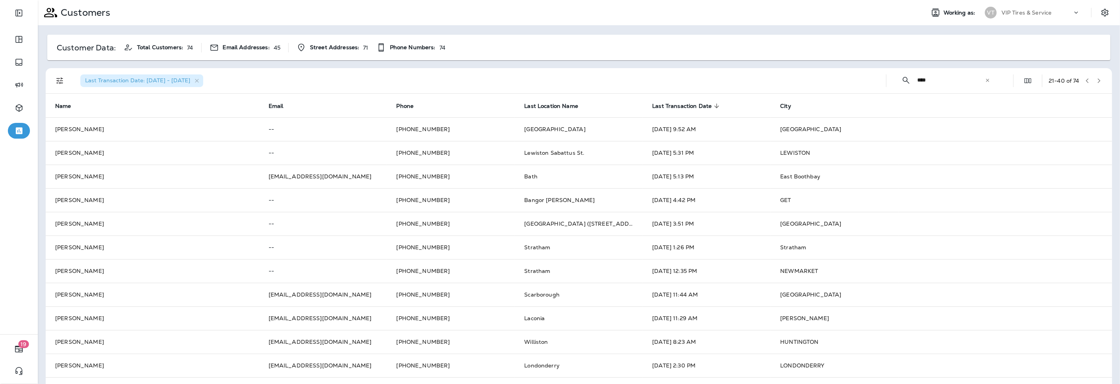
click at [1097, 80] on icon "button" at bounding box center [1100, 81] width 6 height 6
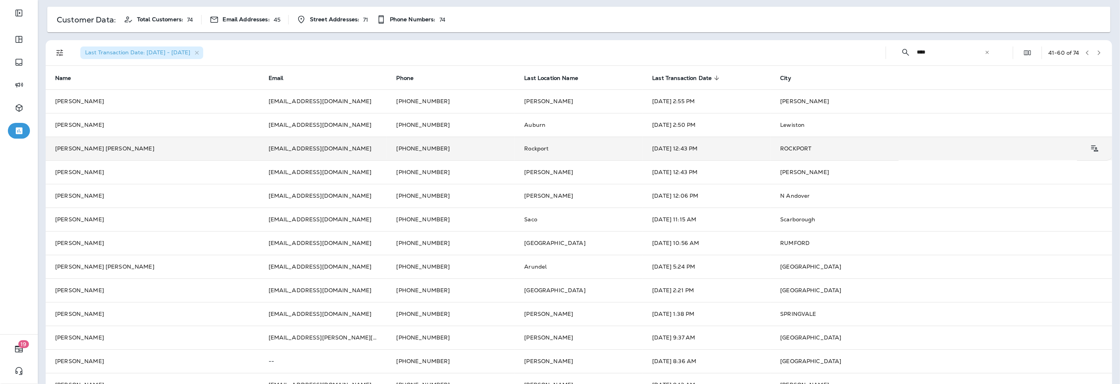
scroll to position [44, 0]
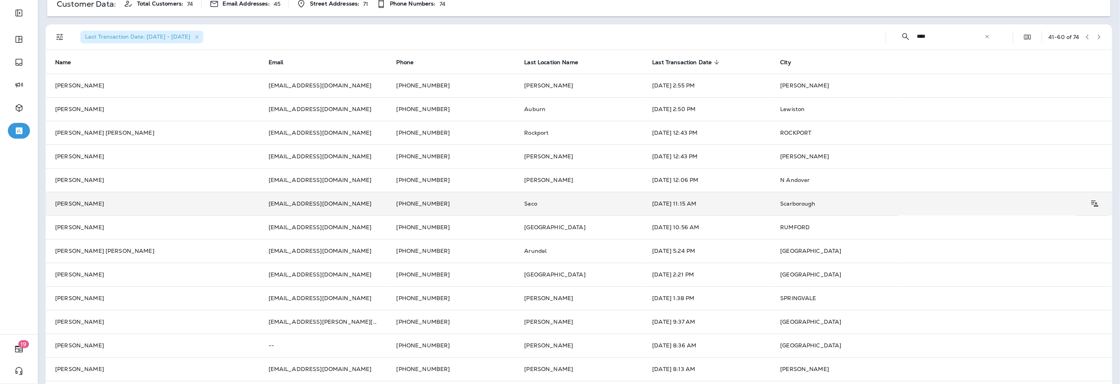
click at [572, 204] on td "Saco" at bounding box center [579, 204] width 128 height 24
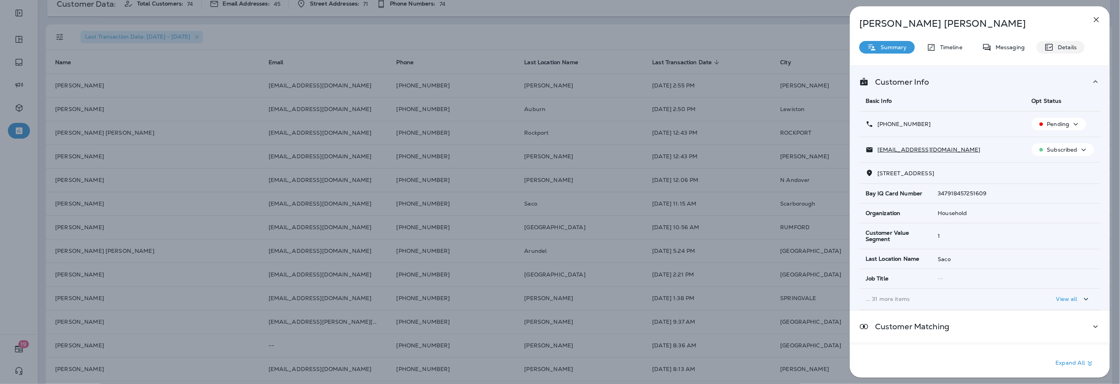
click at [1066, 48] on p "Details" at bounding box center [1065, 47] width 23 height 6
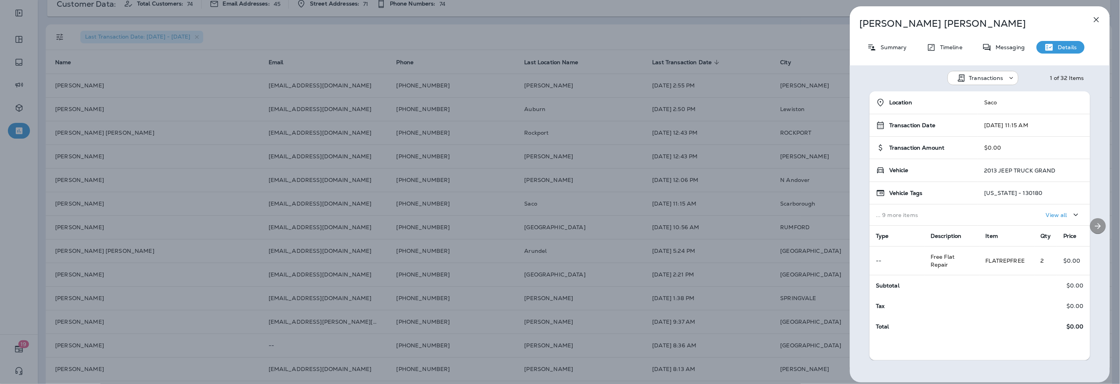
click at [1097, 223] on icon "Next" at bounding box center [1098, 225] width 9 height 9
click at [1096, 19] on icon "button" at bounding box center [1096, 19] width 5 height 5
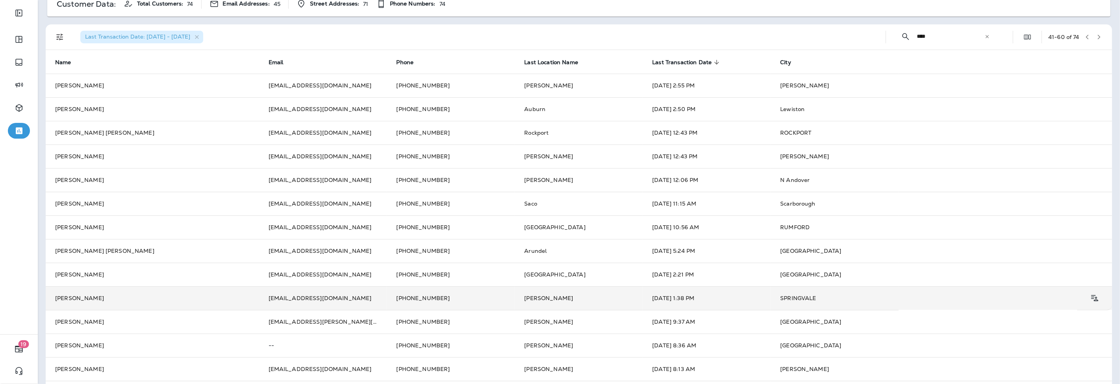
click at [555, 298] on td "[PERSON_NAME]" at bounding box center [579, 298] width 128 height 24
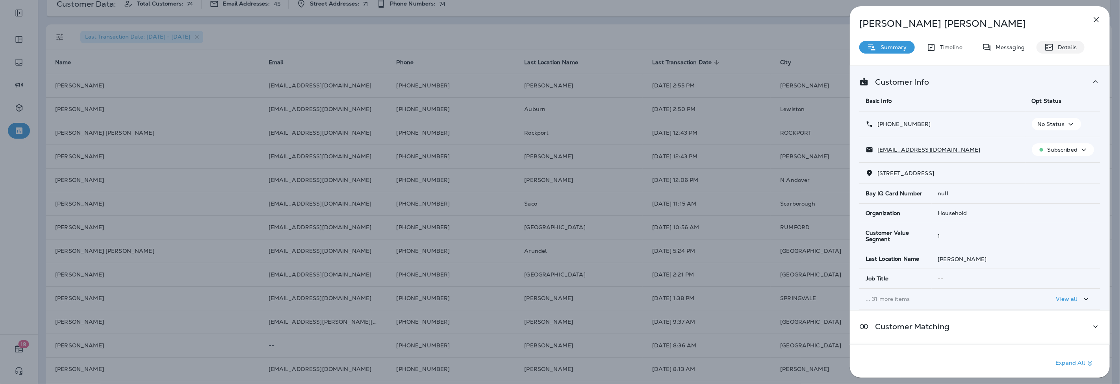
click at [1073, 46] on p "Details" at bounding box center [1065, 47] width 23 height 6
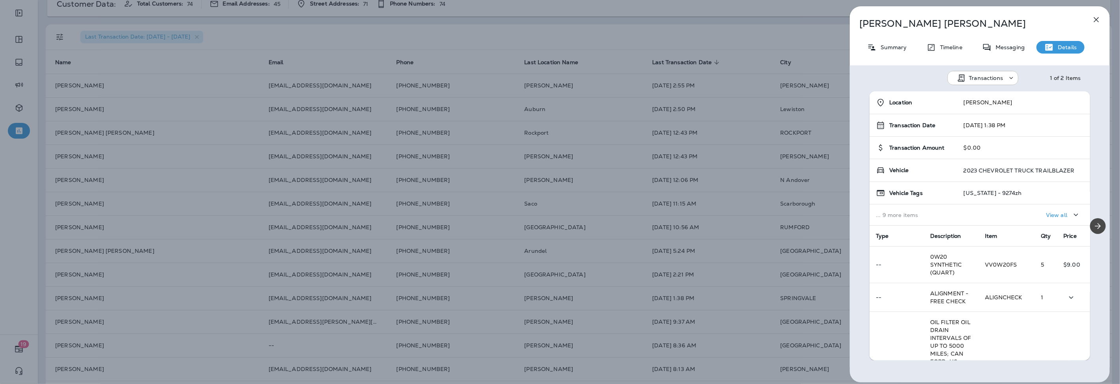
scroll to position [202, 0]
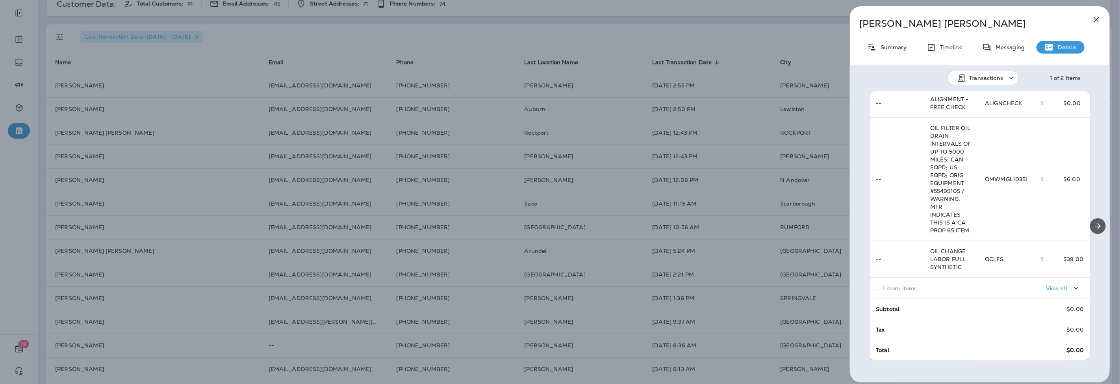
click at [1099, 225] on button "Next" at bounding box center [1098, 226] width 16 height 16
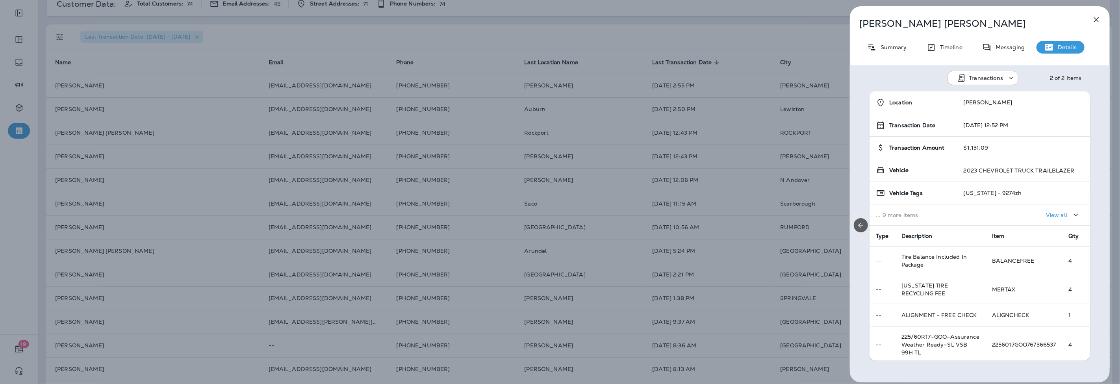
click at [858, 227] on icon "Previous" at bounding box center [861, 225] width 8 height 8
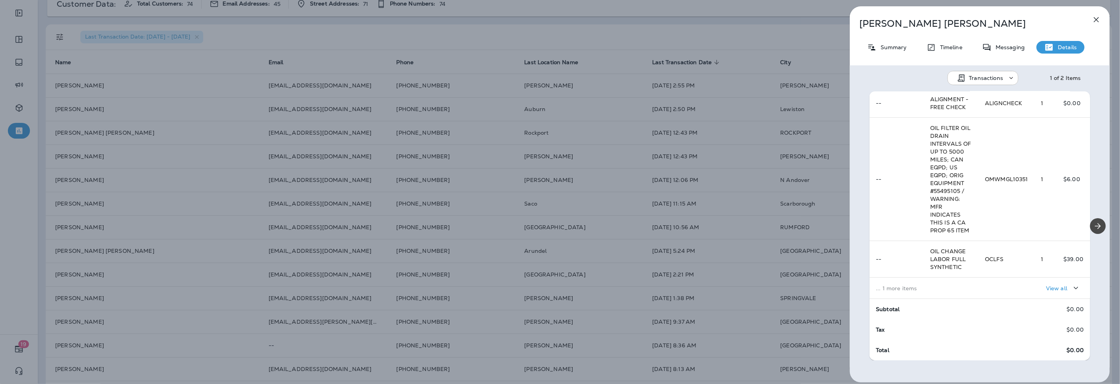
click at [513, 198] on div "[PERSON_NAME] Summary Timeline Messaging Details Transactions 1 of 2 Items Loca…" at bounding box center [560, 192] width 1120 height 384
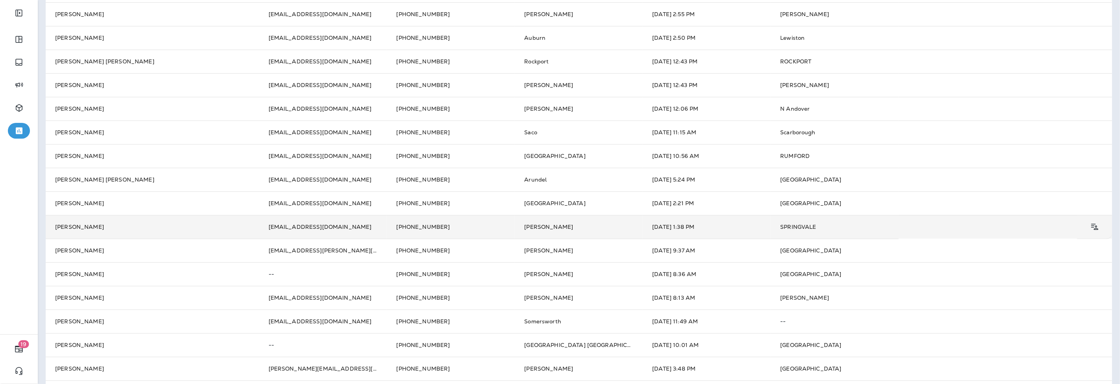
scroll to position [131, 0]
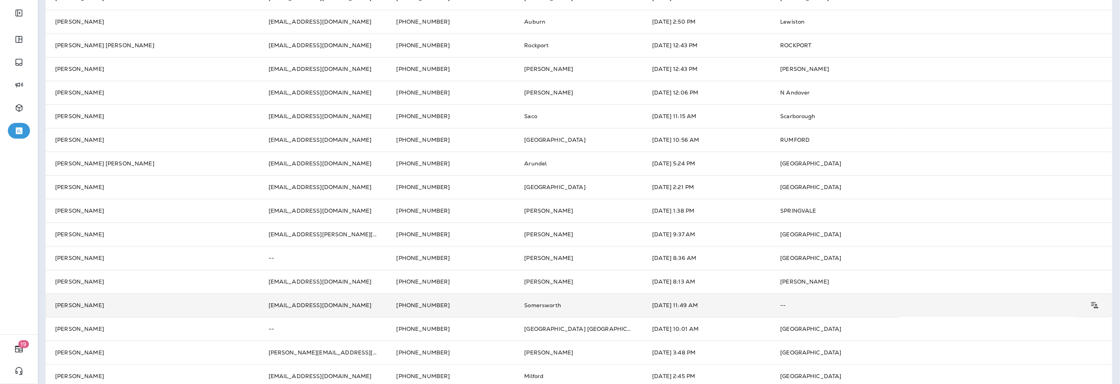
click at [568, 303] on td "Somersworth" at bounding box center [579, 305] width 128 height 24
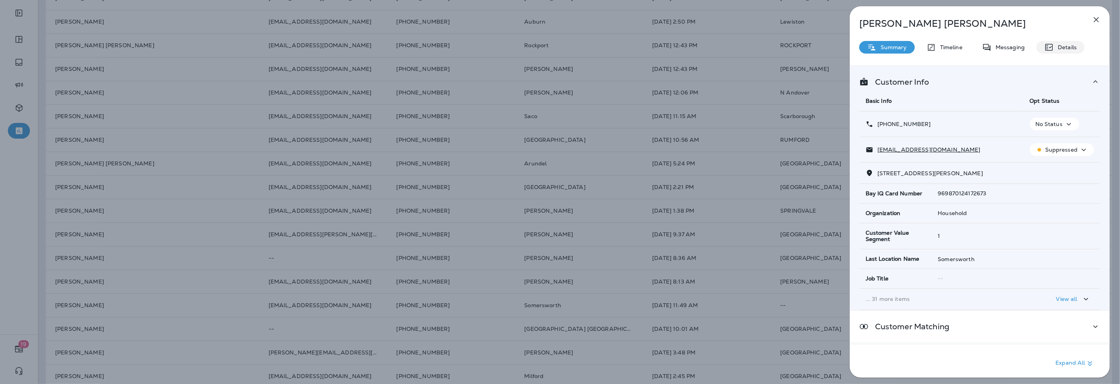
click at [1073, 46] on p "Details" at bounding box center [1065, 47] width 23 height 6
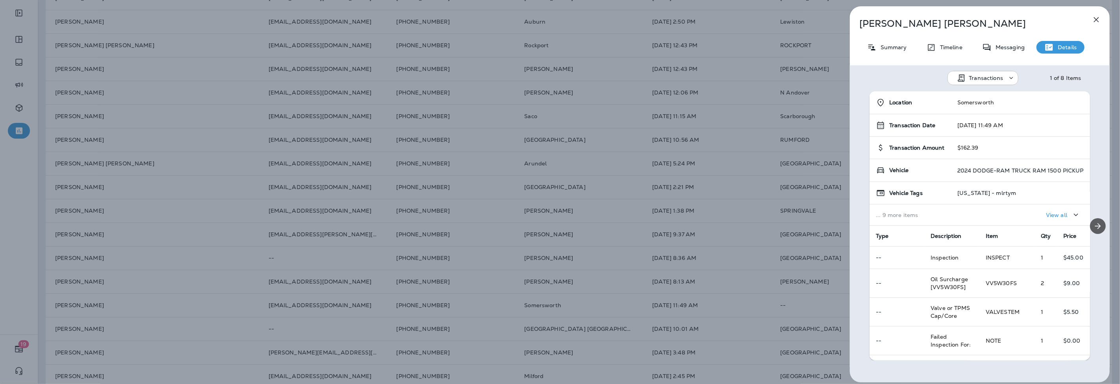
click at [1095, 224] on icon "Next" at bounding box center [1098, 225] width 9 height 9
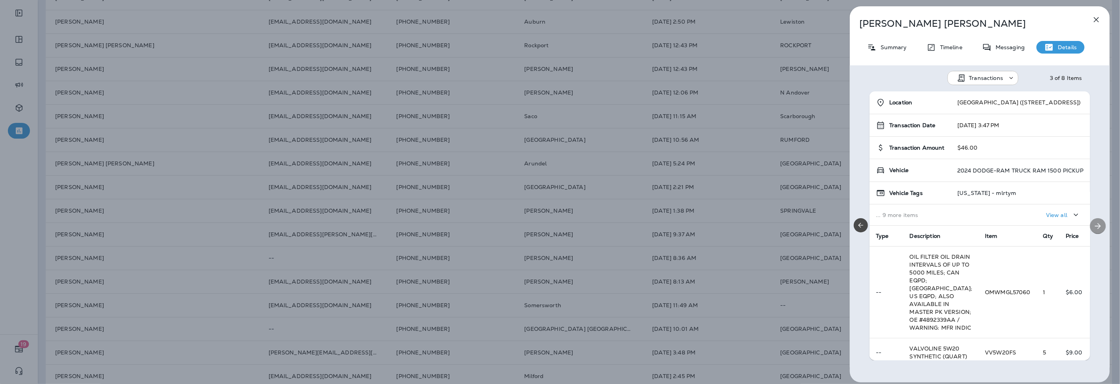
click at [1095, 224] on icon "Next" at bounding box center [1098, 225] width 9 height 9
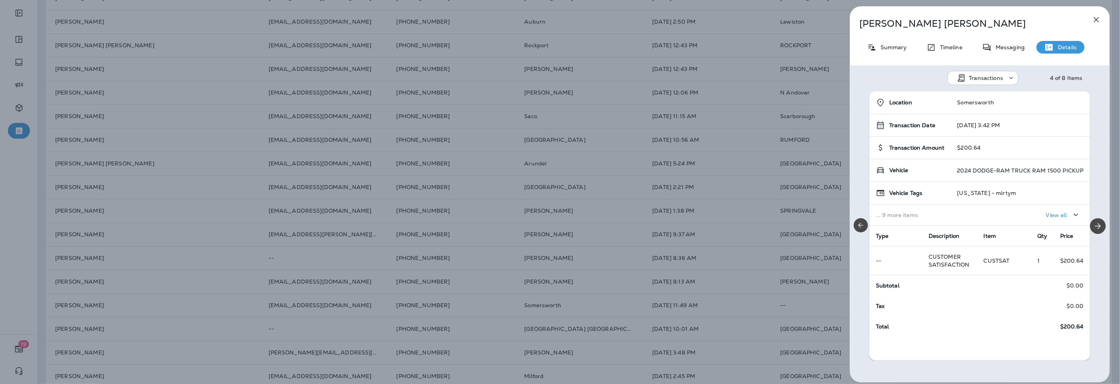
click at [1096, 16] on icon "button" at bounding box center [1096, 19] width 9 height 9
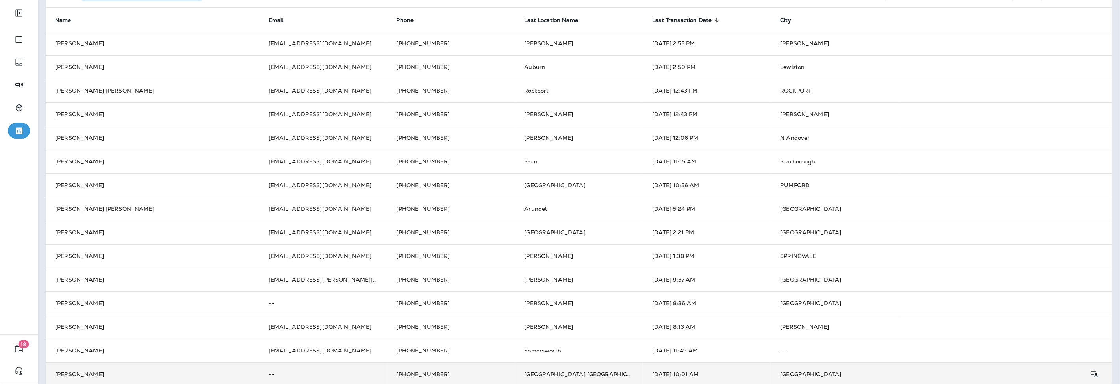
scroll to position [83, 0]
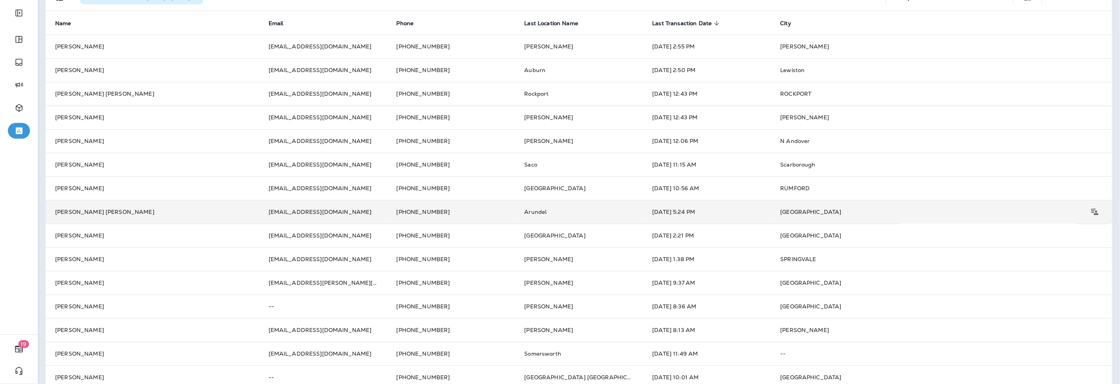
click at [501, 214] on td "[PHONE_NUMBER]" at bounding box center [451, 212] width 128 height 24
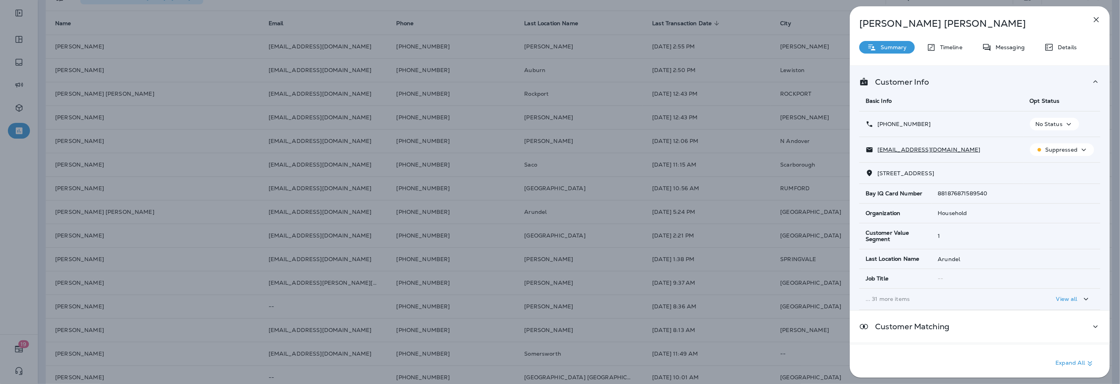
click at [1054, 52] on div "Details" at bounding box center [1061, 47] width 48 height 13
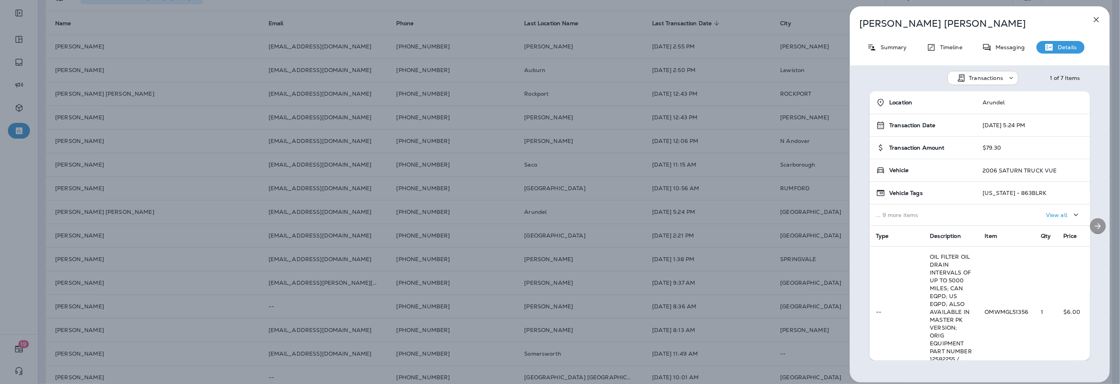
click at [1094, 227] on icon "Next" at bounding box center [1098, 225] width 9 height 9
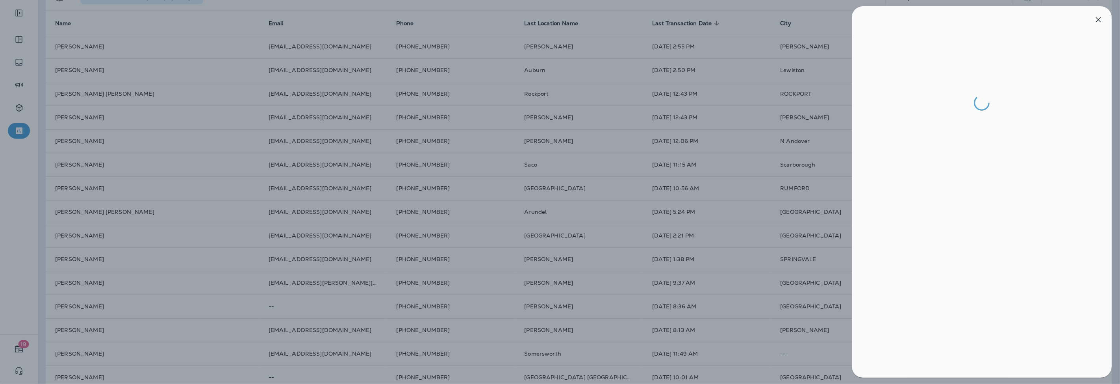
click at [841, 71] on div at bounding box center [562, 192] width 1120 height 384
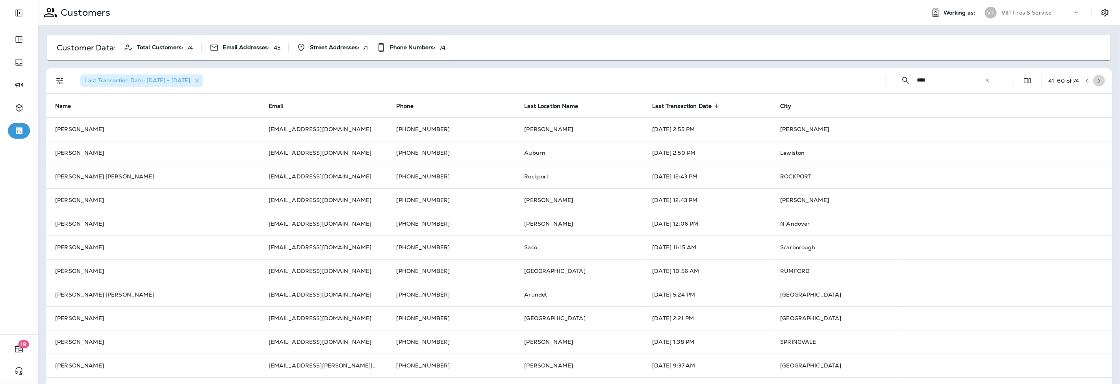
click at [1098, 81] on icon "button" at bounding box center [1099, 80] width 3 height 5
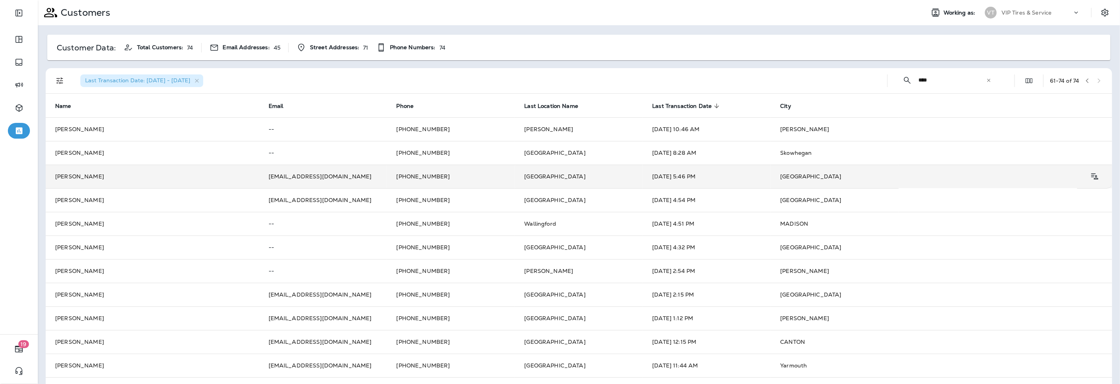
click at [172, 182] on td "[PERSON_NAME]" at bounding box center [153, 177] width 214 height 24
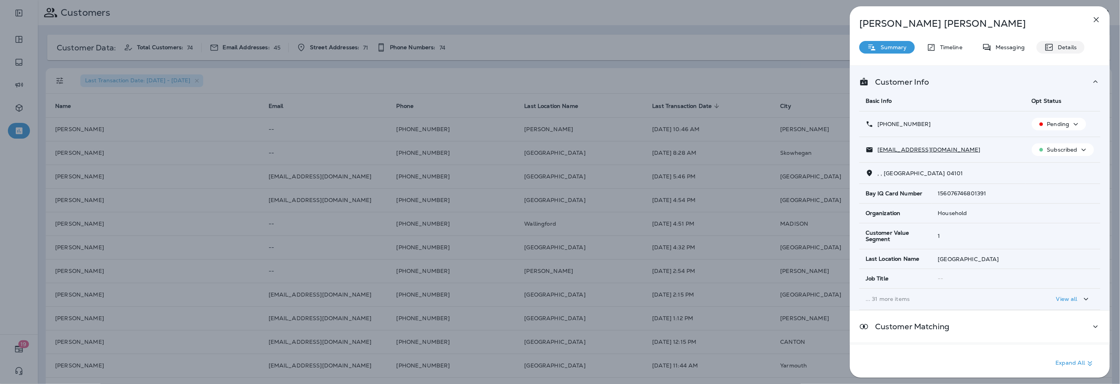
click at [1072, 46] on p "Details" at bounding box center [1065, 47] width 23 height 6
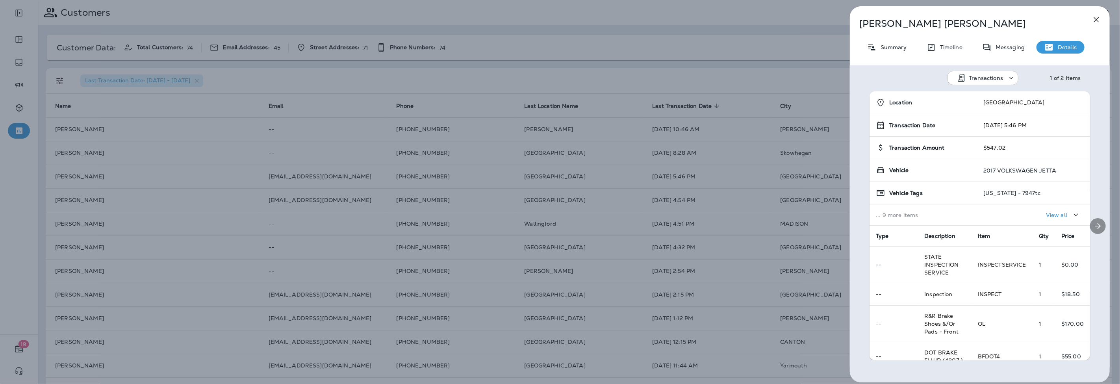
click at [1088, 243] on div at bounding box center [1098, 225] width 24 height 269
click at [1095, 221] on icon "Next" at bounding box center [1098, 225] width 9 height 9
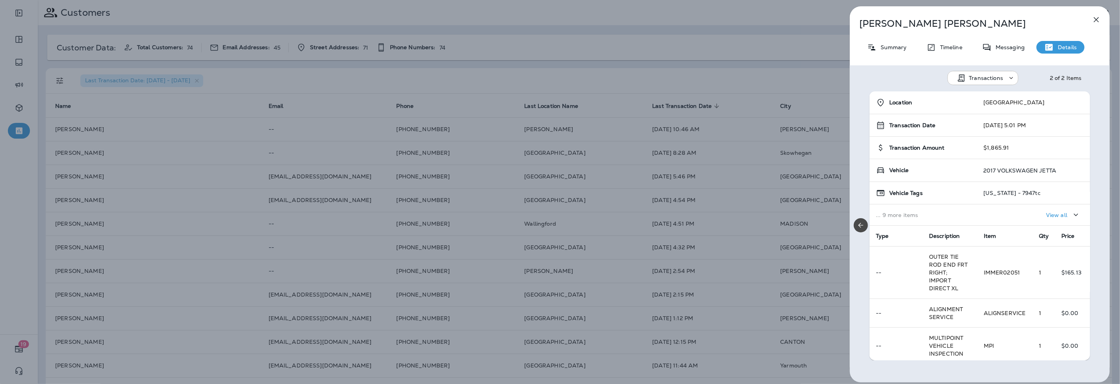
click at [1095, 221] on div "Location [GEOGRAPHIC_DATA] Transaction Date [DATE] 5:01 PM Transaction Amount $…" at bounding box center [980, 225] width 260 height 269
click at [690, 62] on div "[PERSON_NAME] Summary Timeline Messaging Details Transactions 2 of 2 Items Loca…" at bounding box center [560, 192] width 1120 height 384
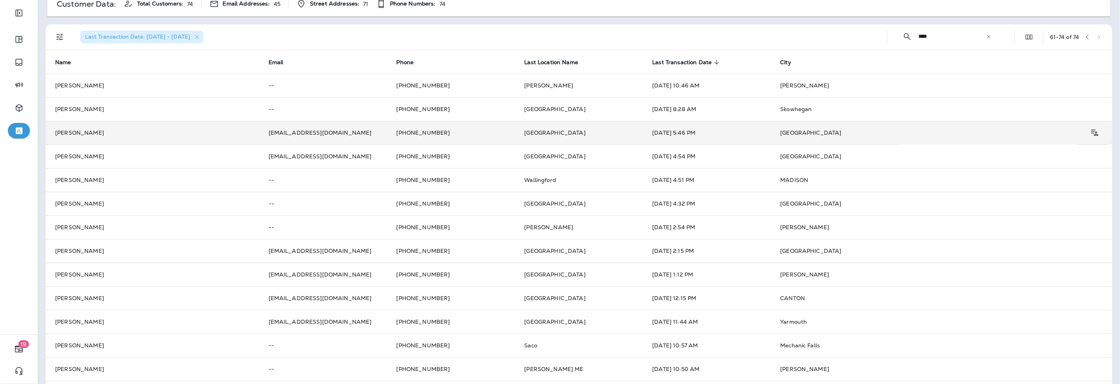
scroll to position [72, 0]
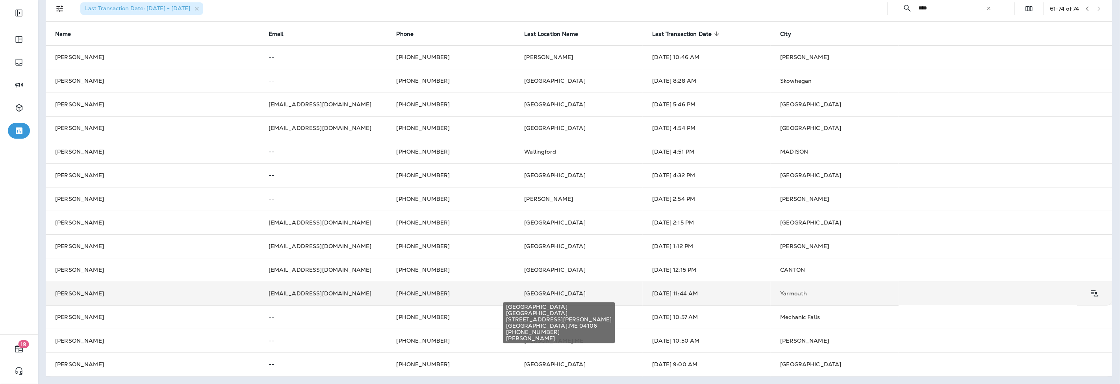
click at [546, 290] on span "[GEOGRAPHIC_DATA]" at bounding box center [555, 293] width 61 height 7
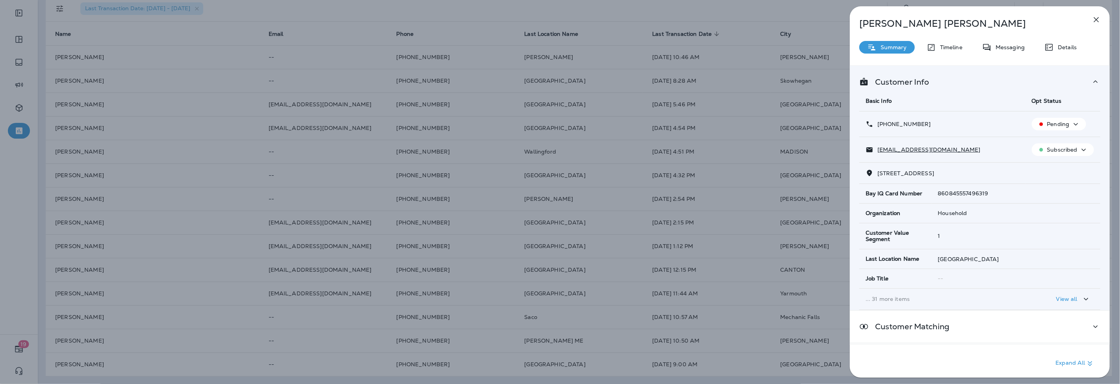
click at [1058, 39] on div "[PERSON_NAME] Summary Timeline Messaging Details Customer Info Basic Info Opt S…" at bounding box center [980, 194] width 260 height 376
click at [1060, 50] on p "Details" at bounding box center [1065, 47] width 23 height 6
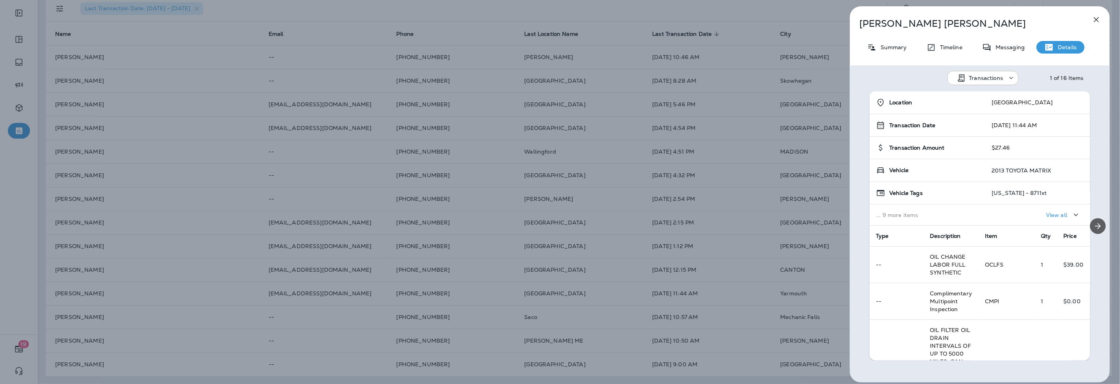
click at [1095, 226] on icon "Next" at bounding box center [1098, 226] width 6 height 6
click at [1102, 13] on div "[PERSON_NAME] Summary Timeline Messaging Details Transactions 4 of 16 Items Loc…" at bounding box center [980, 191] width 260 height 371
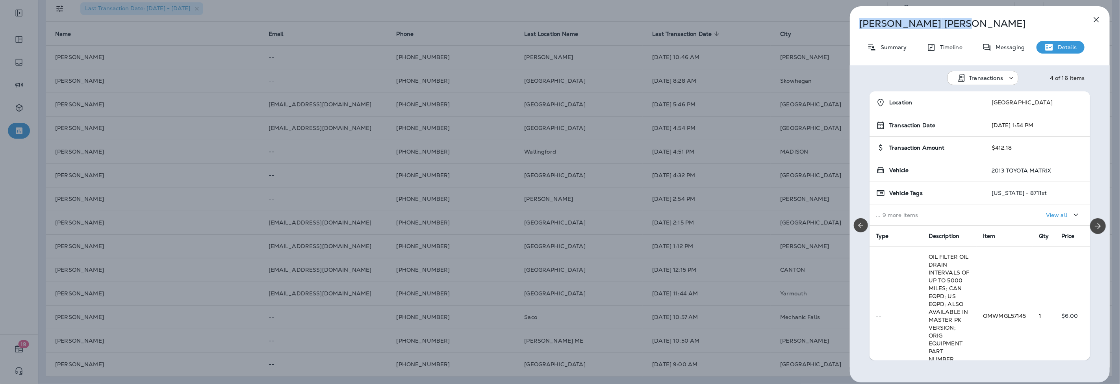
click at [1094, 21] on icon "button" at bounding box center [1096, 19] width 9 height 9
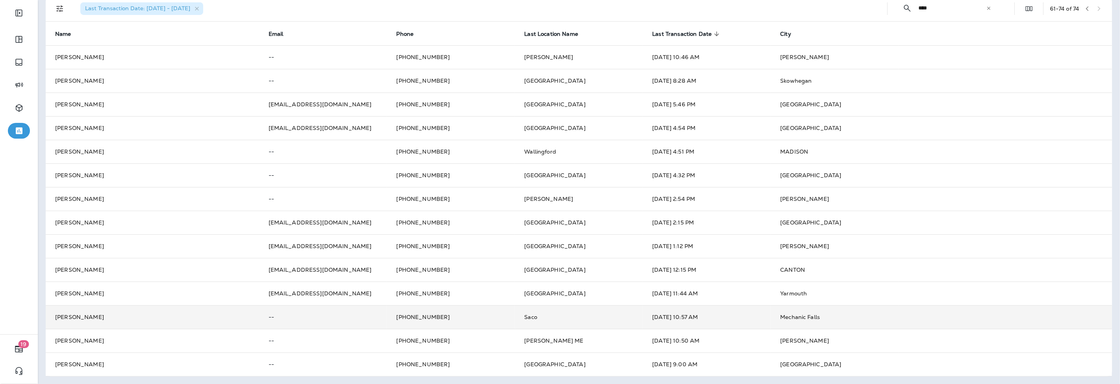
click at [519, 314] on td "Saco" at bounding box center [579, 317] width 128 height 24
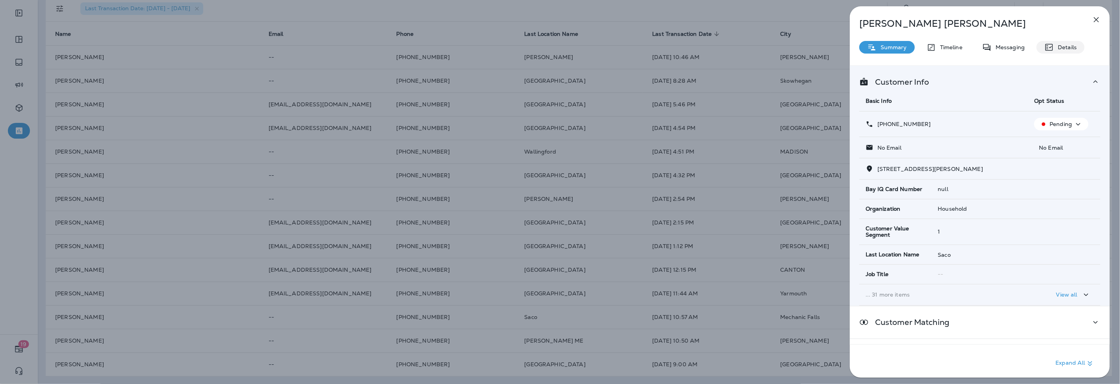
click at [1064, 47] on p "Details" at bounding box center [1065, 47] width 23 height 6
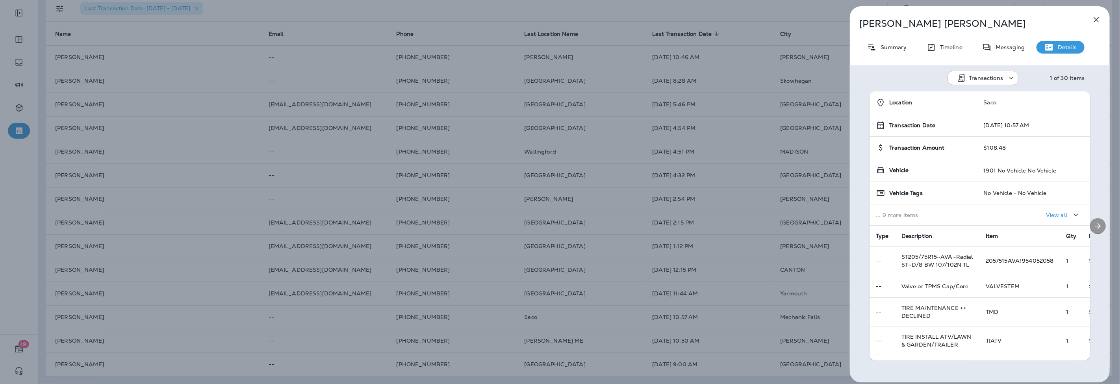
click at [1094, 224] on icon "Next" at bounding box center [1098, 225] width 9 height 9
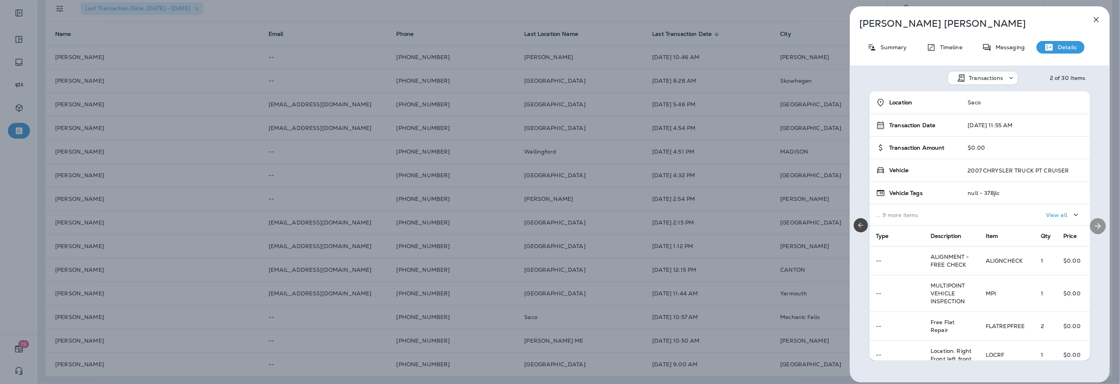
click at [1094, 224] on icon "Next" at bounding box center [1098, 225] width 9 height 9
click at [1099, 17] on icon "button" at bounding box center [1096, 19] width 9 height 9
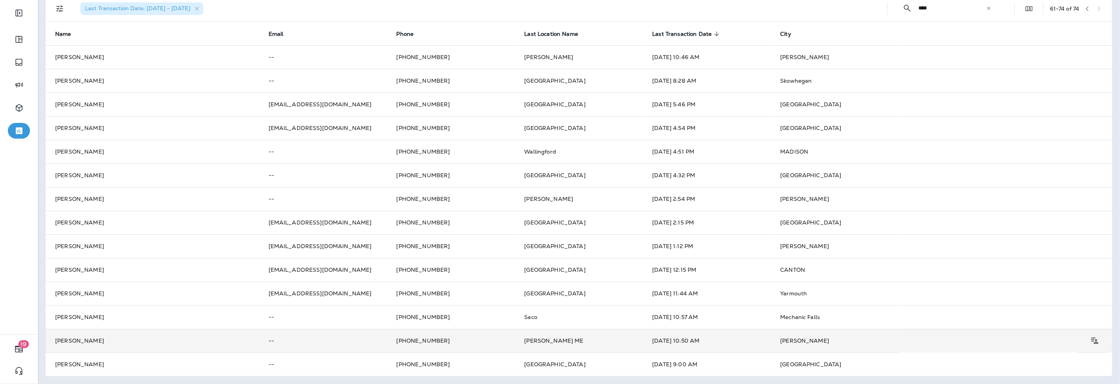
click at [553, 342] on td "[PERSON_NAME] ME" at bounding box center [579, 341] width 128 height 24
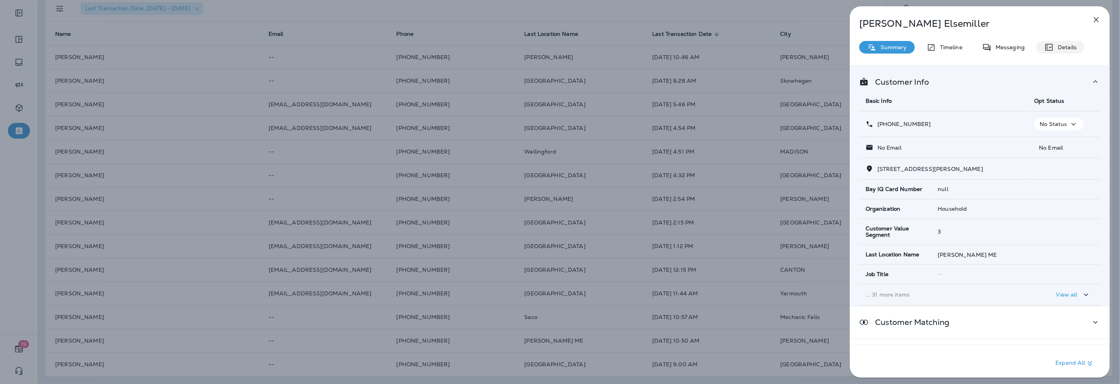
click at [1067, 50] on p "Details" at bounding box center [1065, 47] width 23 height 6
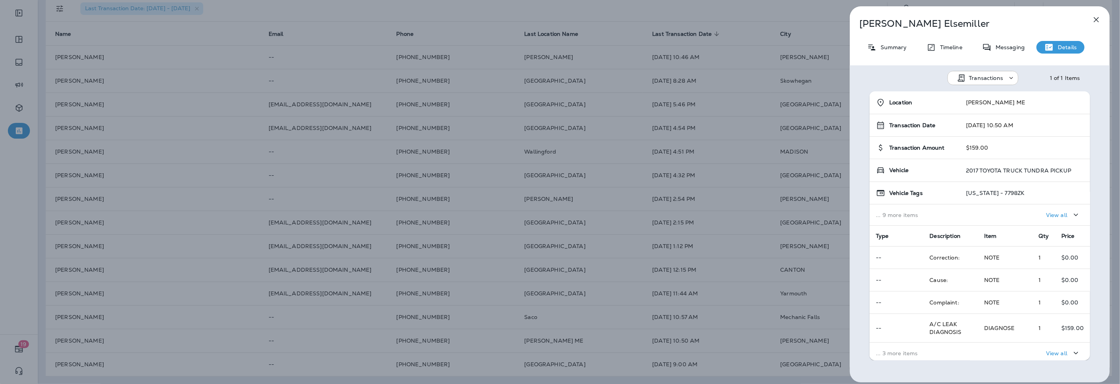
click at [1089, 12] on div "[PERSON_NAME] Summary Timeline Messaging Details Transactions 1 of 1 Items Loca…" at bounding box center [980, 194] width 260 height 376
click at [1096, 17] on icon "button" at bounding box center [1096, 19] width 9 height 9
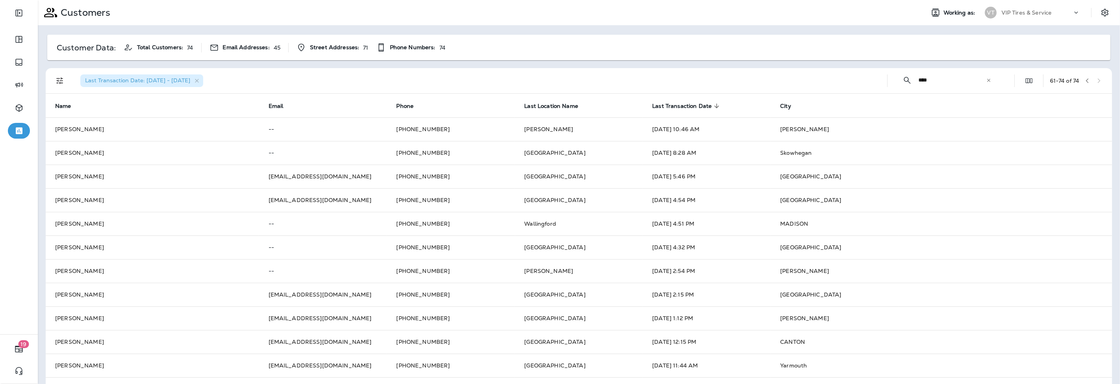
click at [1092, 80] on div "61 - 74 of 74" at bounding box center [1077, 81] width 55 height 12
click at [1085, 81] on icon "button" at bounding box center [1088, 81] width 6 height 6
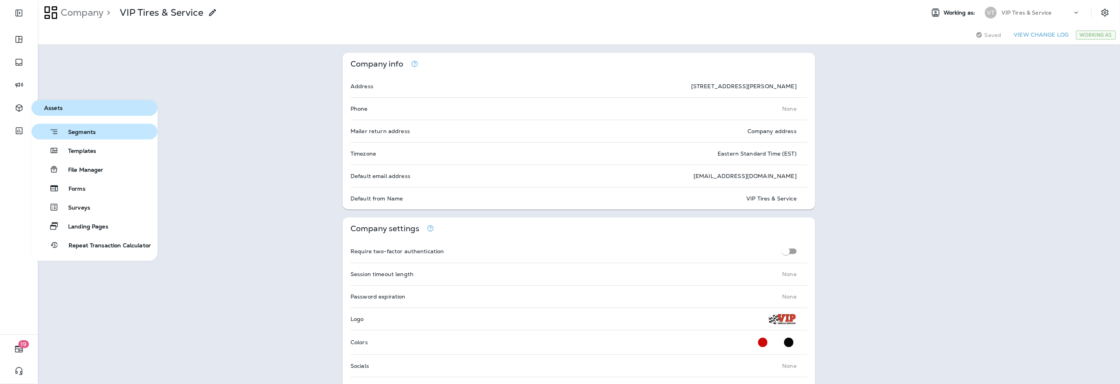
click at [86, 133] on span "Segments" at bounding box center [77, 133] width 37 height 8
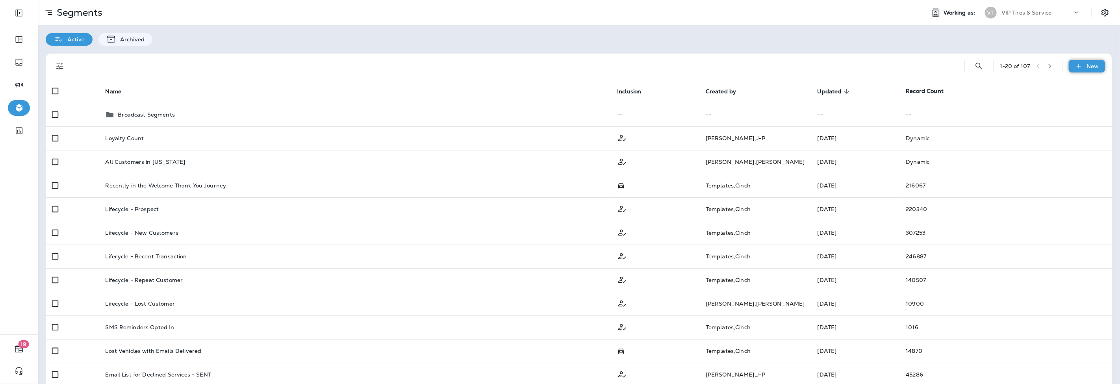
click at [1087, 65] on p "New" at bounding box center [1093, 66] width 12 height 6
click at [1061, 87] on p "New Segment" at bounding box center [1057, 85] width 42 height 6
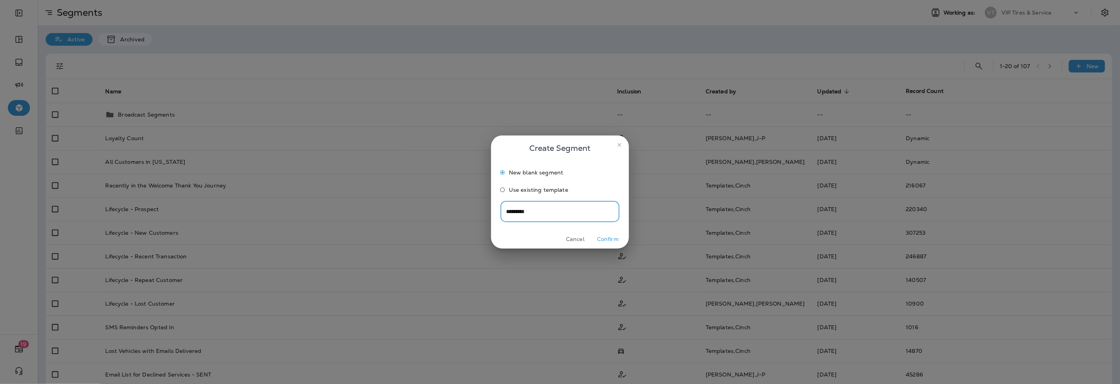
type input "*********"
click at [615, 238] on button "Confirm" at bounding box center [608, 239] width 30 height 12
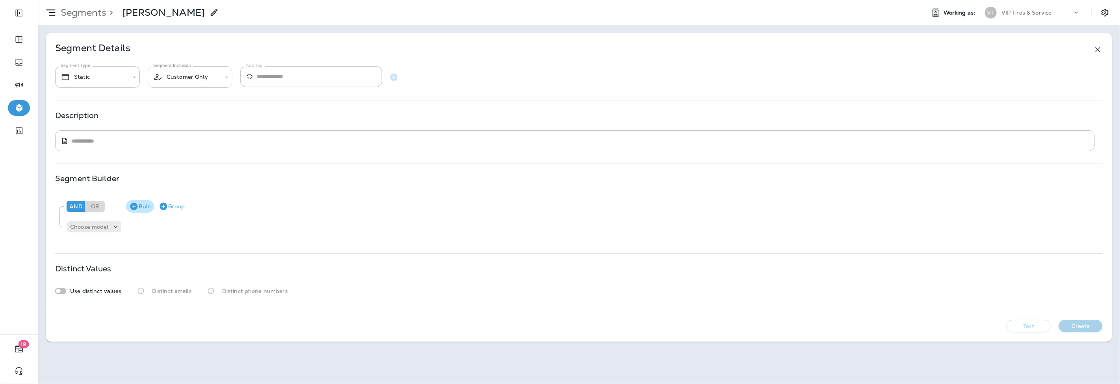
click at [142, 206] on button "Rule" at bounding box center [140, 206] width 28 height 13
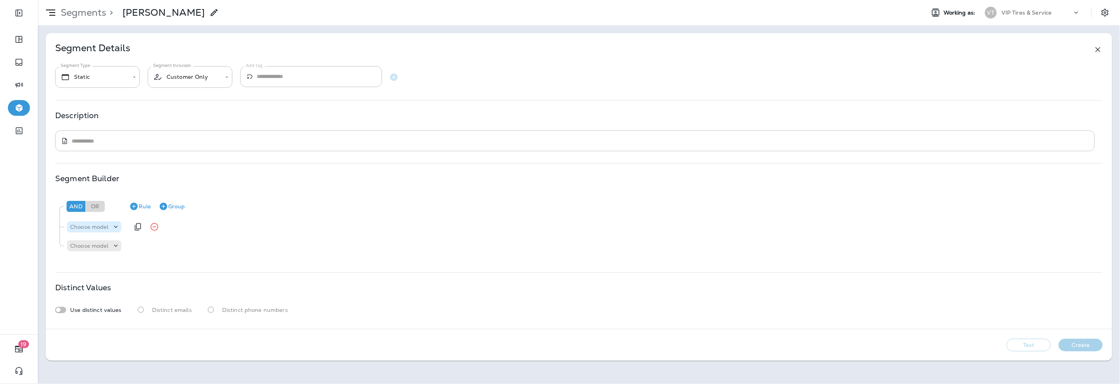
click at [113, 228] on icon at bounding box center [116, 227] width 8 height 8
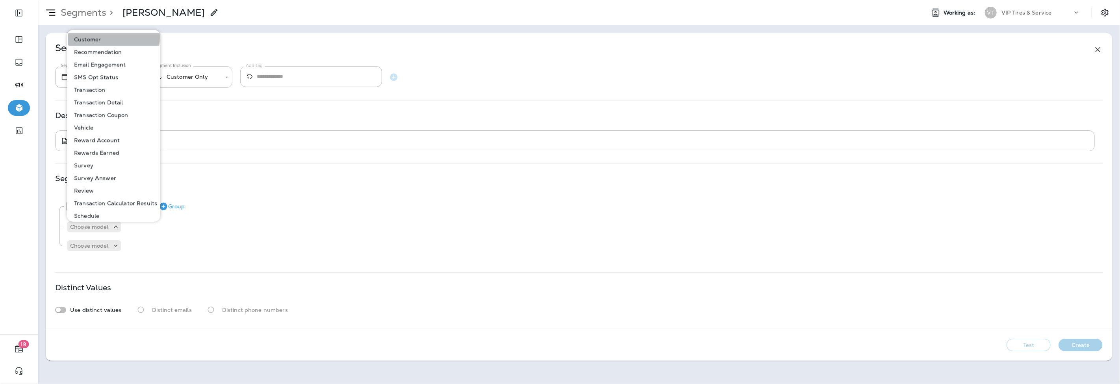
click at [95, 37] on p "Customer" at bounding box center [86, 39] width 30 height 6
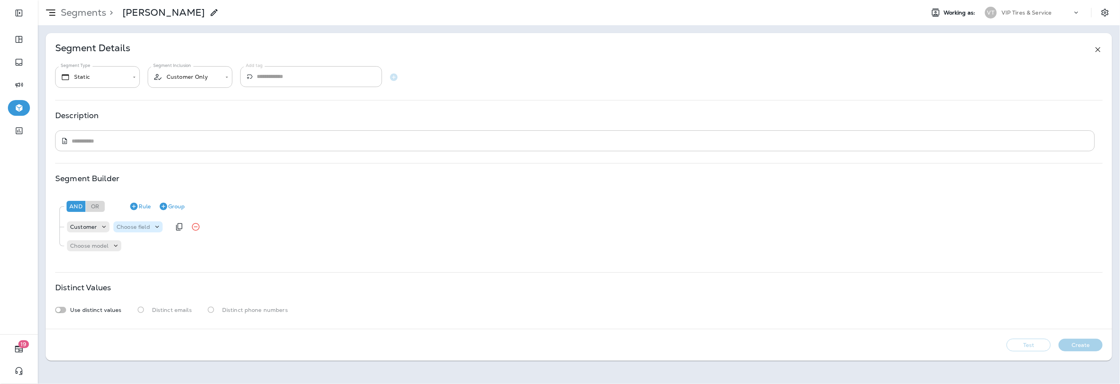
click at [147, 228] on p "Choose field" at bounding box center [133, 227] width 33 height 6
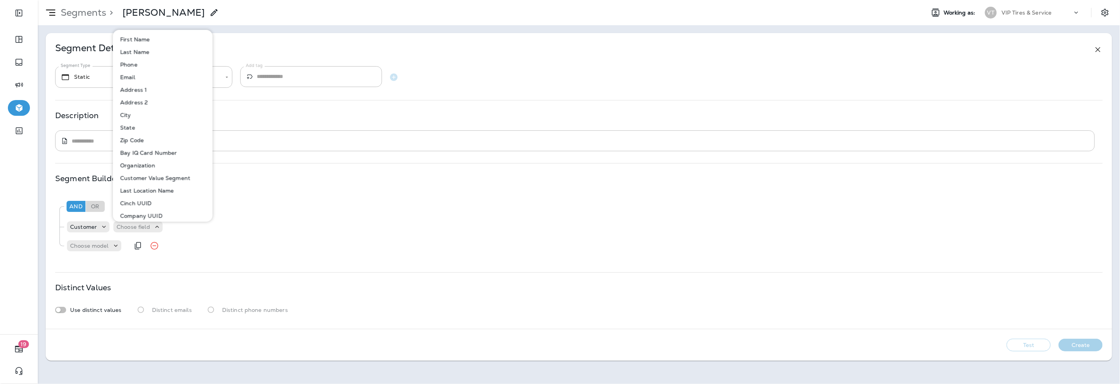
click at [295, 238] on div "Choose model" at bounding box center [583, 246] width 1033 height 16
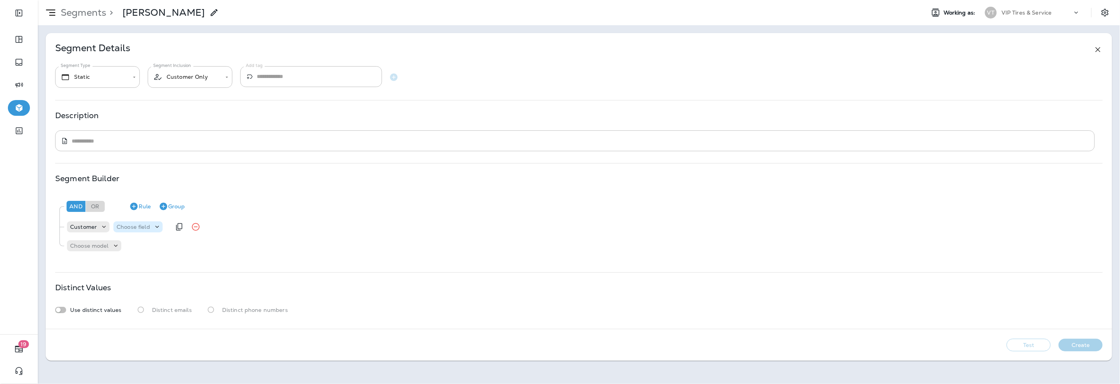
click at [135, 231] on div "Choose field" at bounding box center [137, 226] width 49 height 11
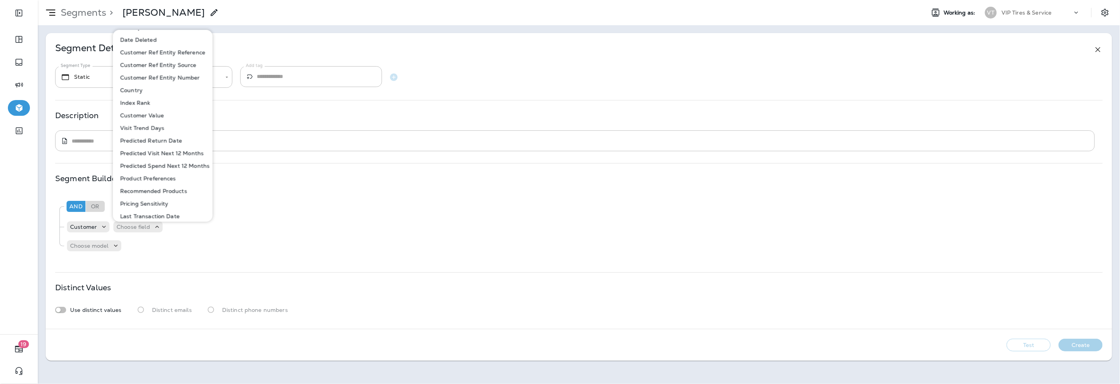
scroll to position [350, 0]
click at [89, 227] on p "Customer" at bounding box center [83, 227] width 27 height 6
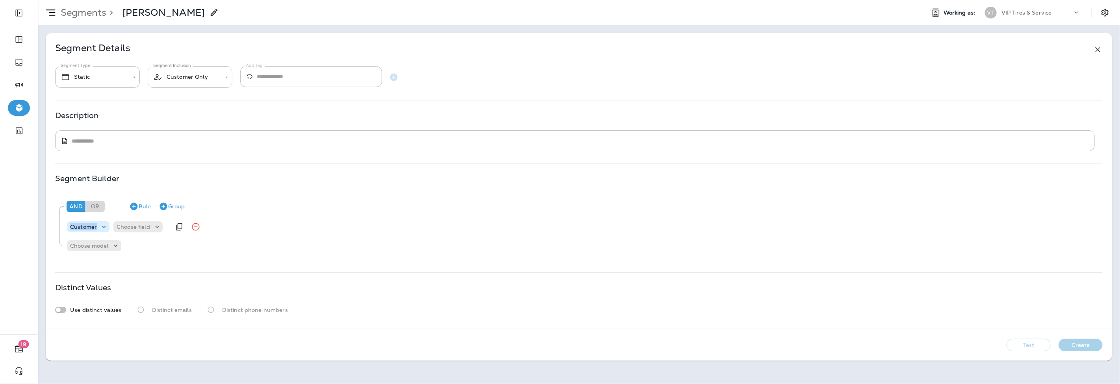
click at [89, 227] on p "Customer" at bounding box center [83, 227] width 27 height 6
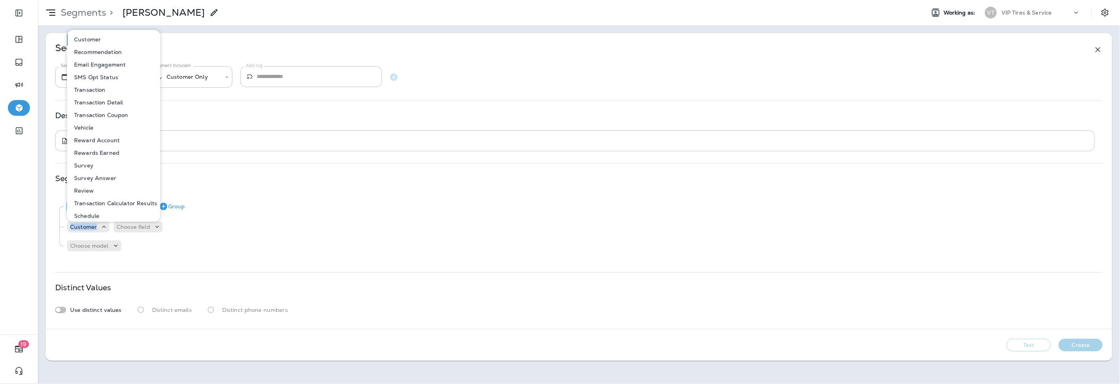
click at [82, 127] on p "Vehicle" at bounding box center [82, 127] width 22 height 6
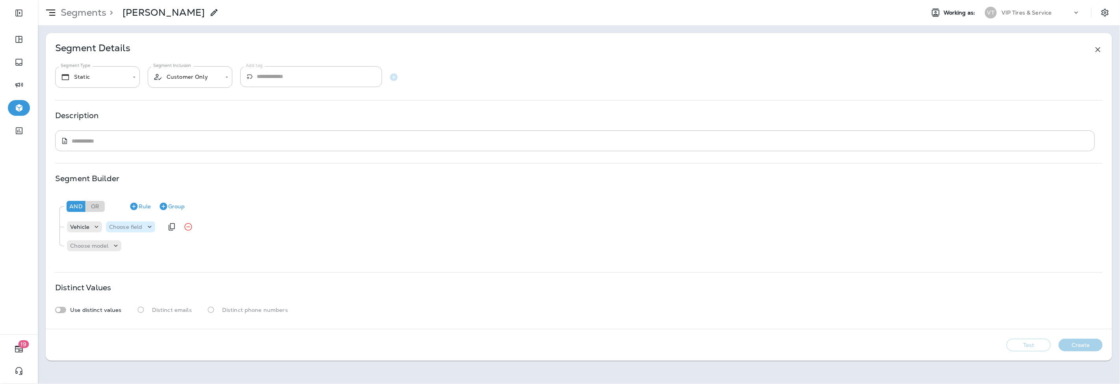
click at [128, 224] on p "Choose field" at bounding box center [125, 227] width 33 height 6
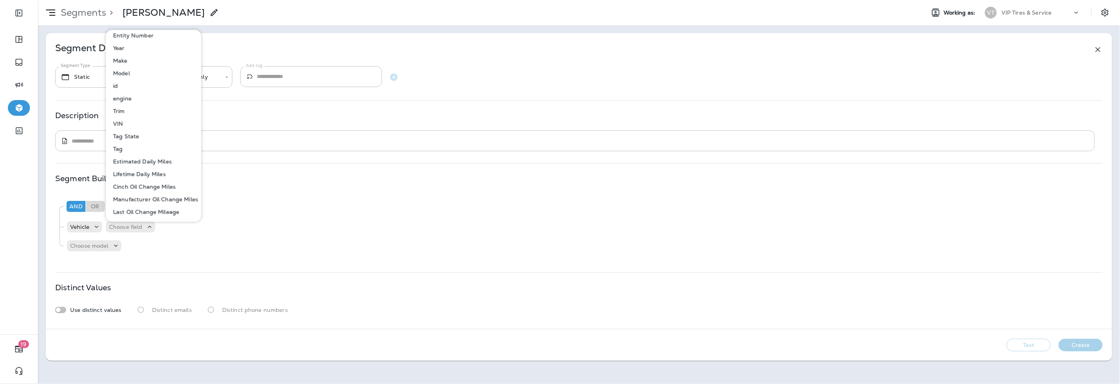
scroll to position [0, 0]
click at [79, 228] on p "Vehicle" at bounding box center [79, 227] width 19 height 6
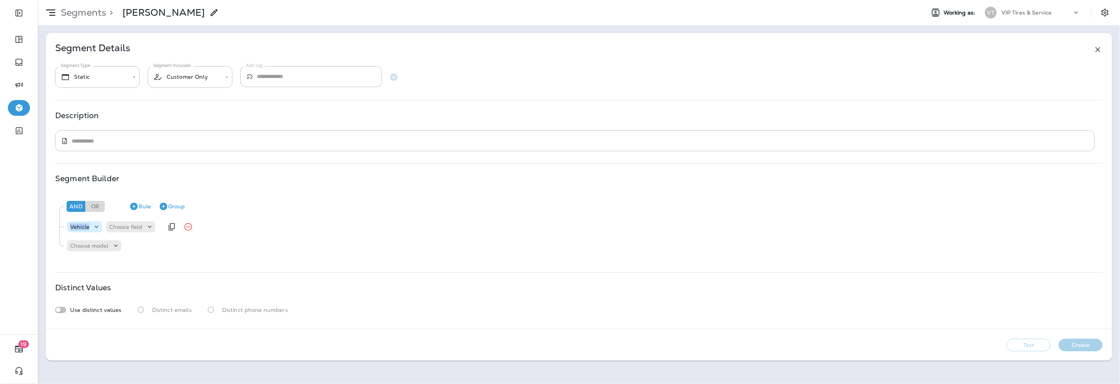
click at [79, 228] on p "Vehicle" at bounding box center [79, 227] width 19 height 6
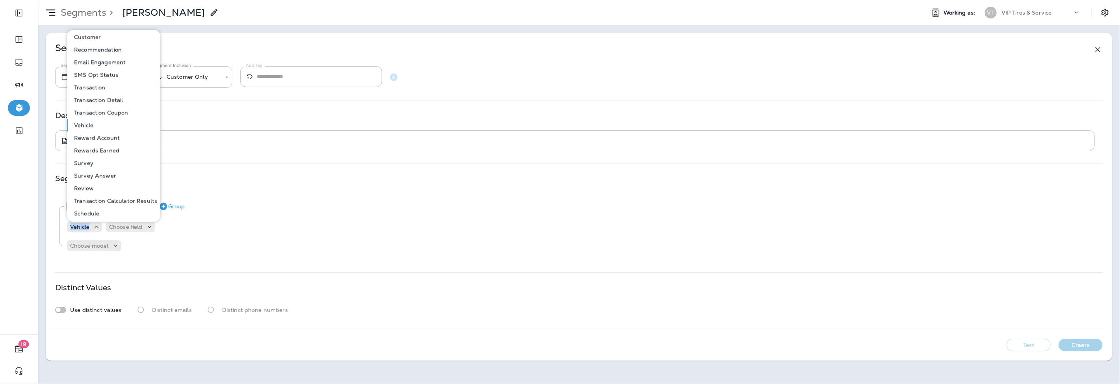
scroll to position [3, 0]
click at [82, 212] on p "Schedule" at bounding box center [85, 213] width 28 height 6
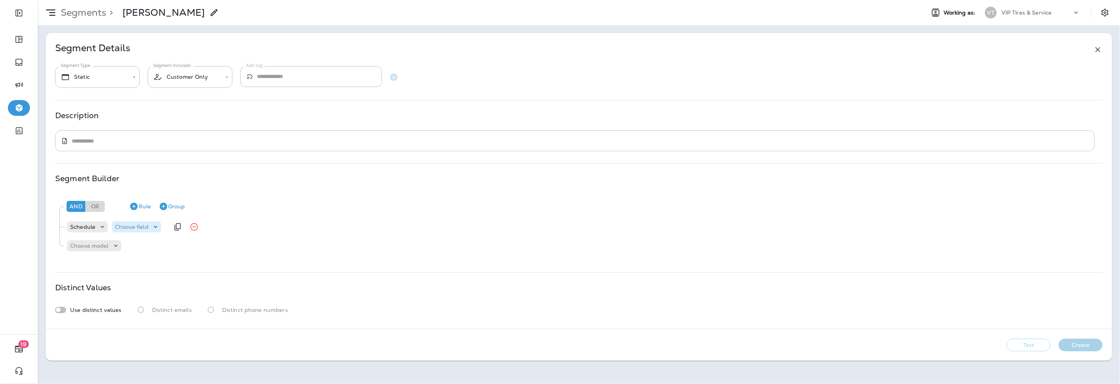
click at [131, 227] on p "Choose field" at bounding box center [131, 227] width 33 height 6
click at [329, 204] on div "And Or Rule Group" at bounding box center [582, 206] width 1035 height 19
click at [1101, 52] on icon at bounding box center [1098, 49] width 9 height 9
